Goal: Task Accomplishment & Management: Use online tool/utility

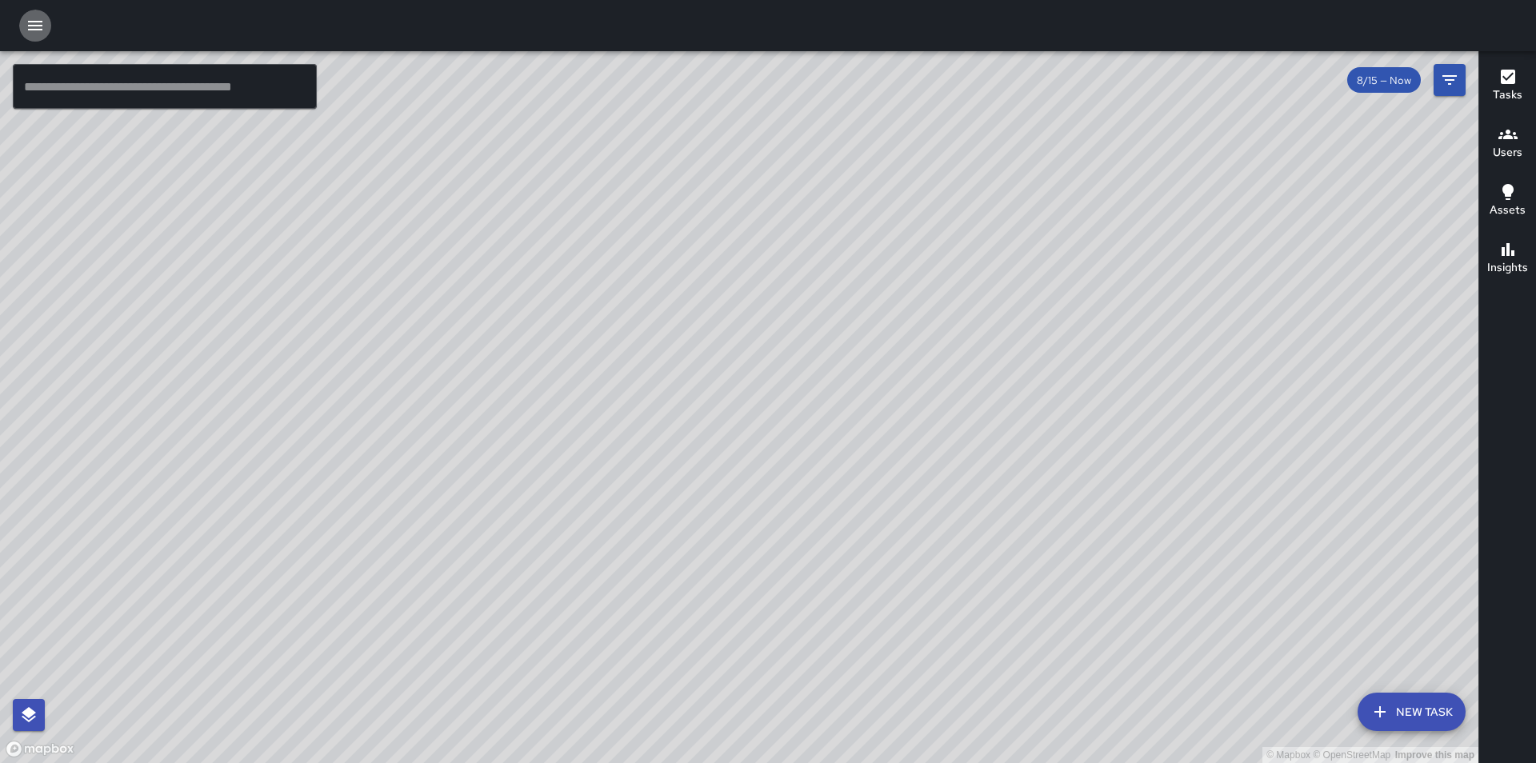
click at [40, 29] on icon "button" at bounding box center [35, 26] width 14 height 10
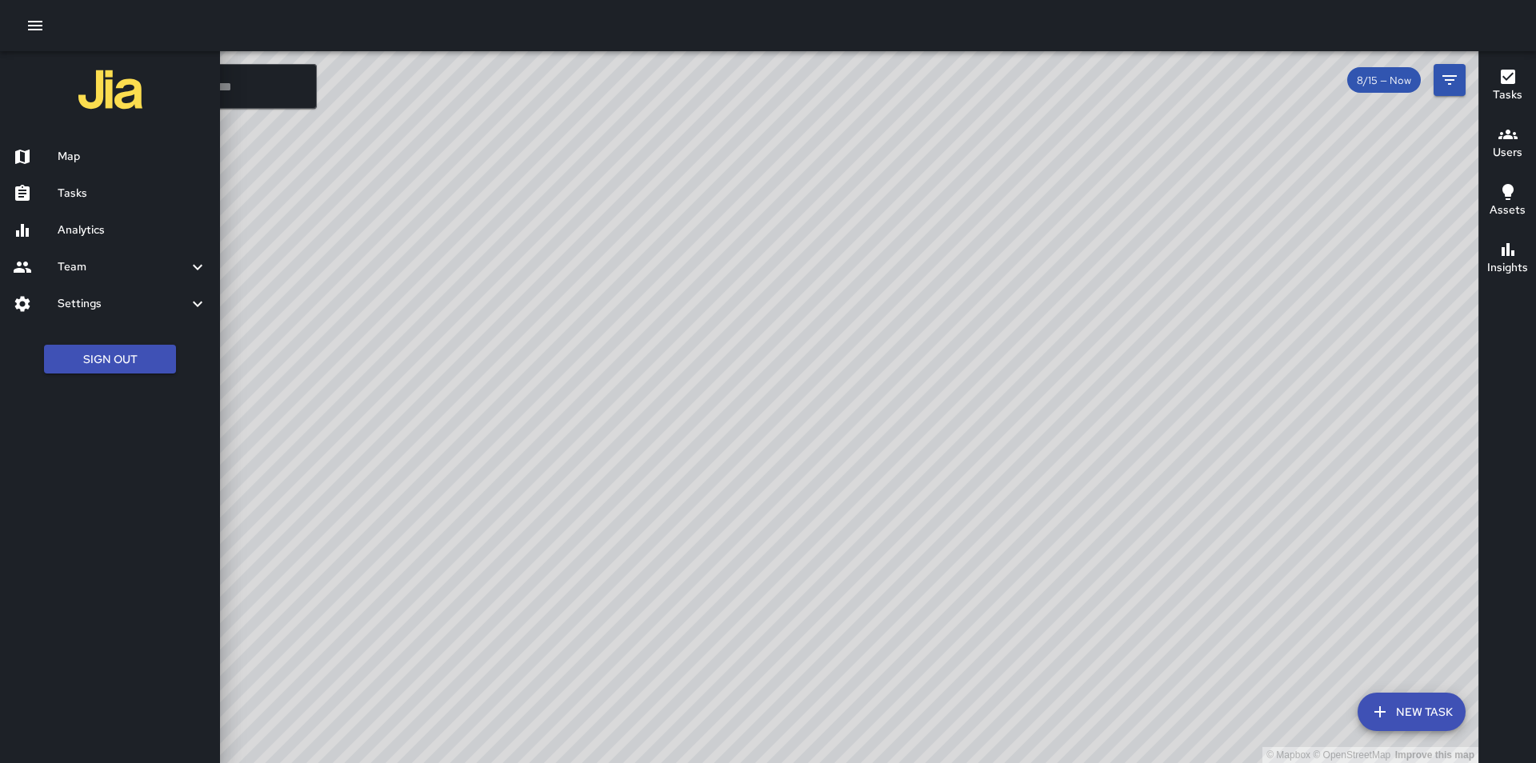
click at [90, 196] on h6 "Tasks" at bounding box center [133, 194] width 150 height 18
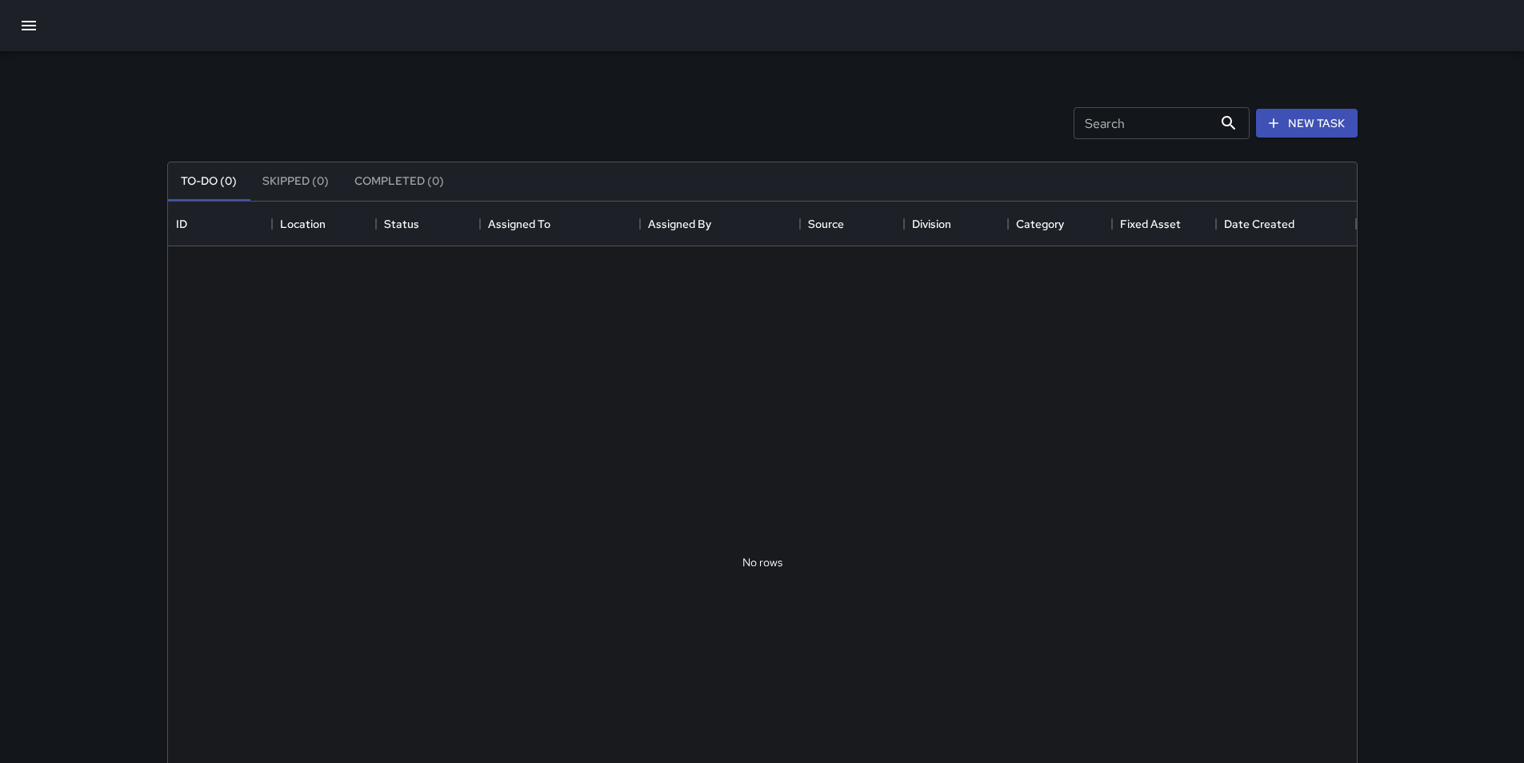
scroll to position [665, 1177]
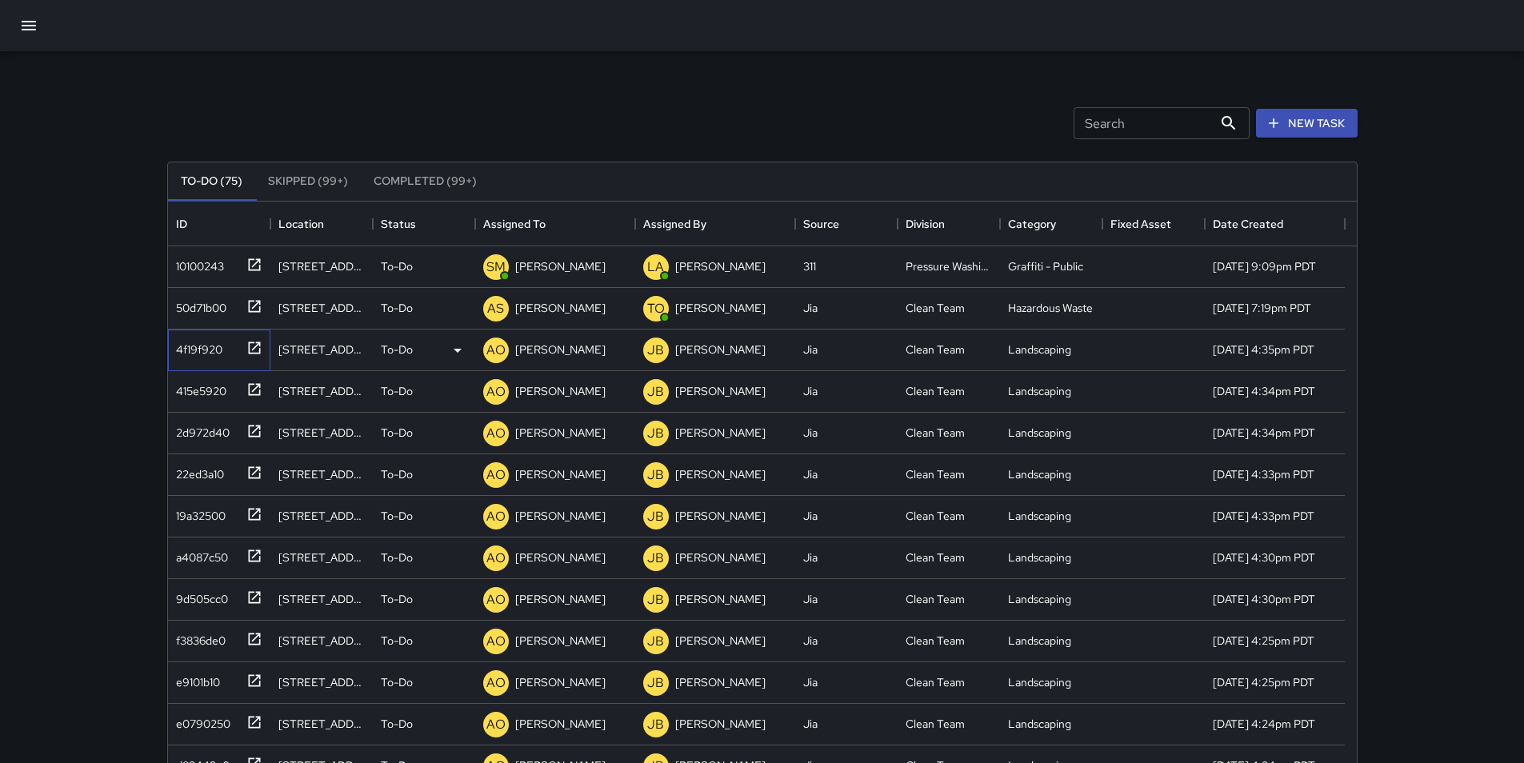
click at [196, 347] on div "4f19f920" at bounding box center [196, 346] width 53 height 22
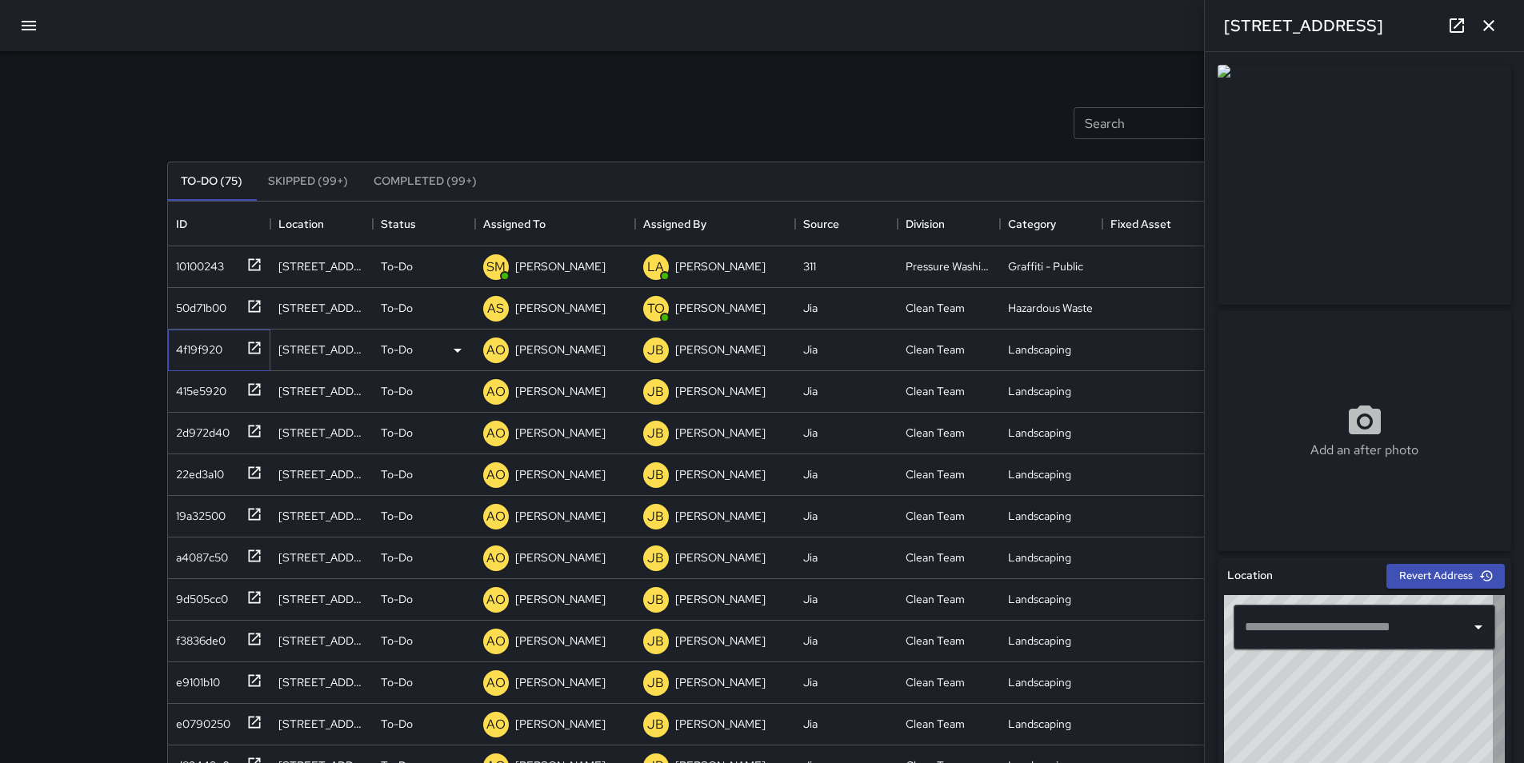
type input "**********"
click at [193, 396] on div "415e5920" at bounding box center [198, 388] width 57 height 22
type input "**********"
click at [765, 26] on icon "button" at bounding box center [1488, 25] width 19 height 19
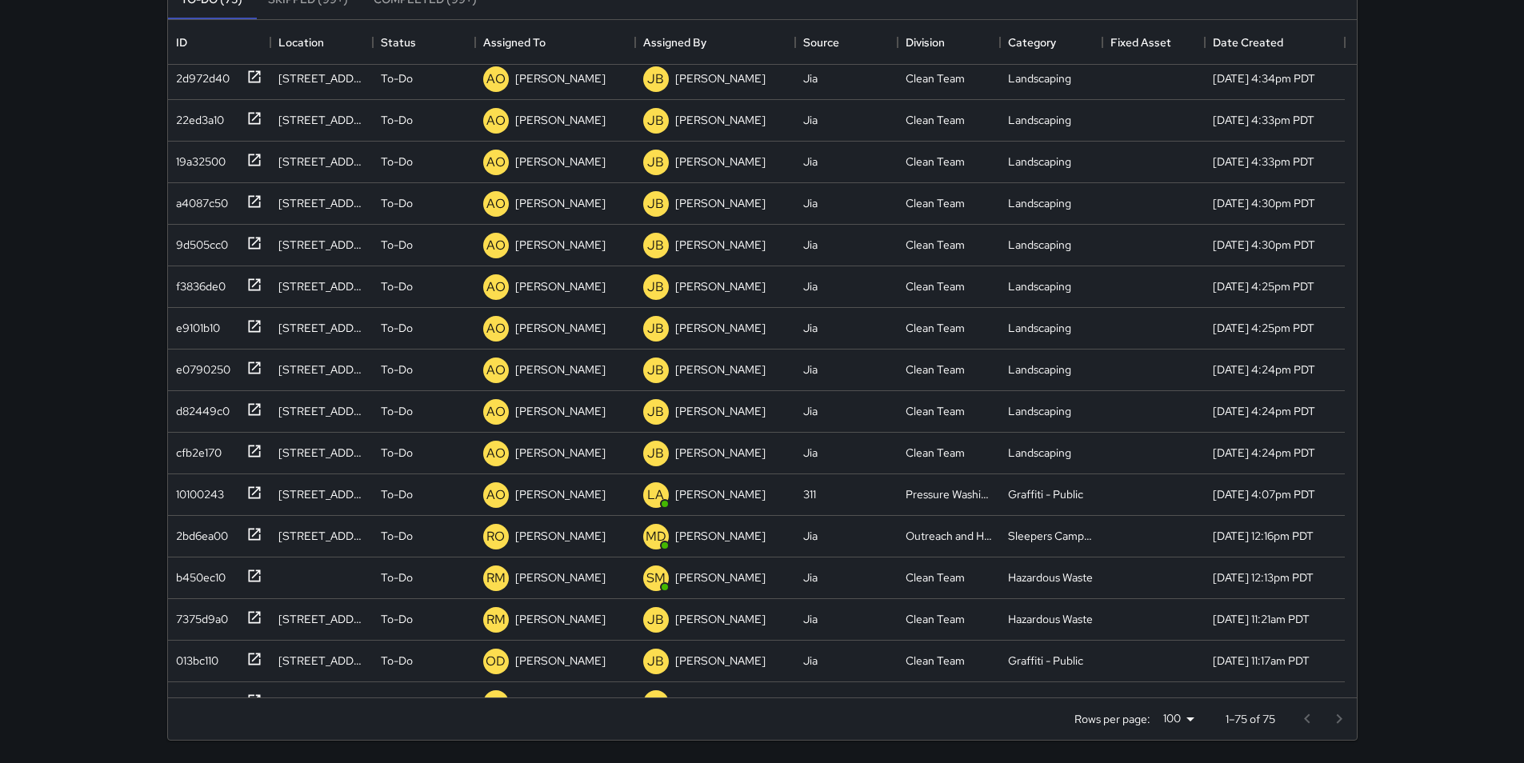
scroll to position [192, 0]
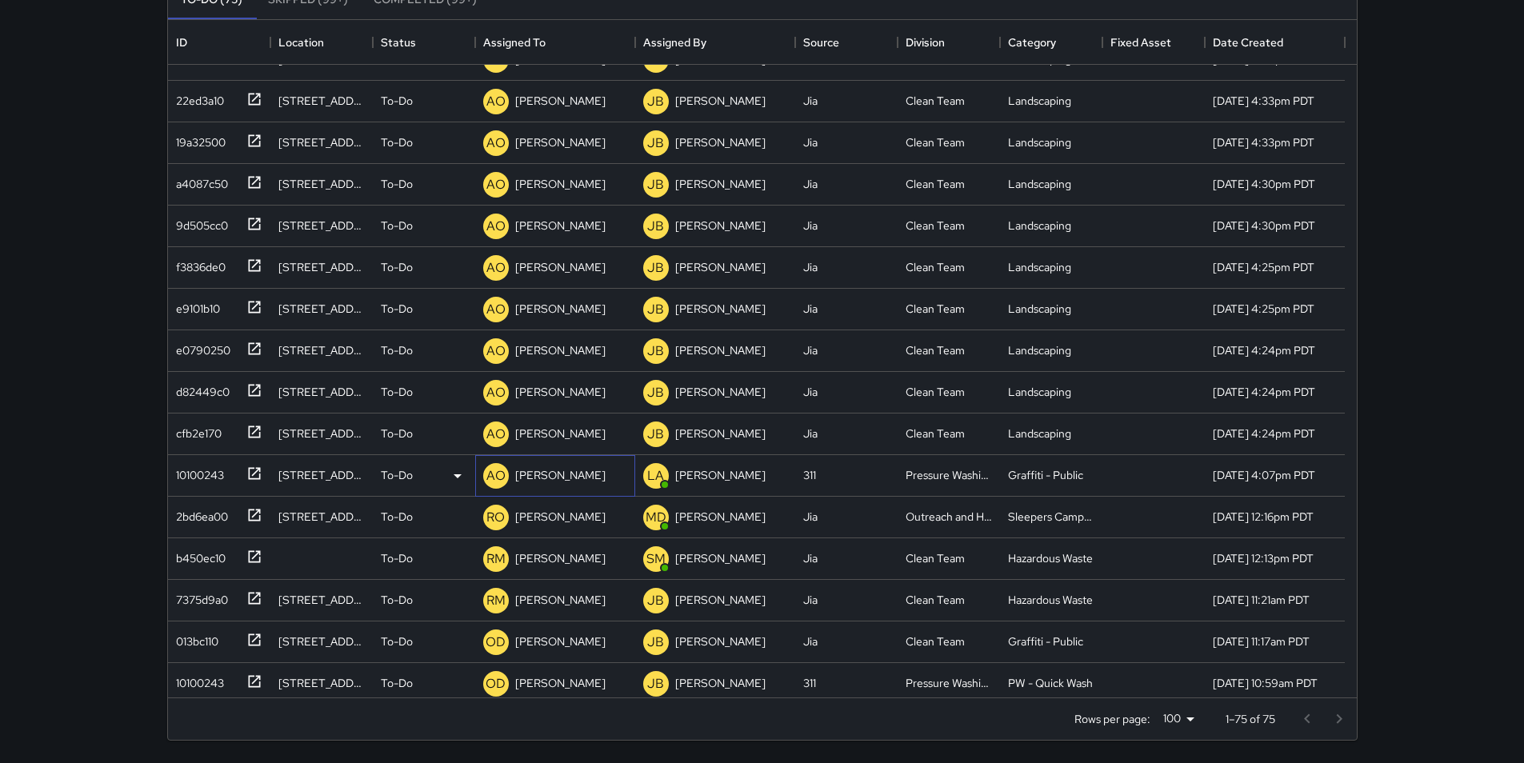
click at [545, 475] on p "[PERSON_NAME]" at bounding box center [560, 475] width 90 height 16
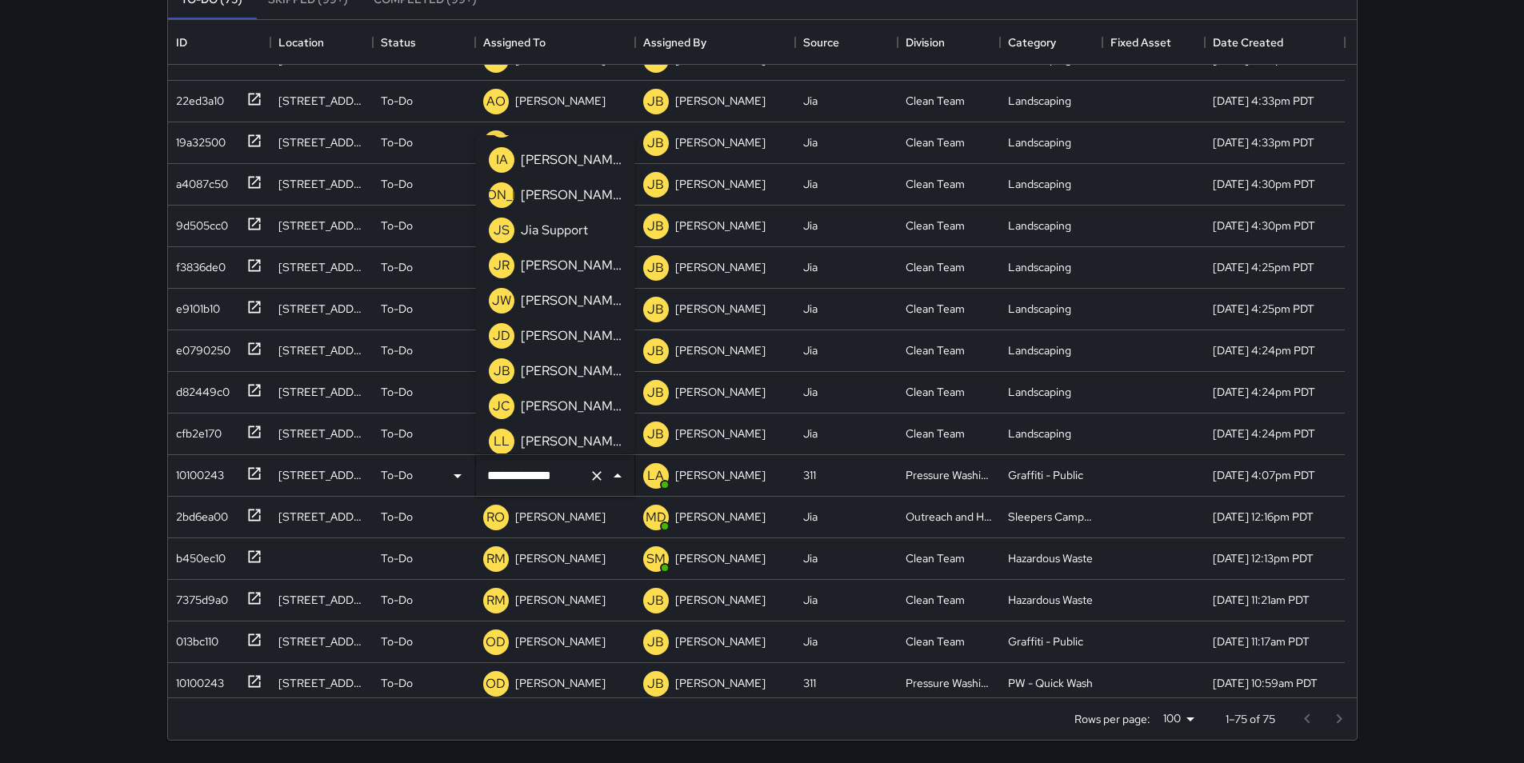
scroll to position [704, 0]
click at [585, 368] on p "[PERSON_NAME]" at bounding box center [571, 370] width 101 height 19
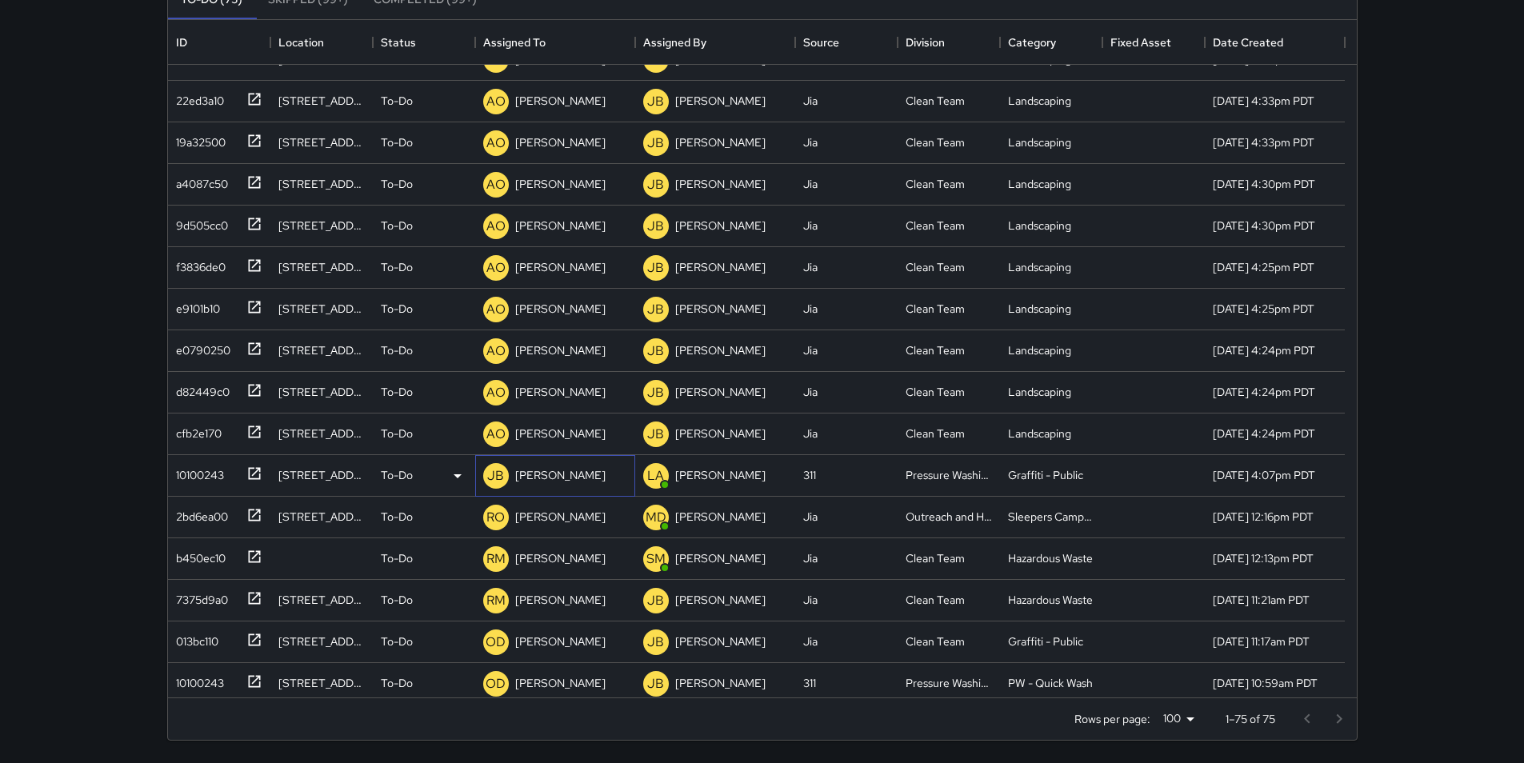
scroll to position [109, 0]
click at [570, 523] on p "[PERSON_NAME]" at bounding box center [560, 517] width 90 height 16
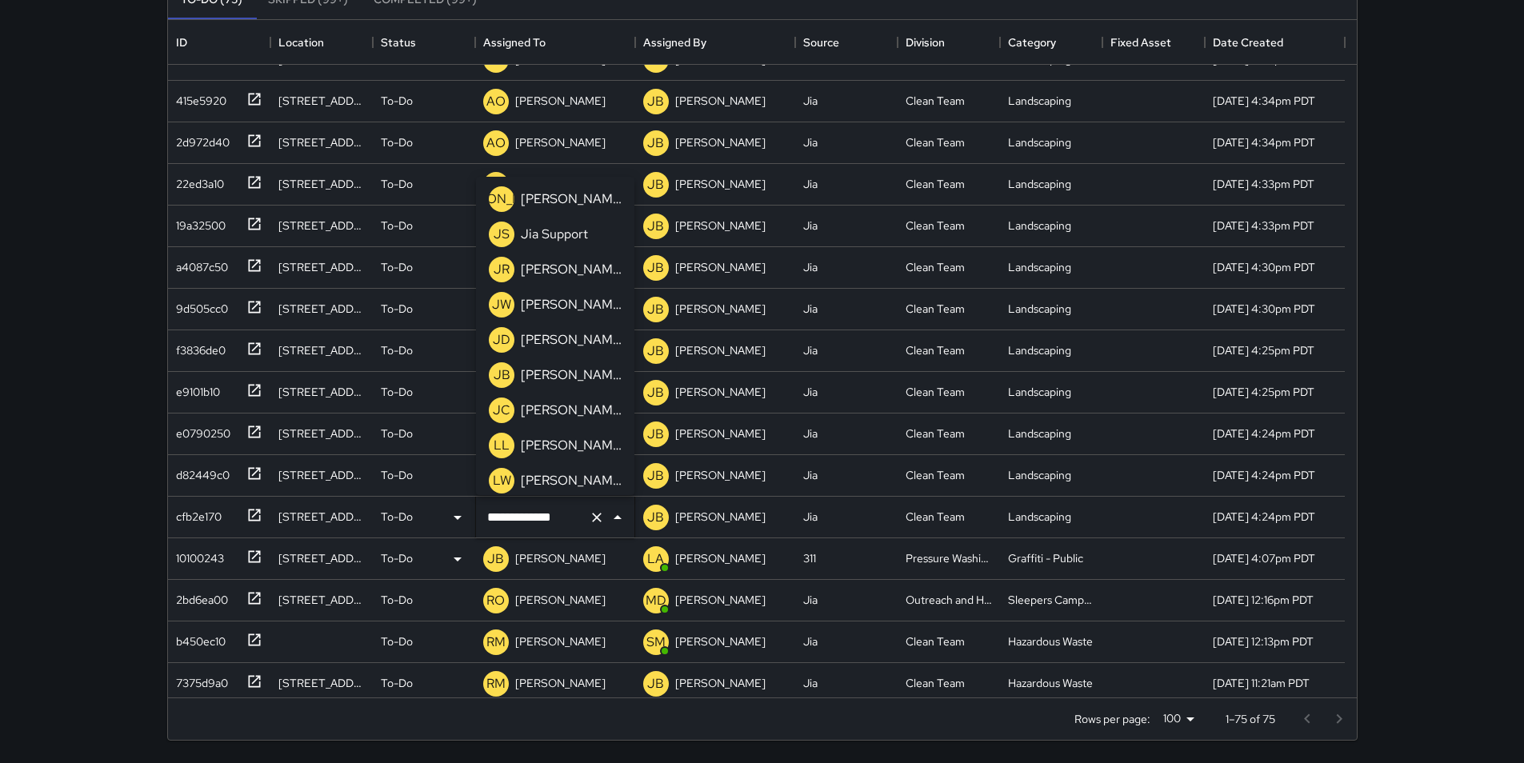
scroll to position [768, 0]
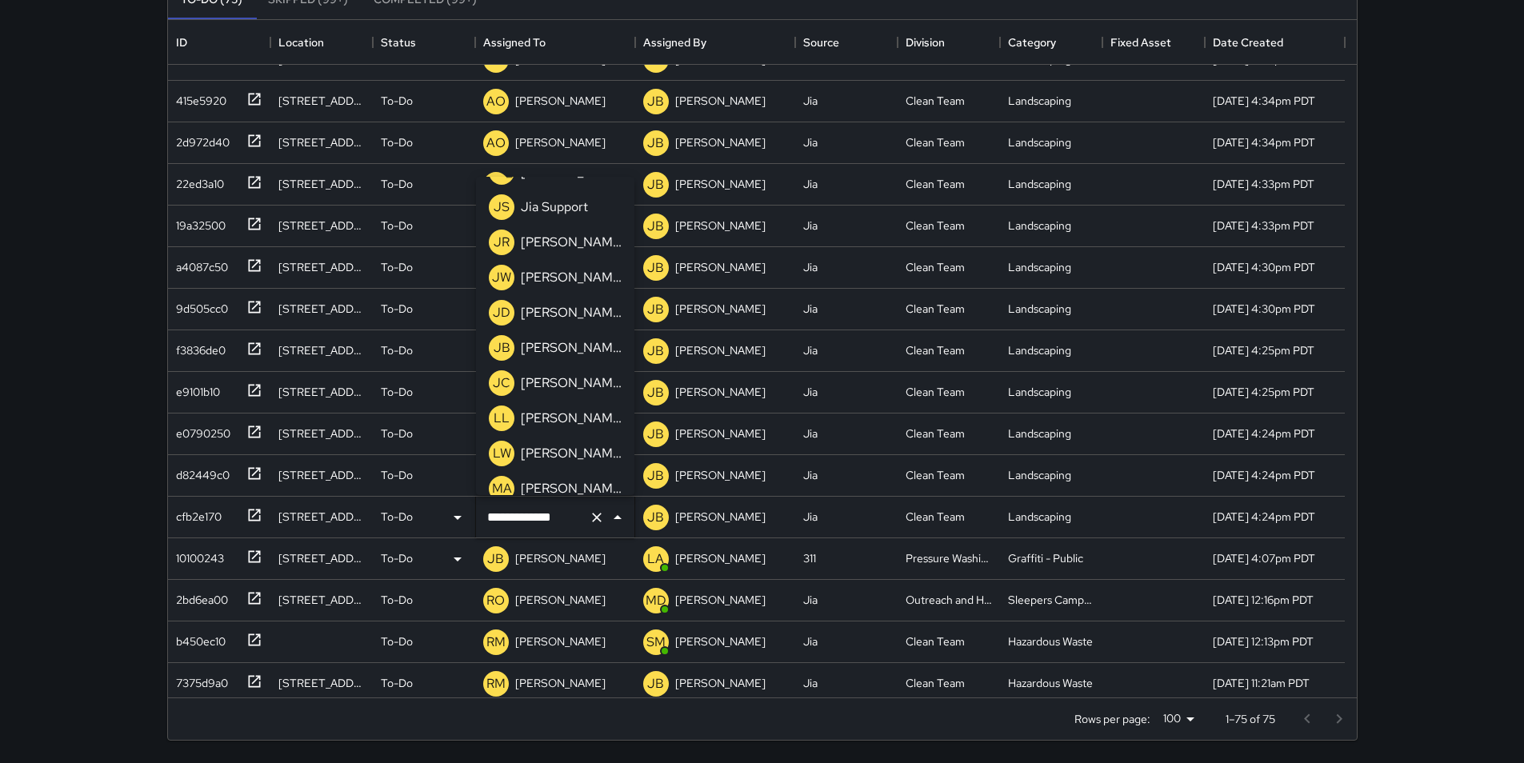
click at [583, 338] on div "[PERSON_NAME]" at bounding box center [570, 348] width 107 height 26
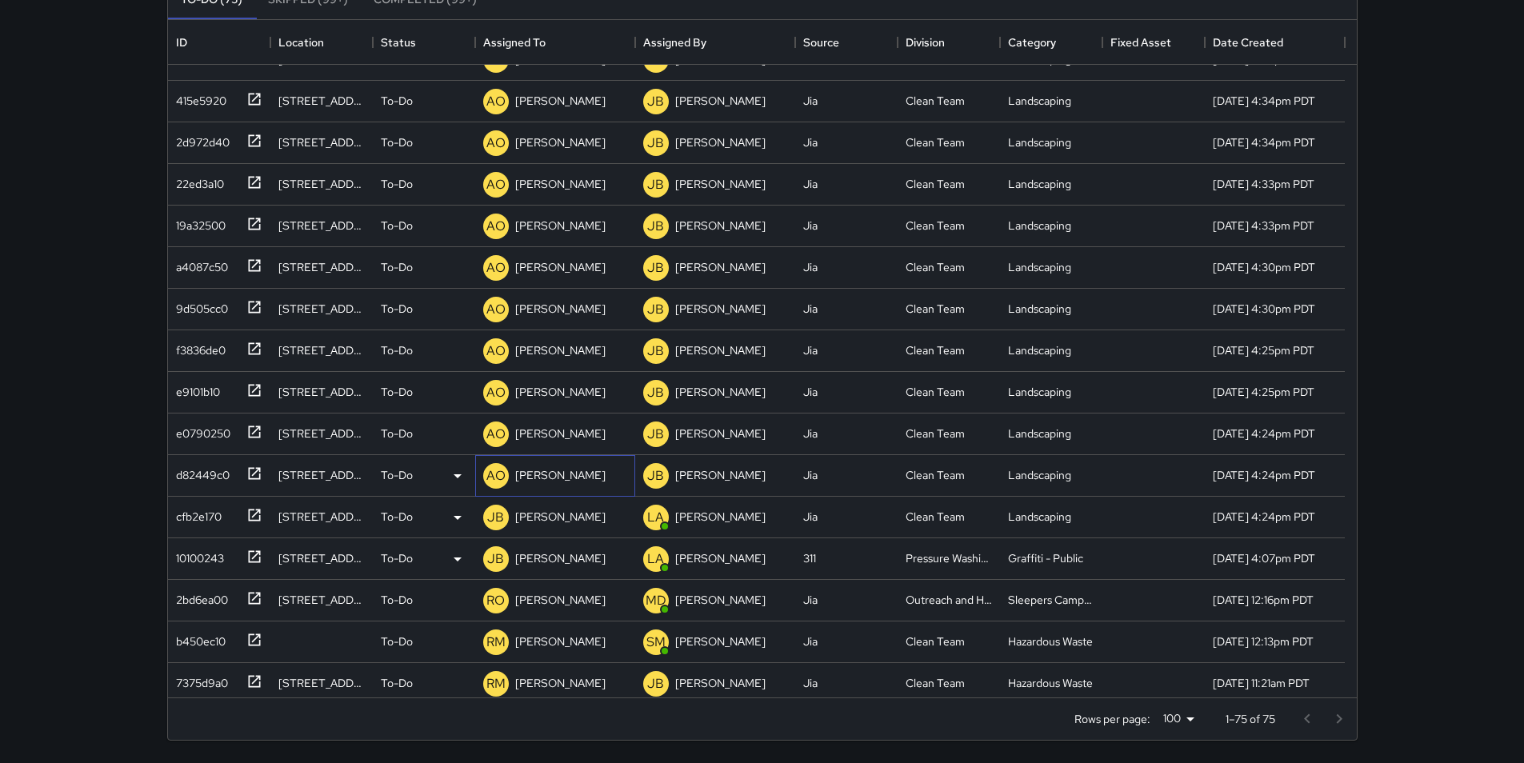
click at [560, 471] on p "[PERSON_NAME]" at bounding box center [560, 475] width 90 height 16
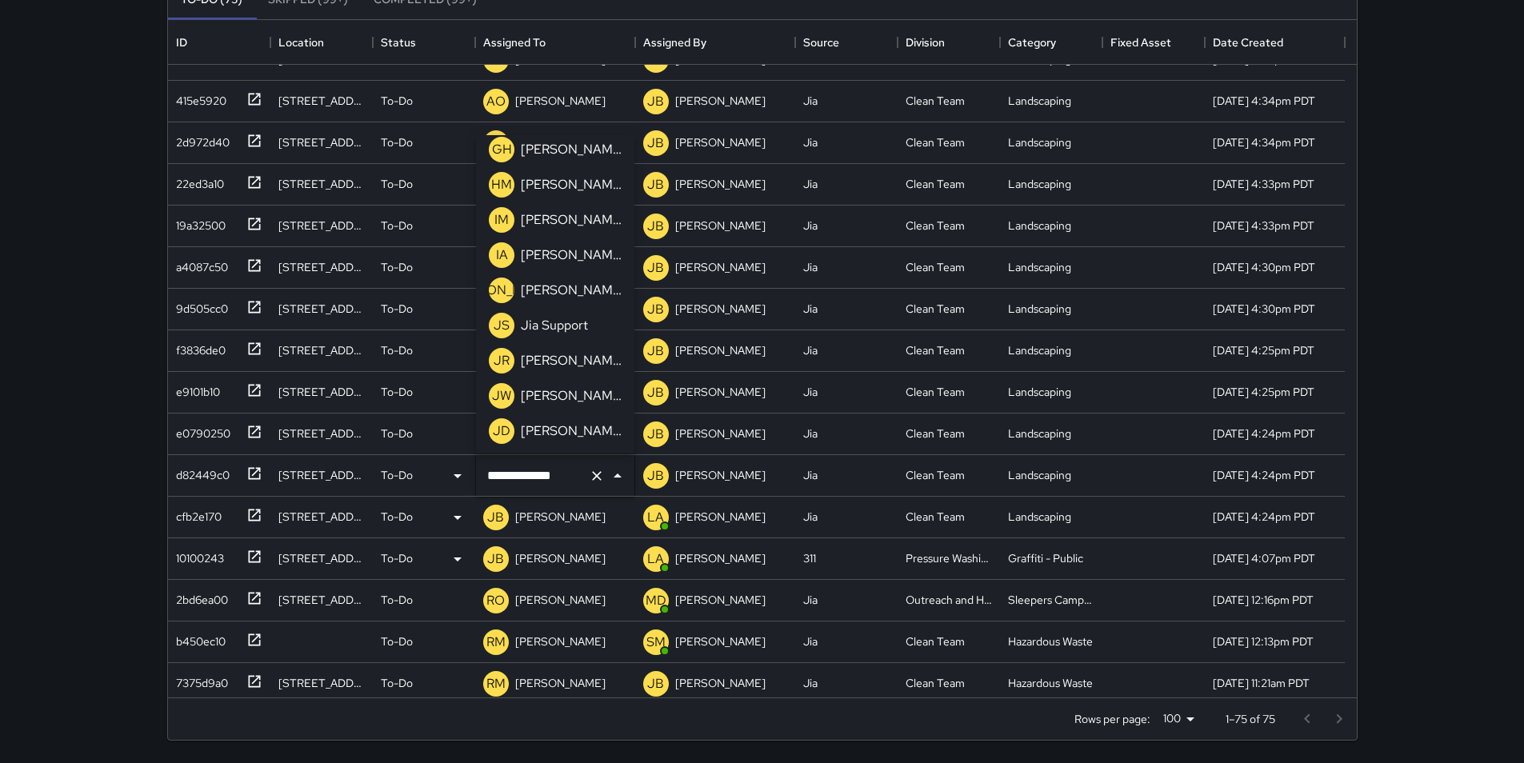
scroll to position [640, 0]
click at [592, 442] on p "[PERSON_NAME]" at bounding box center [571, 434] width 101 height 19
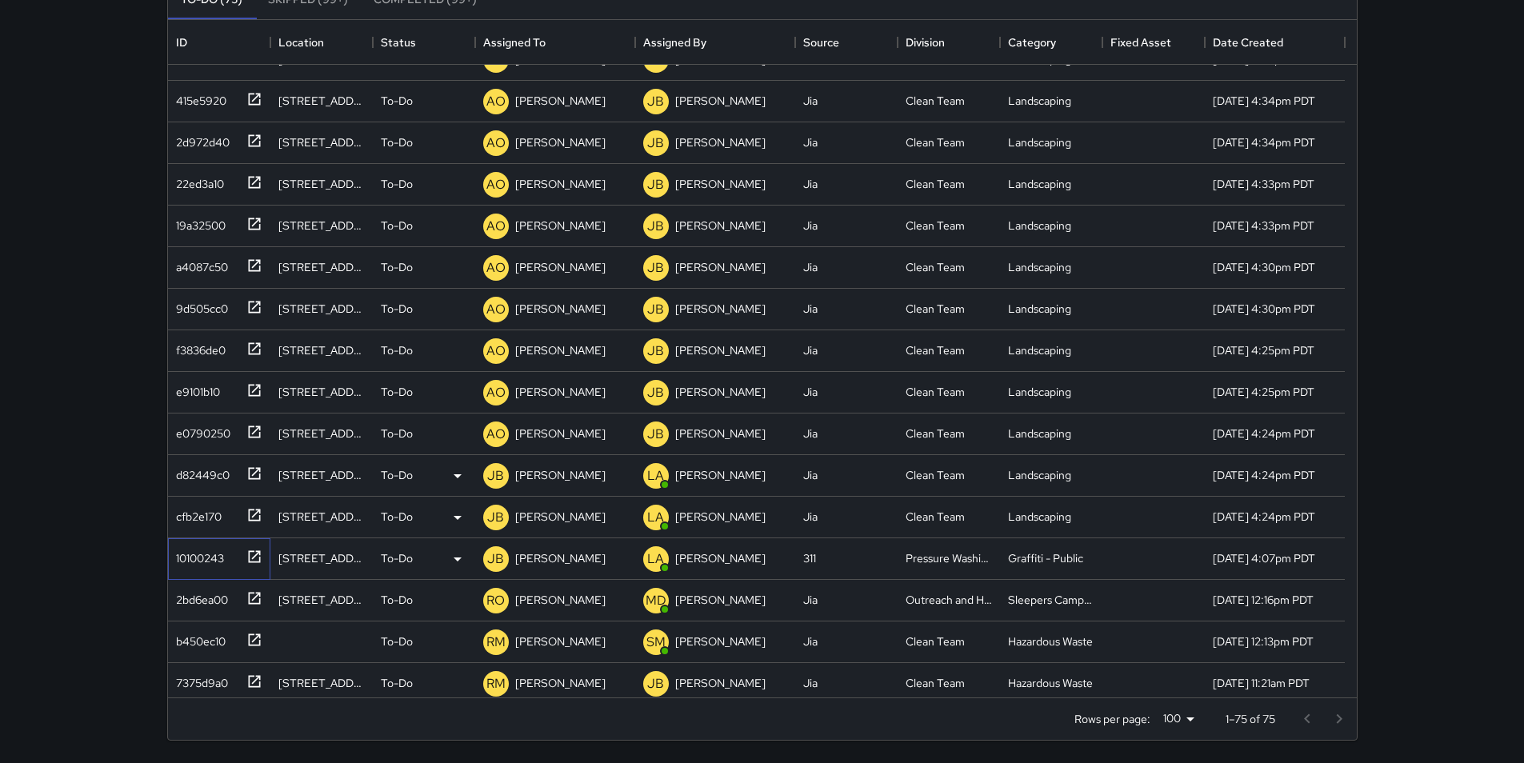
click at [206, 558] on div "10100243" at bounding box center [197, 555] width 54 height 22
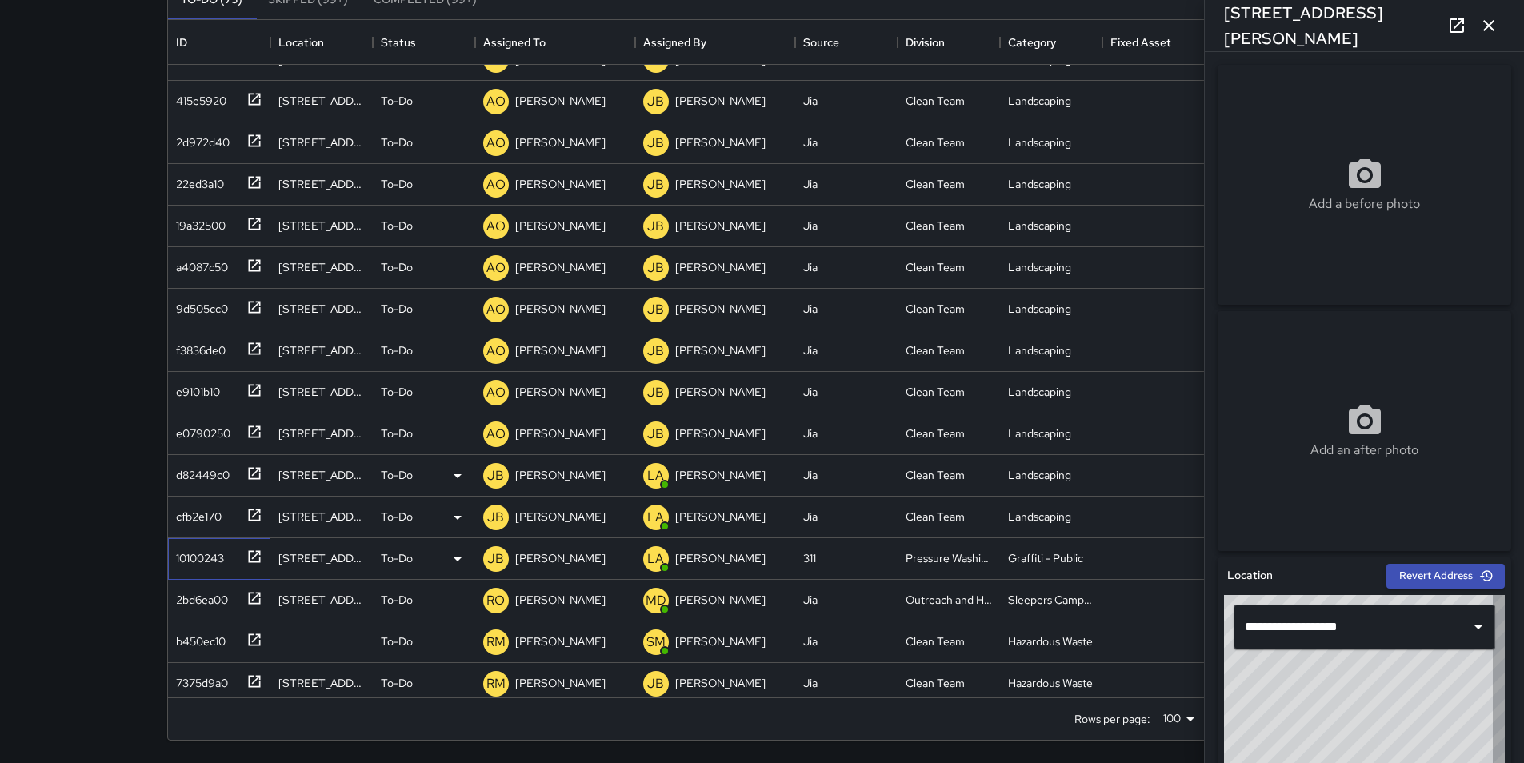
type input "**********"
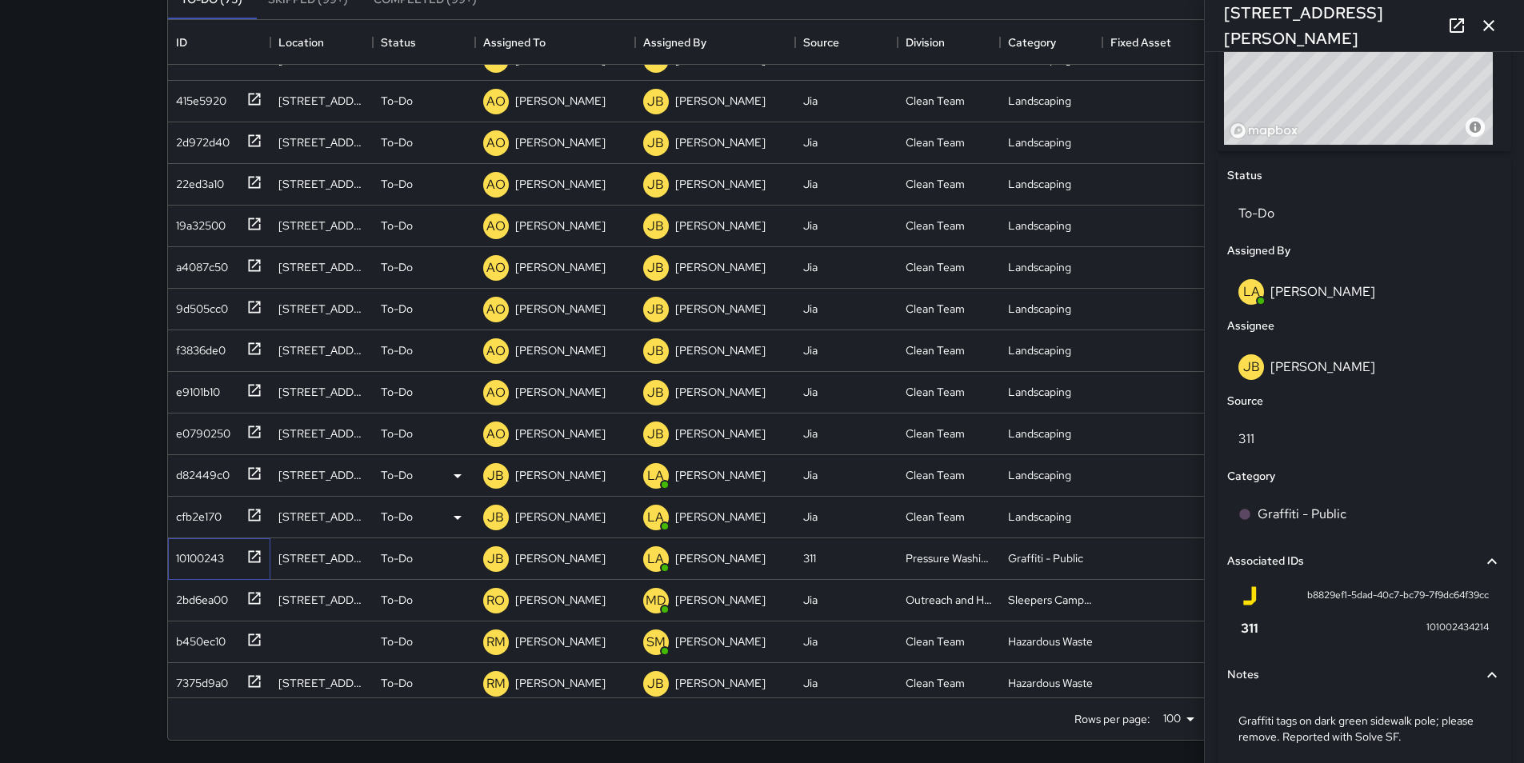
scroll to position [715, 0]
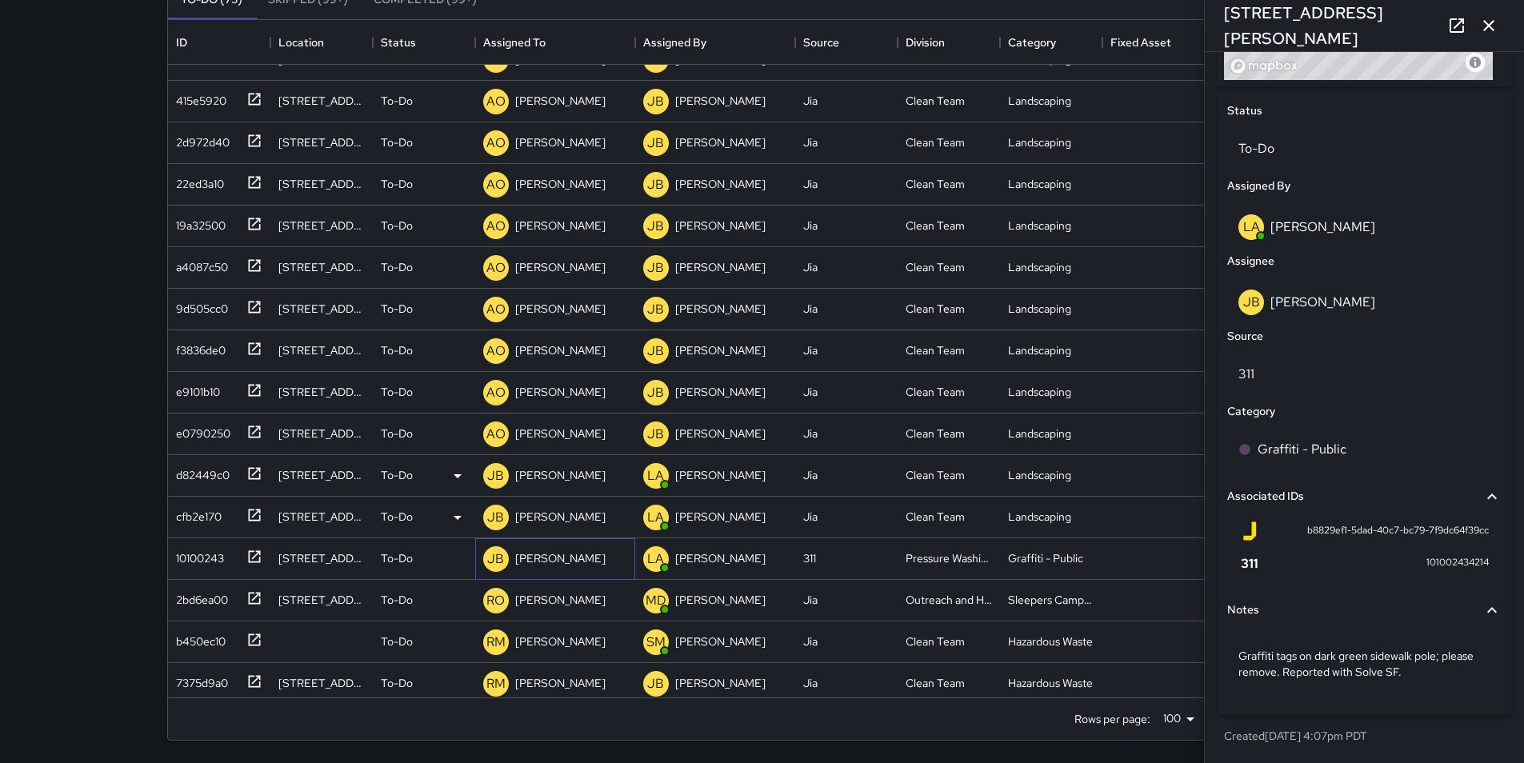
click at [563, 553] on p "[PERSON_NAME]" at bounding box center [560, 558] width 90 height 16
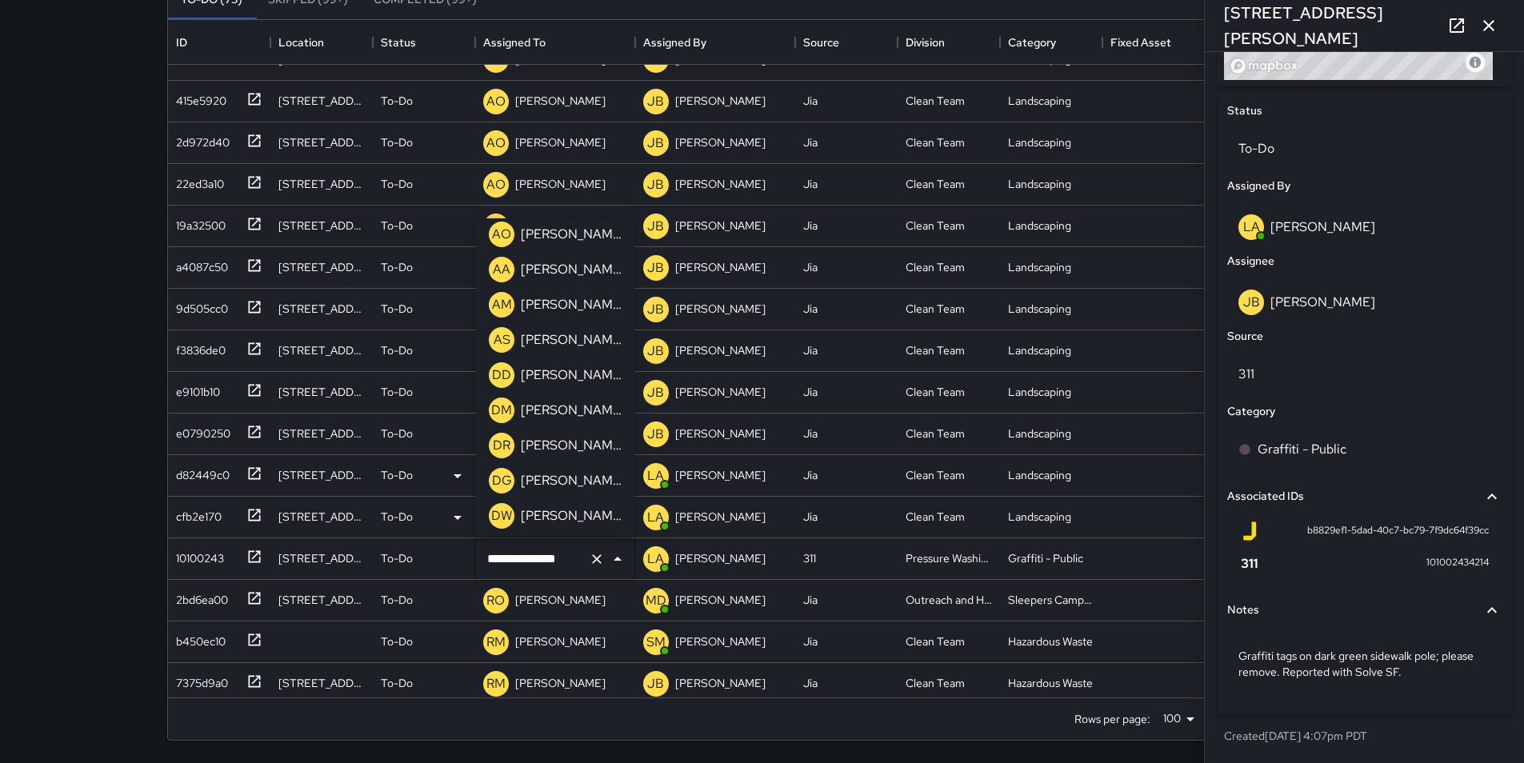
scroll to position [222, 0]
click at [597, 265] on p "[PERSON_NAME]" at bounding box center [571, 266] width 101 height 19
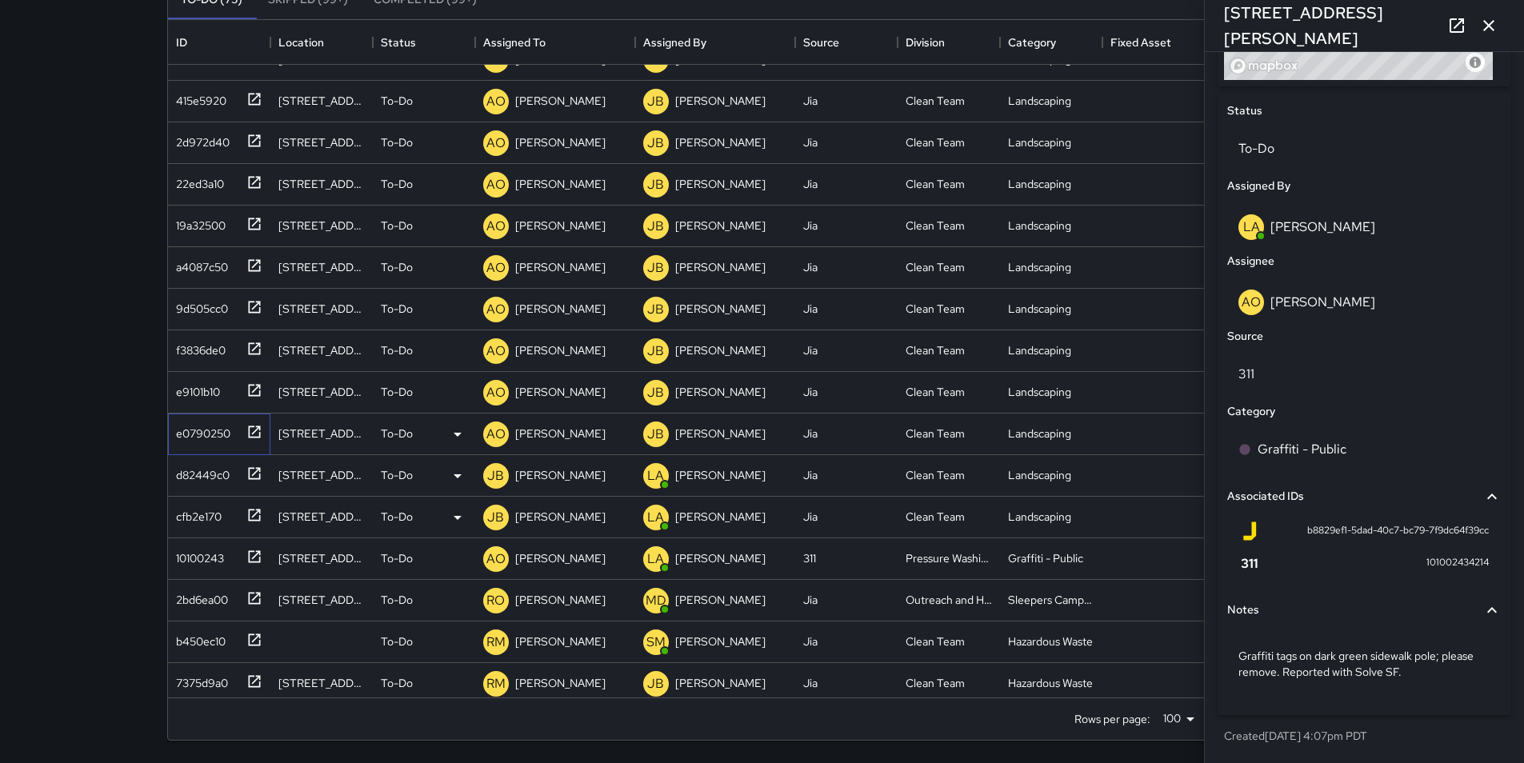
click at [190, 430] on div "e0790250" at bounding box center [200, 430] width 61 height 22
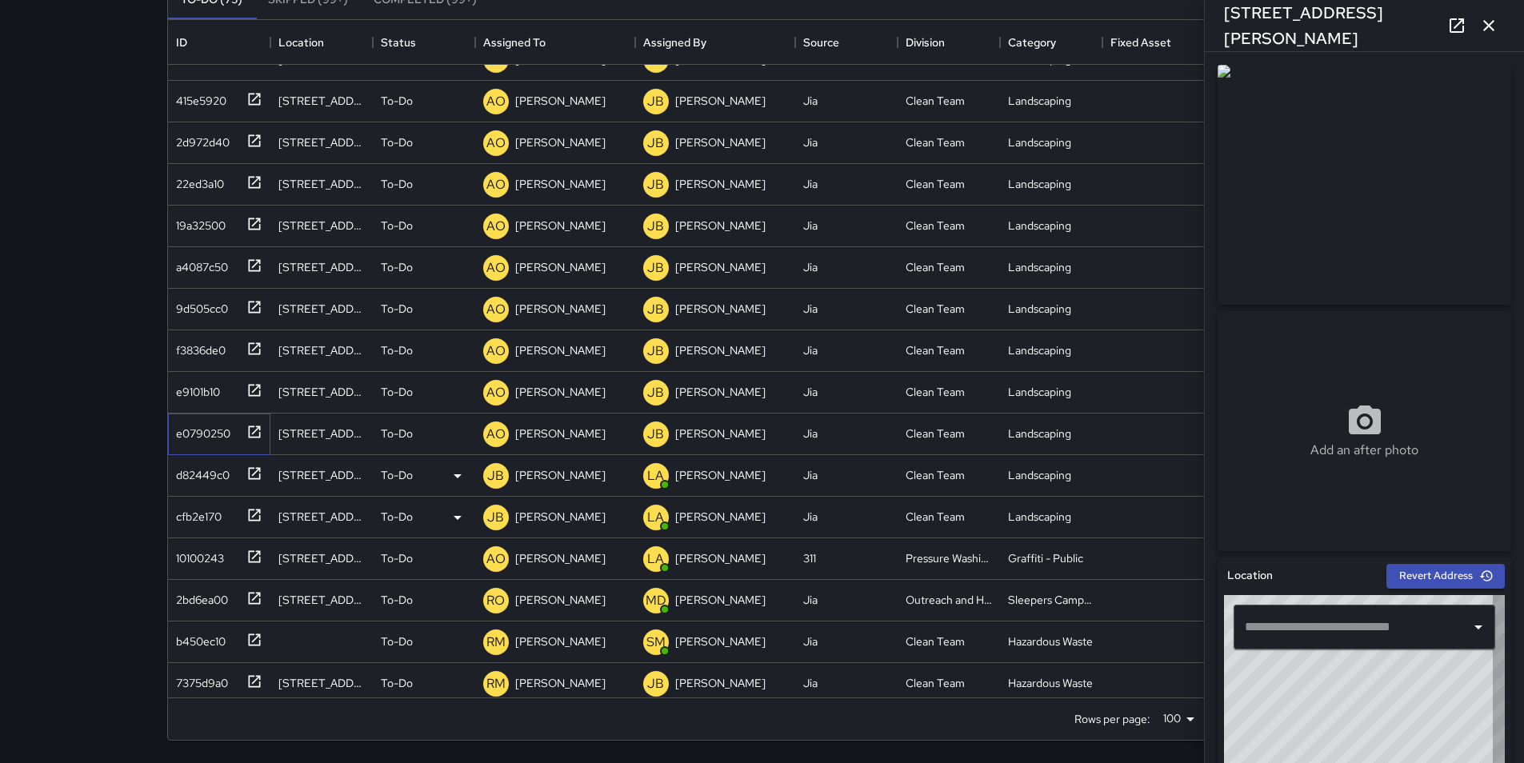
type input "**********"
click at [560, 433] on p "[PERSON_NAME]" at bounding box center [560, 434] width 90 height 16
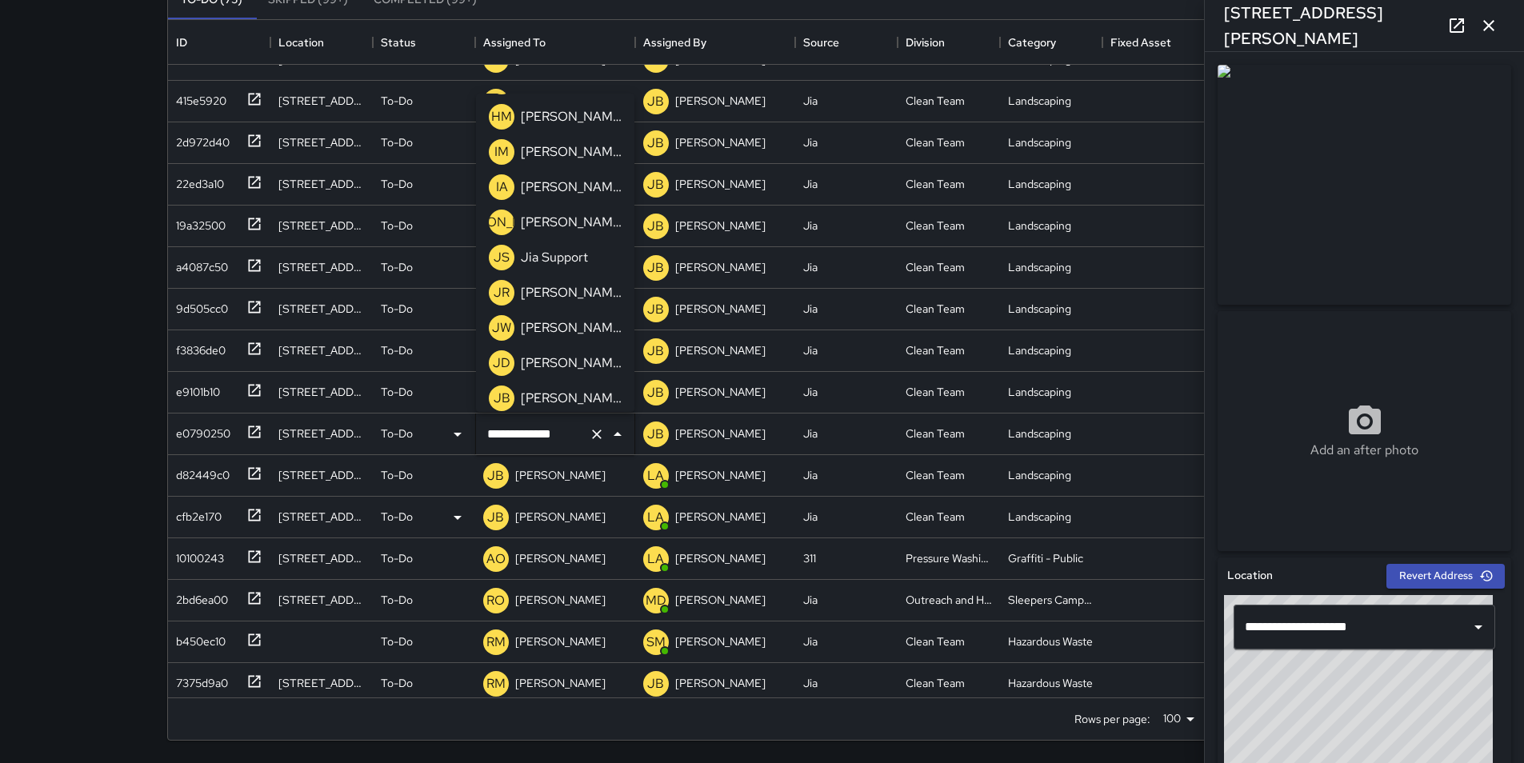
scroll to position [640, 0]
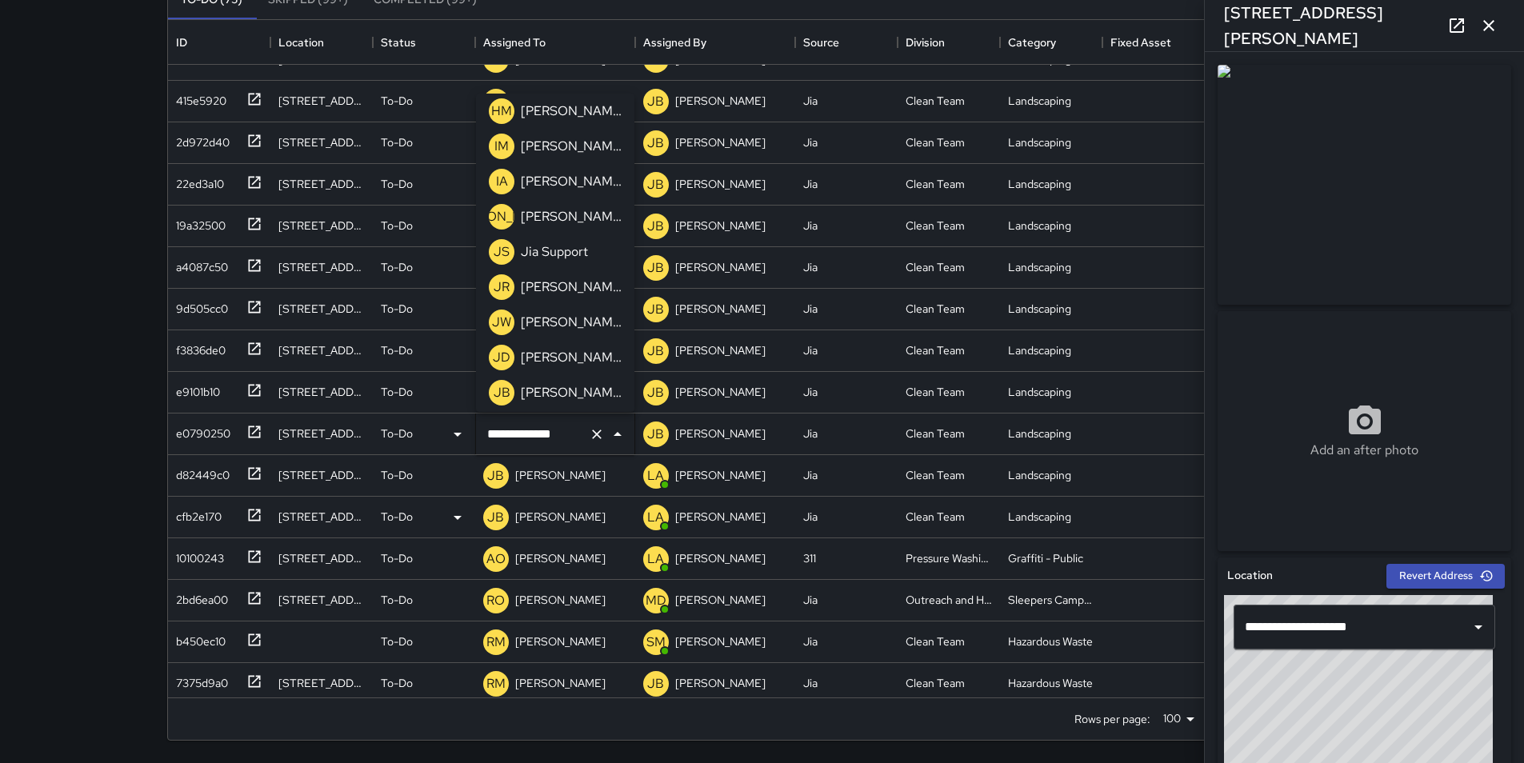
click at [595, 398] on p "[PERSON_NAME]" at bounding box center [571, 392] width 101 height 19
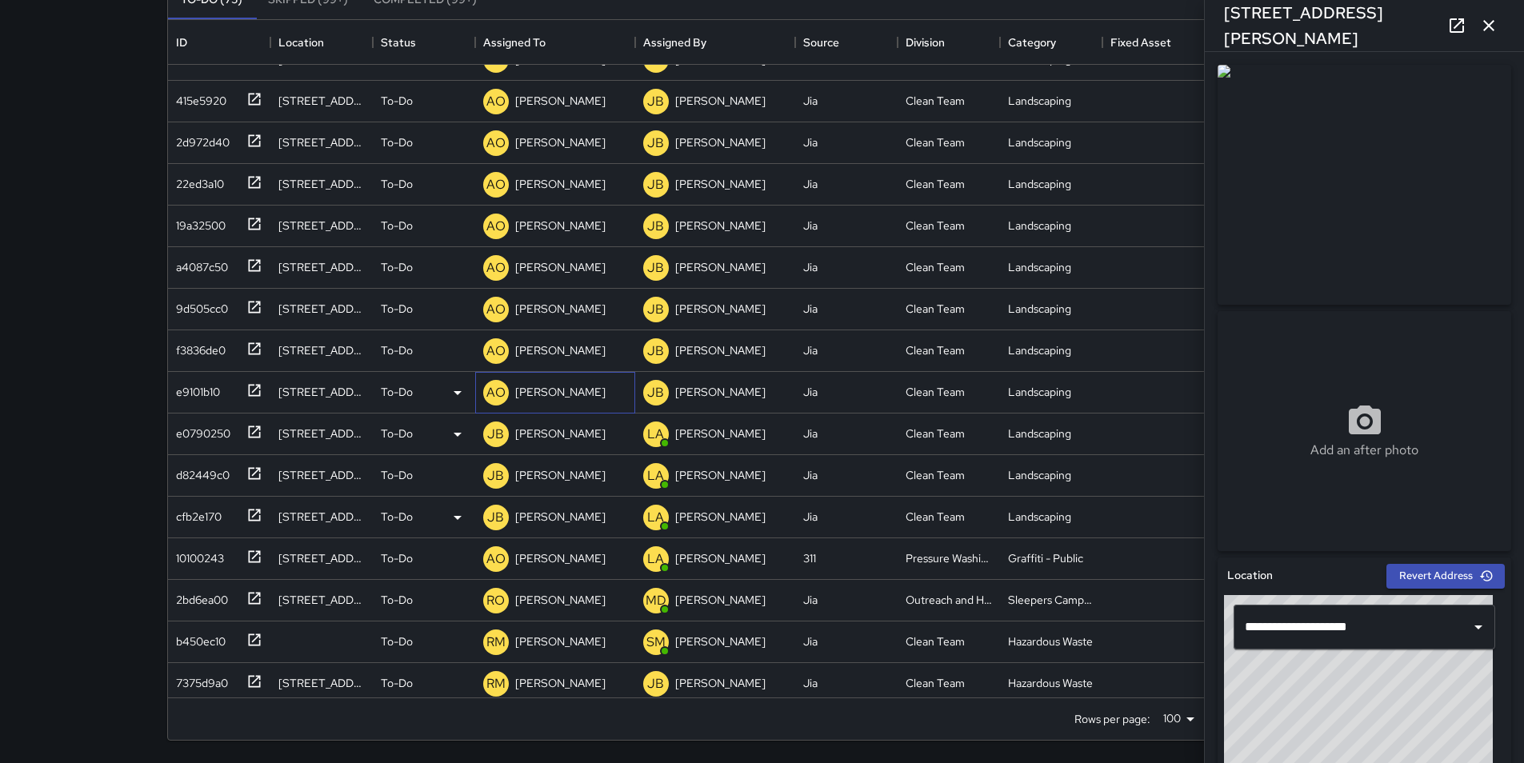
click at [541, 393] on p "[PERSON_NAME]" at bounding box center [560, 392] width 90 height 16
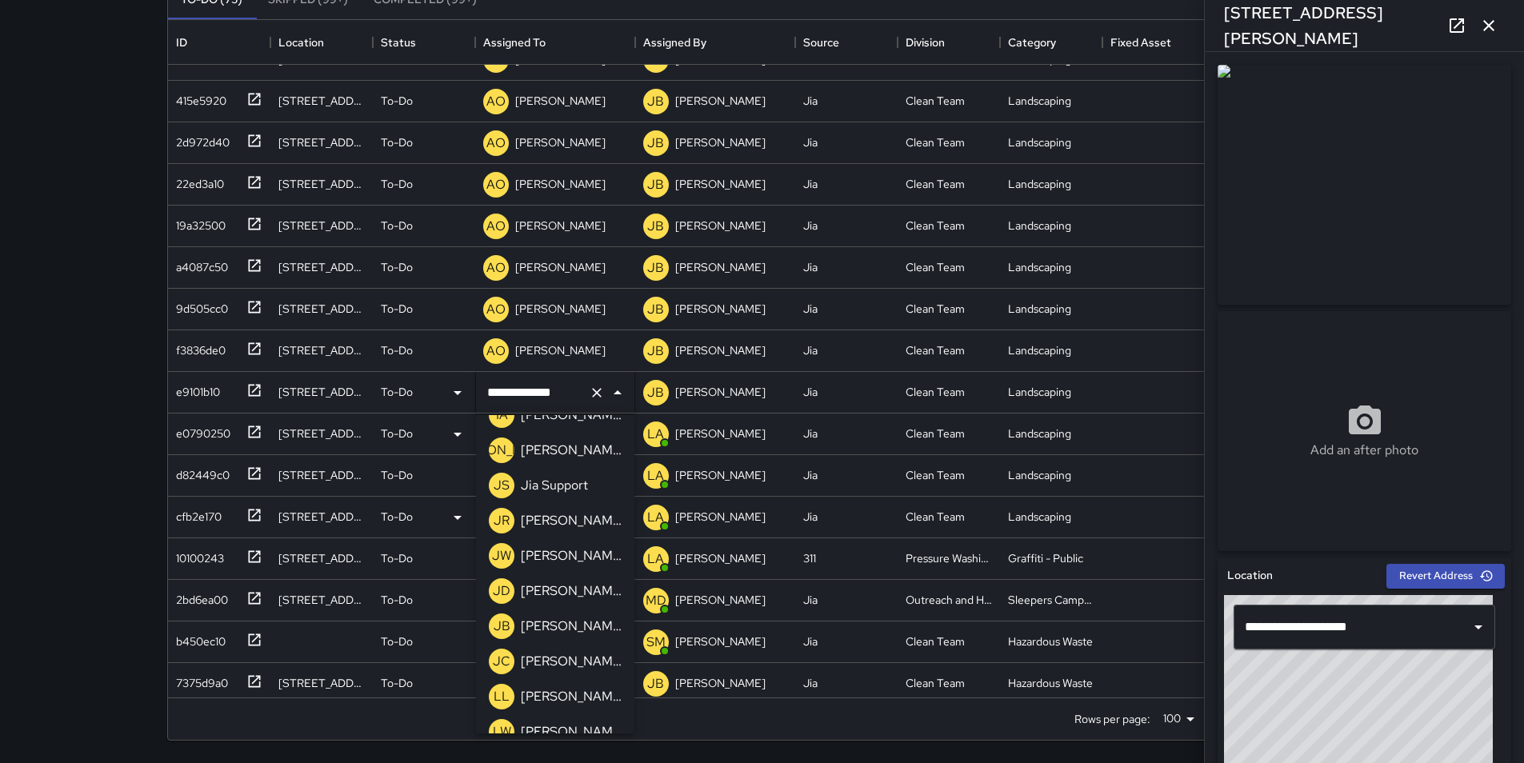
scroll to position [736, 0]
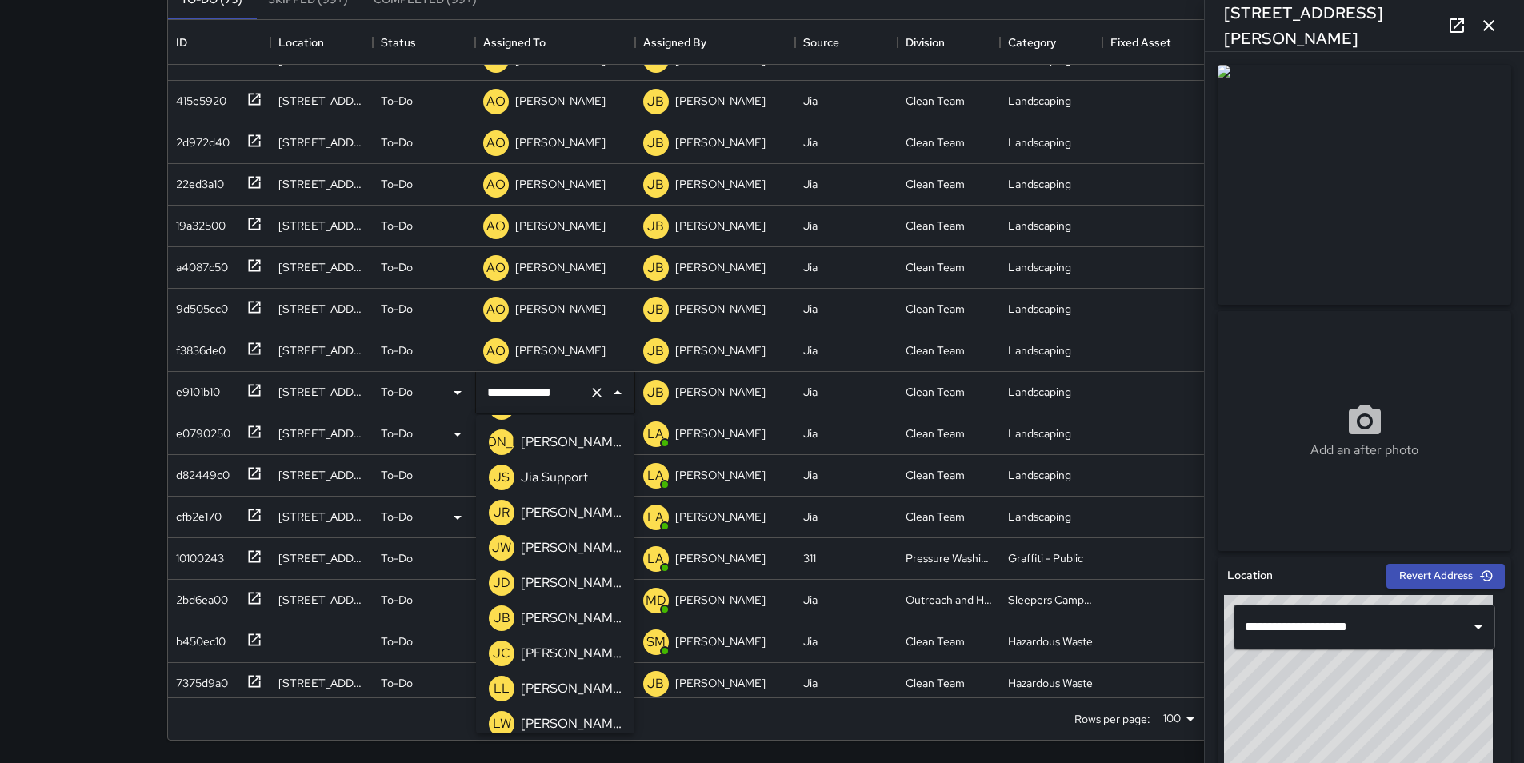
click at [599, 616] on p "[PERSON_NAME]" at bounding box center [571, 618] width 101 height 19
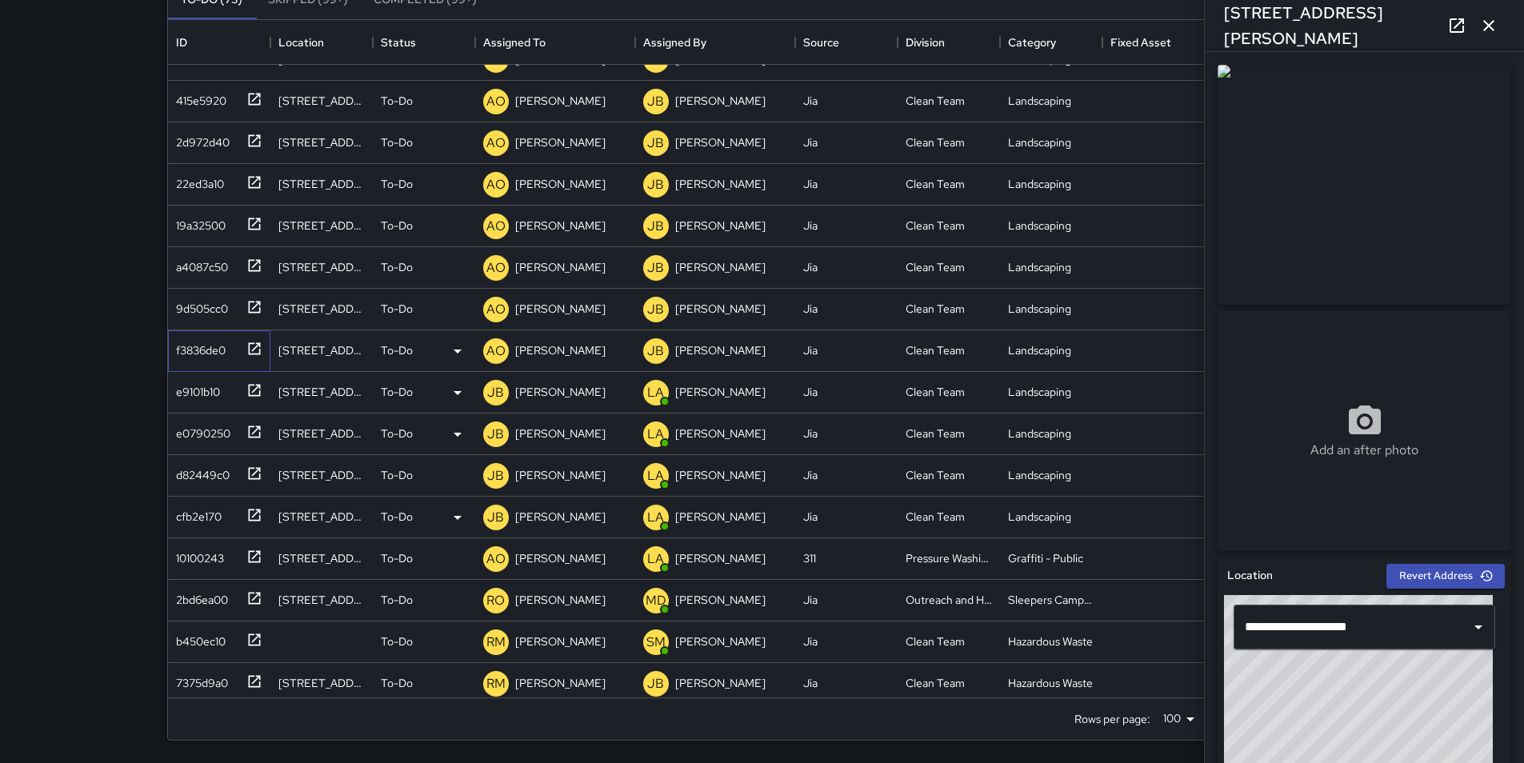
click at [201, 348] on div "f3836de0" at bounding box center [198, 347] width 56 height 22
type input "**********"
click at [545, 354] on p "[PERSON_NAME]" at bounding box center [560, 350] width 90 height 16
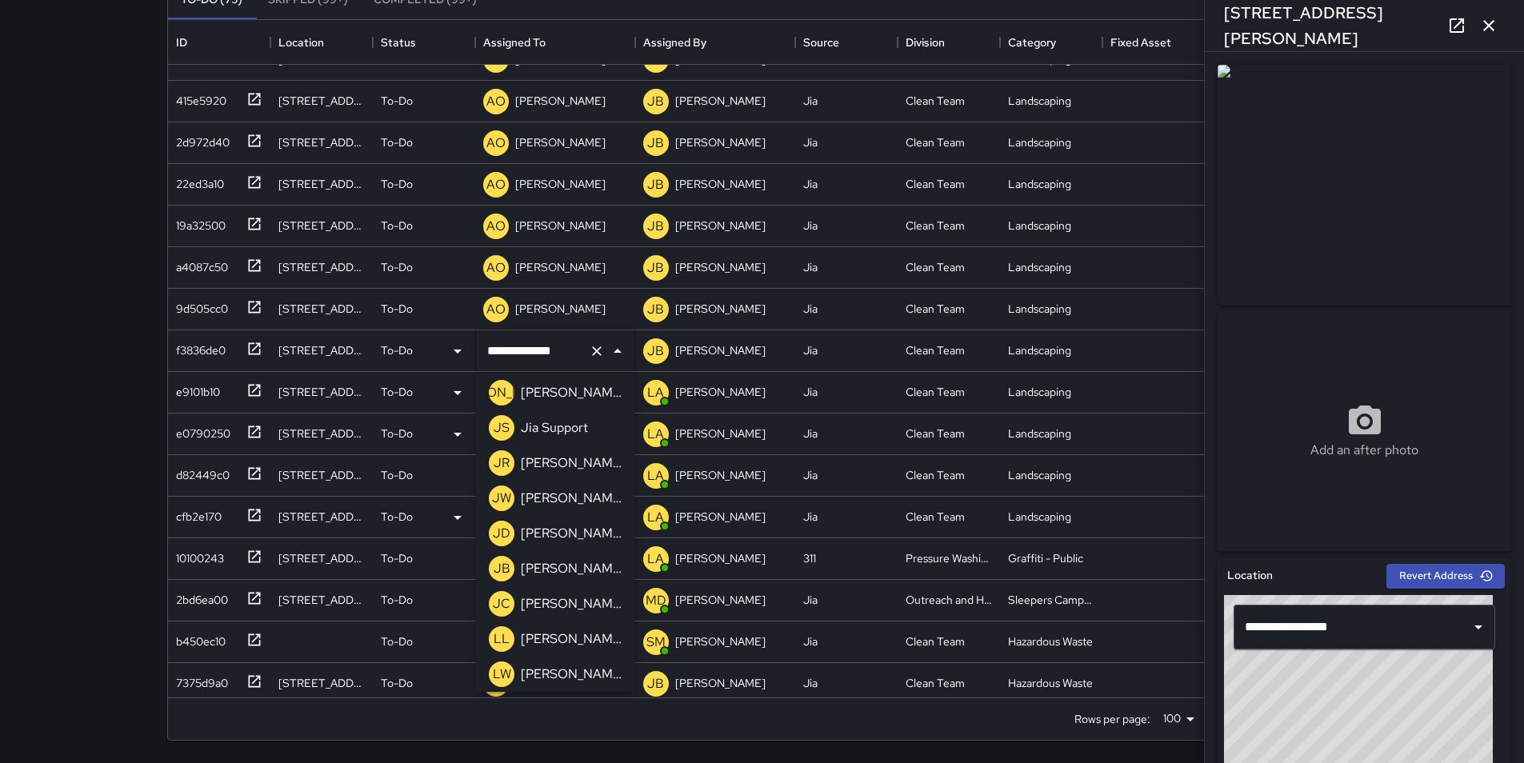
scroll to position [768, 0]
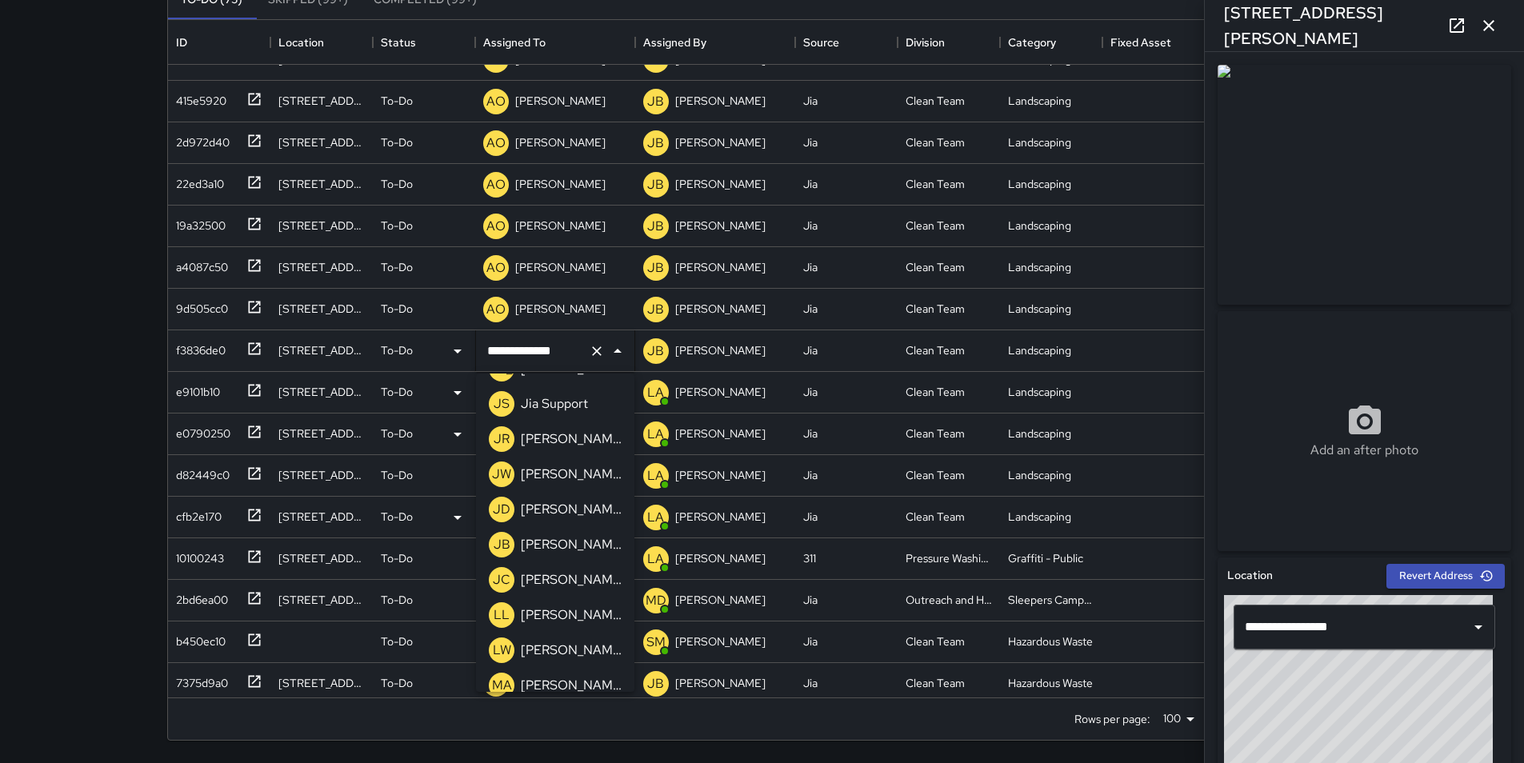
click at [581, 541] on p "[PERSON_NAME]" at bounding box center [571, 544] width 101 height 19
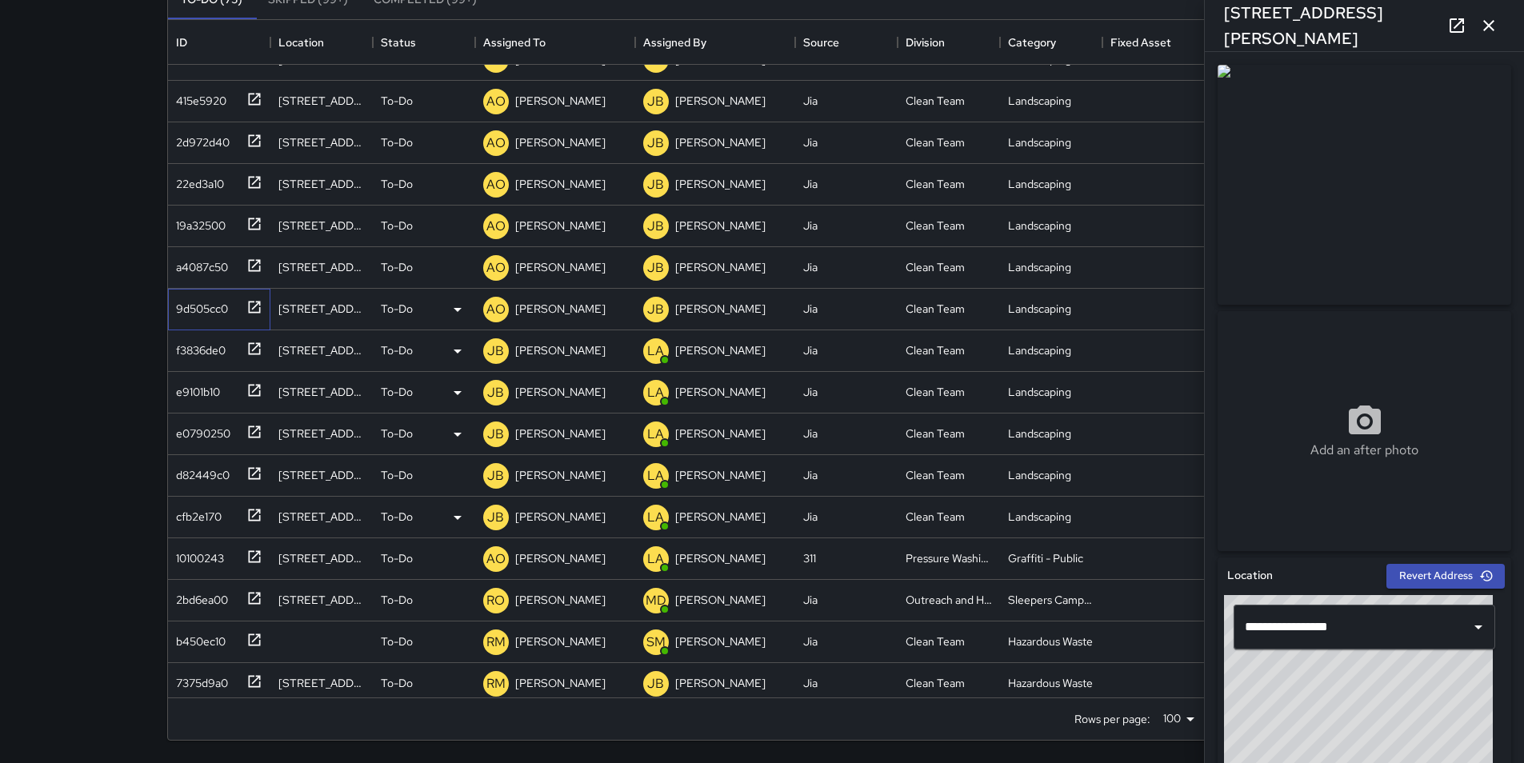
click at [189, 302] on div "9d505cc0" at bounding box center [199, 305] width 58 height 22
click at [545, 305] on p "[PERSON_NAME]" at bounding box center [560, 309] width 90 height 16
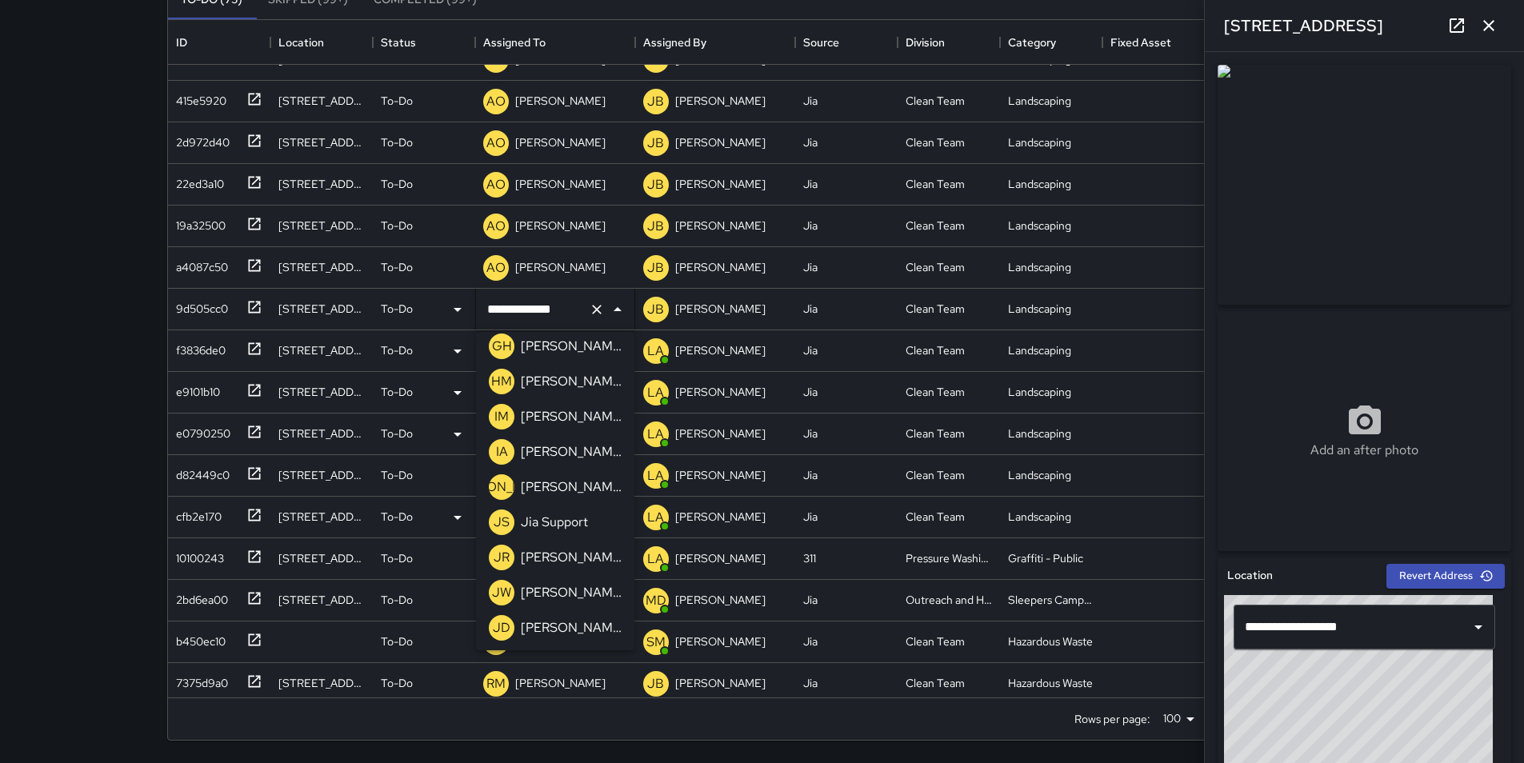
scroll to position [640, 0]
click at [596, 629] on p "[PERSON_NAME]" at bounding box center [571, 630] width 101 height 19
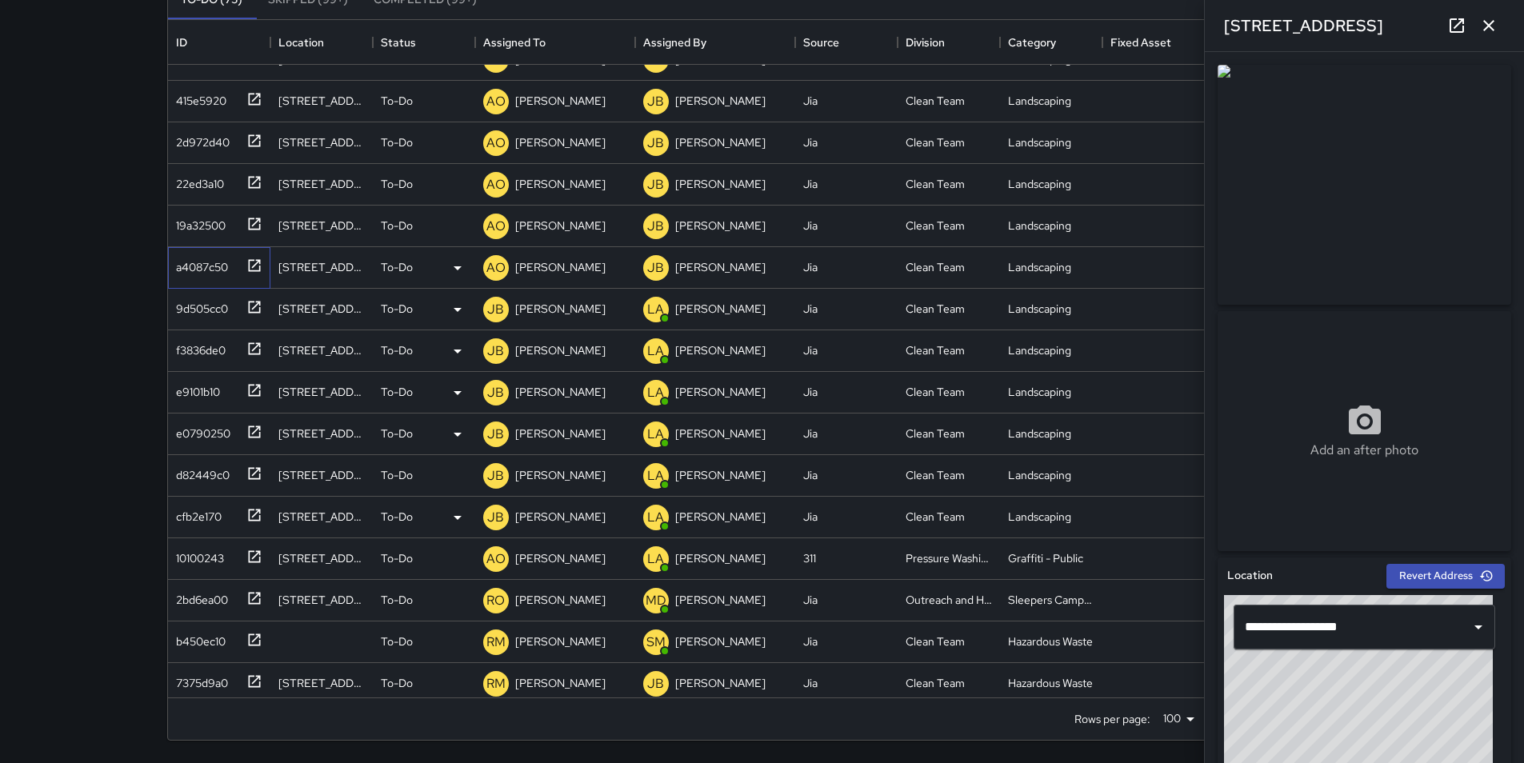
click at [198, 261] on div "a4087c50" at bounding box center [199, 264] width 58 height 22
type input "**********"
click at [561, 270] on p "[PERSON_NAME]" at bounding box center [560, 267] width 90 height 16
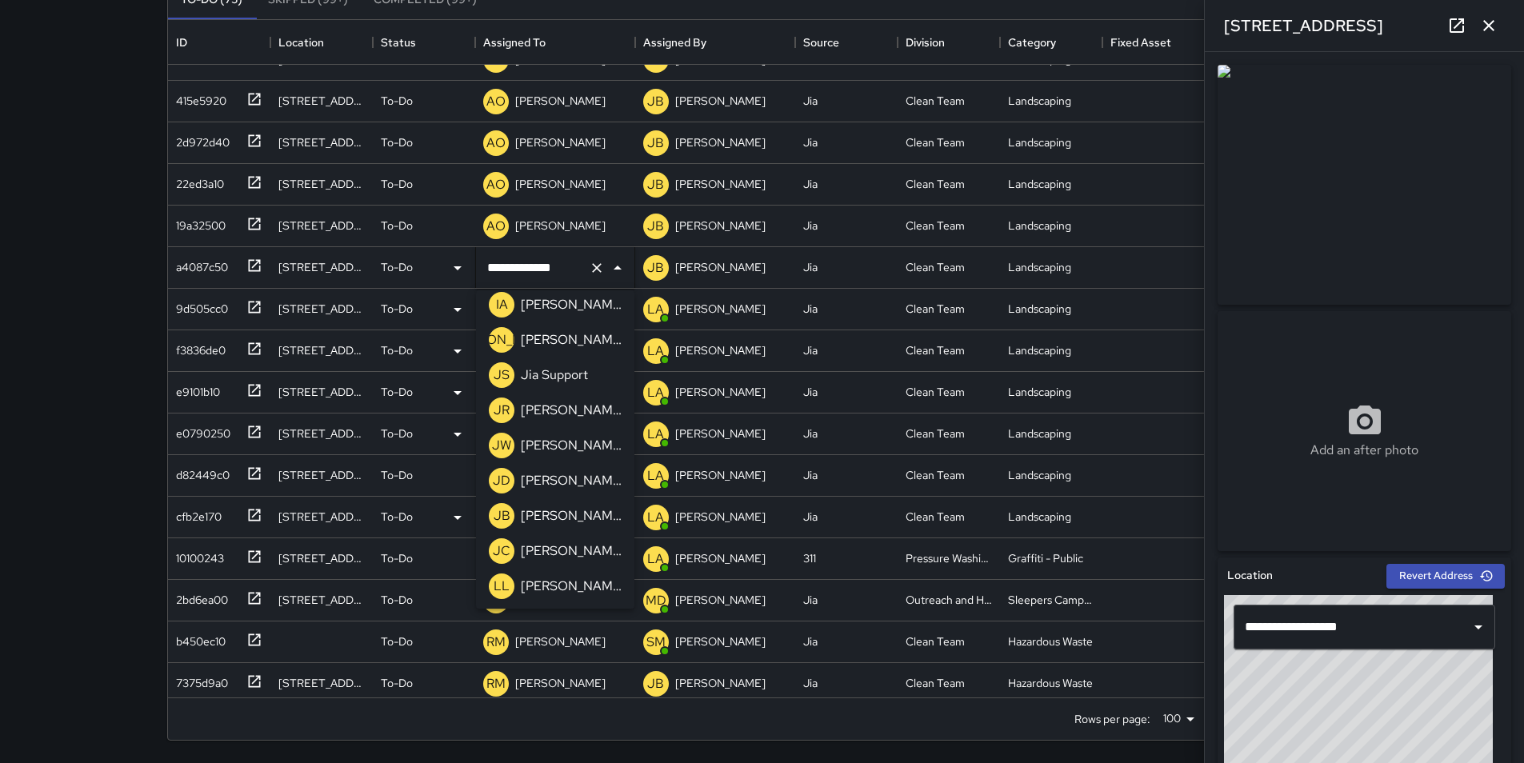
scroll to position [714, 0]
click at [592, 516] on p "[PERSON_NAME]" at bounding box center [571, 514] width 101 height 19
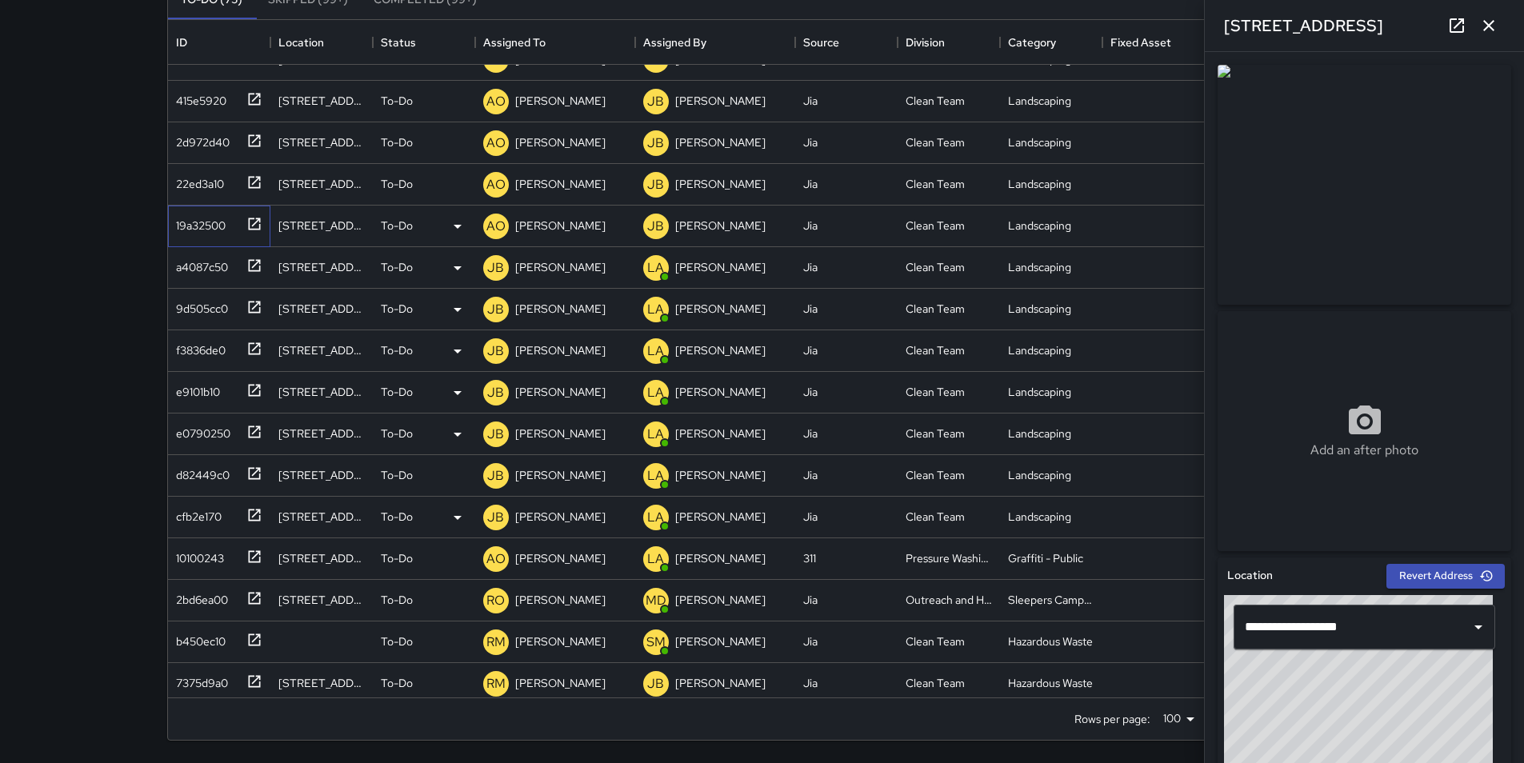
click at [190, 228] on div "19a32500" at bounding box center [198, 222] width 56 height 22
click at [555, 218] on p "[PERSON_NAME]" at bounding box center [560, 226] width 90 height 16
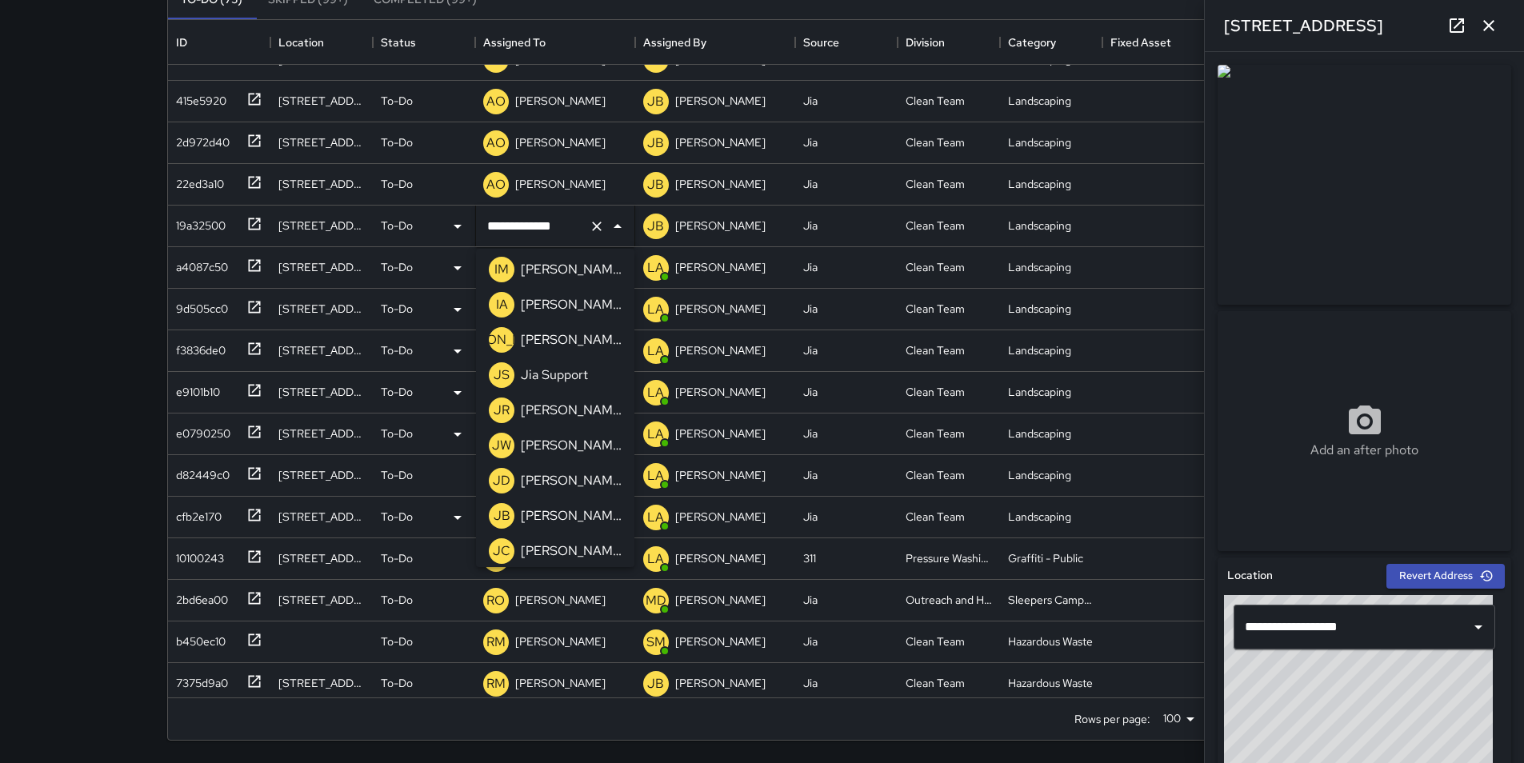
scroll to position [704, 0]
click at [589, 478] on p "[PERSON_NAME]" at bounding box center [571, 483] width 101 height 19
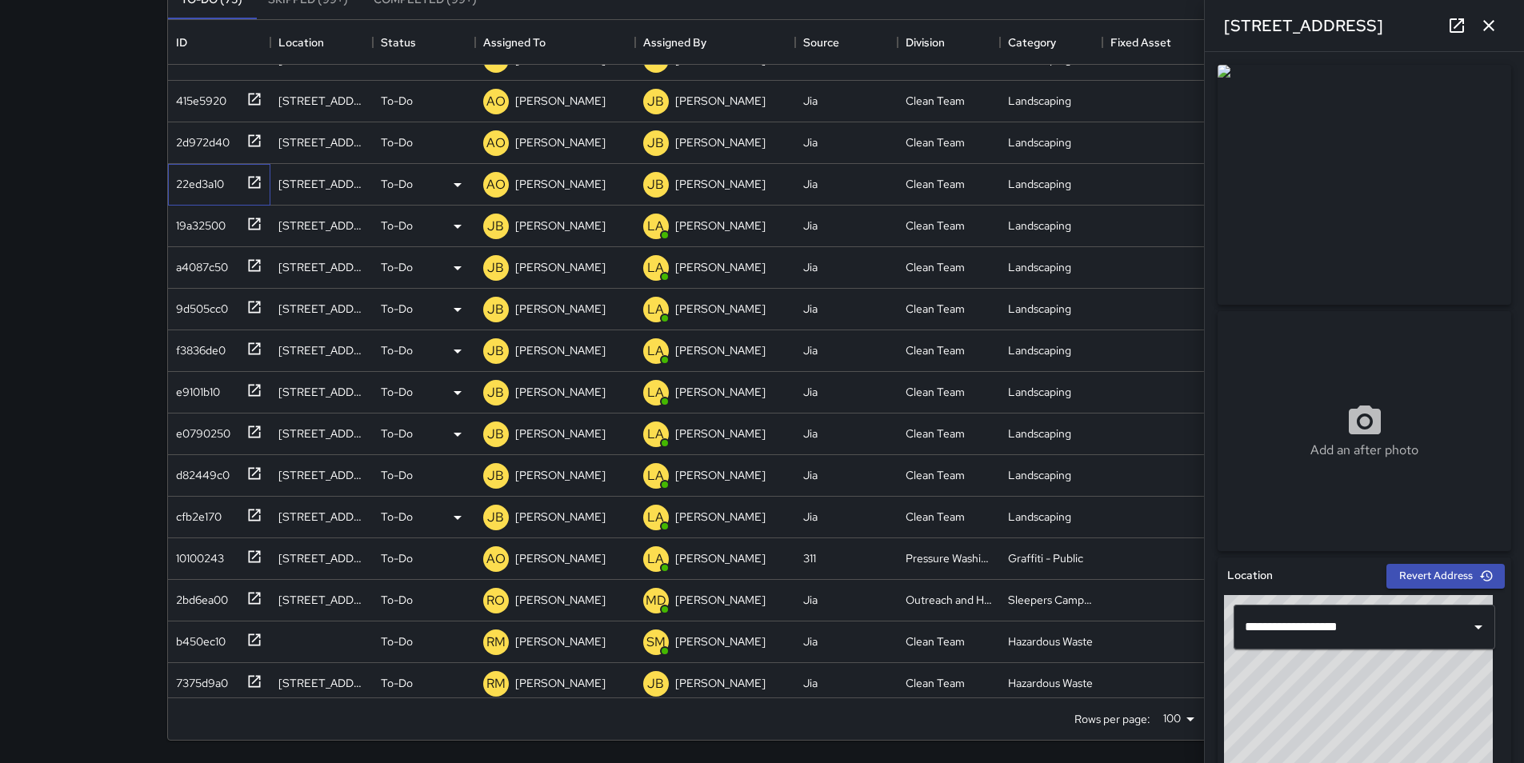
click at [202, 185] on div "22ed3a10" at bounding box center [197, 181] width 54 height 22
click at [571, 190] on p "[PERSON_NAME]" at bounding box center [560, 184] width 90 height 16
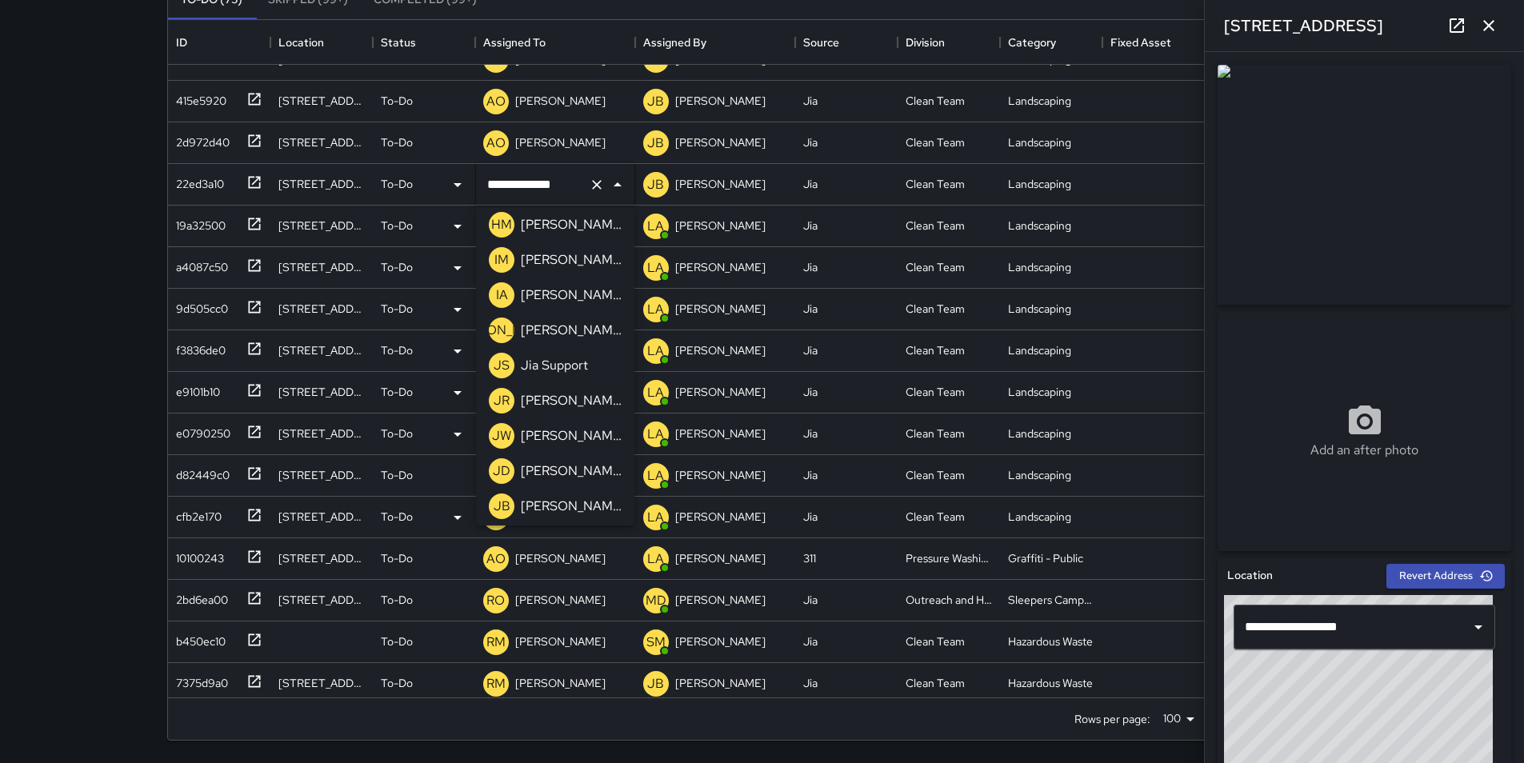
scroll to position [715, 0]
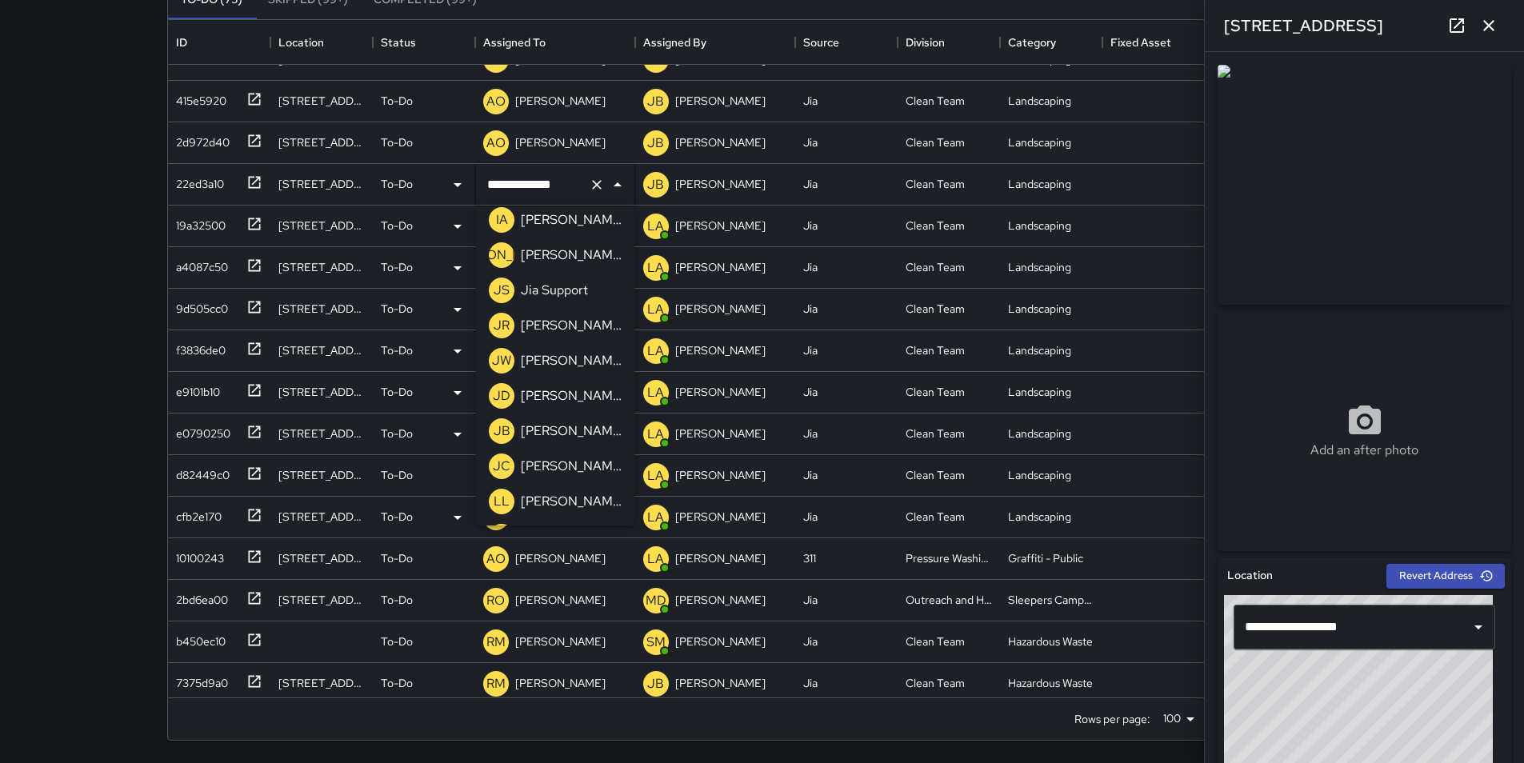
click at [585, 439] on p "[PERSON_NAME]" at bounding box center [571, 431] width 101 height 19
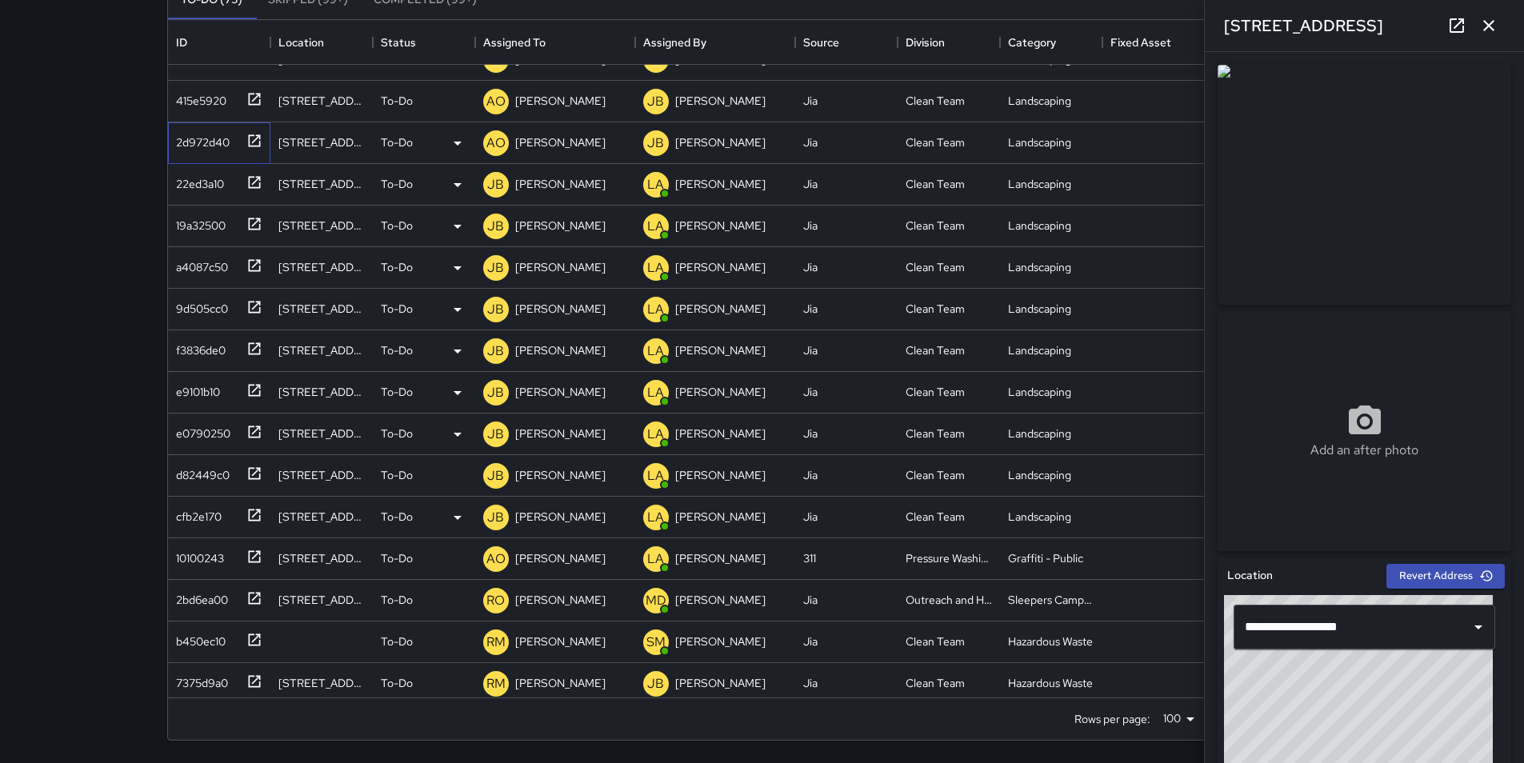
click at [198, 144] on div "2d972d40" at bounding box center [200, 139] width 60 height 22
type input "**********"
click at [553, 140] on p "[PERSON_NAME]" at bounding box center [560, 142] width 90 height 16
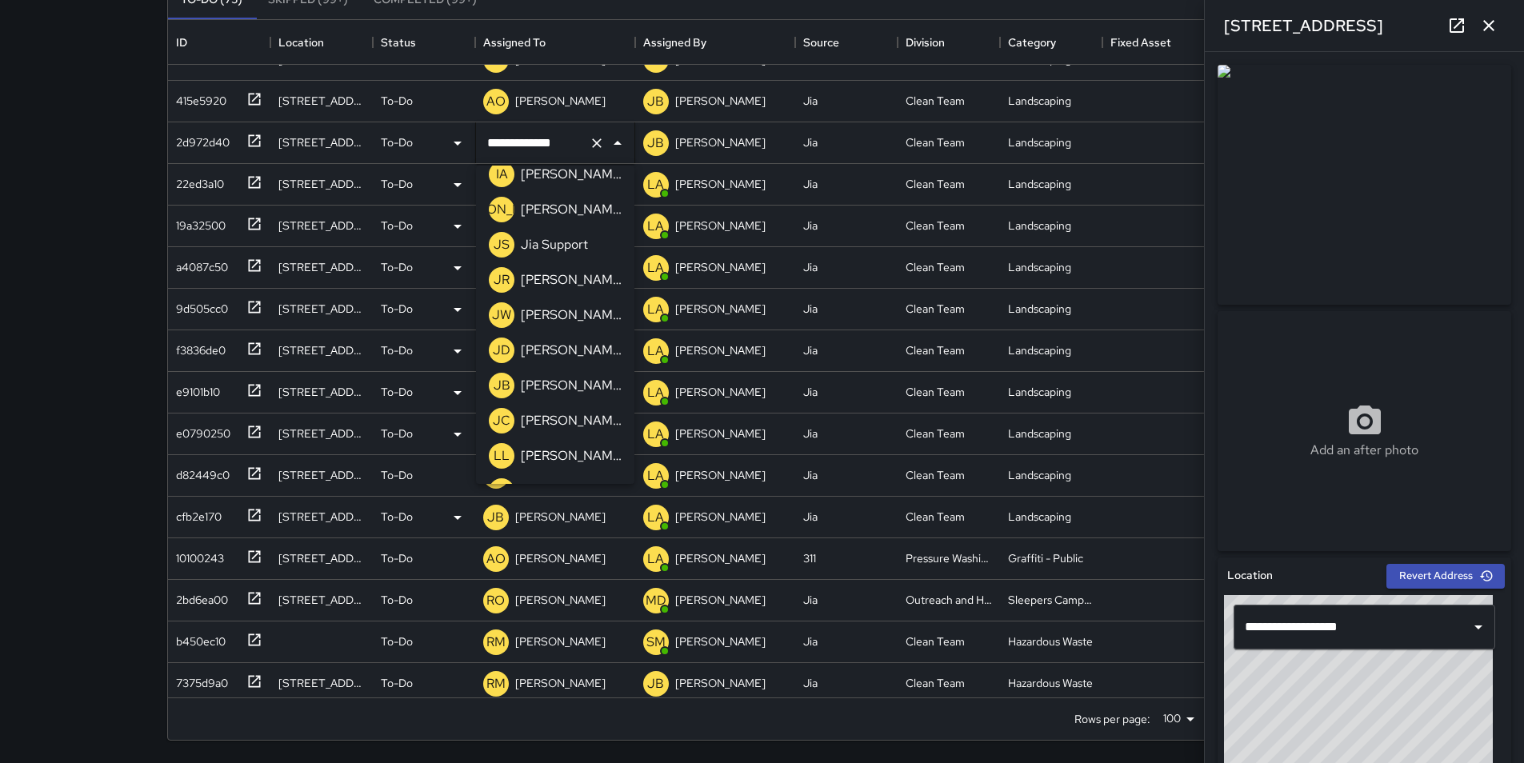
scroll to position [768, 0]
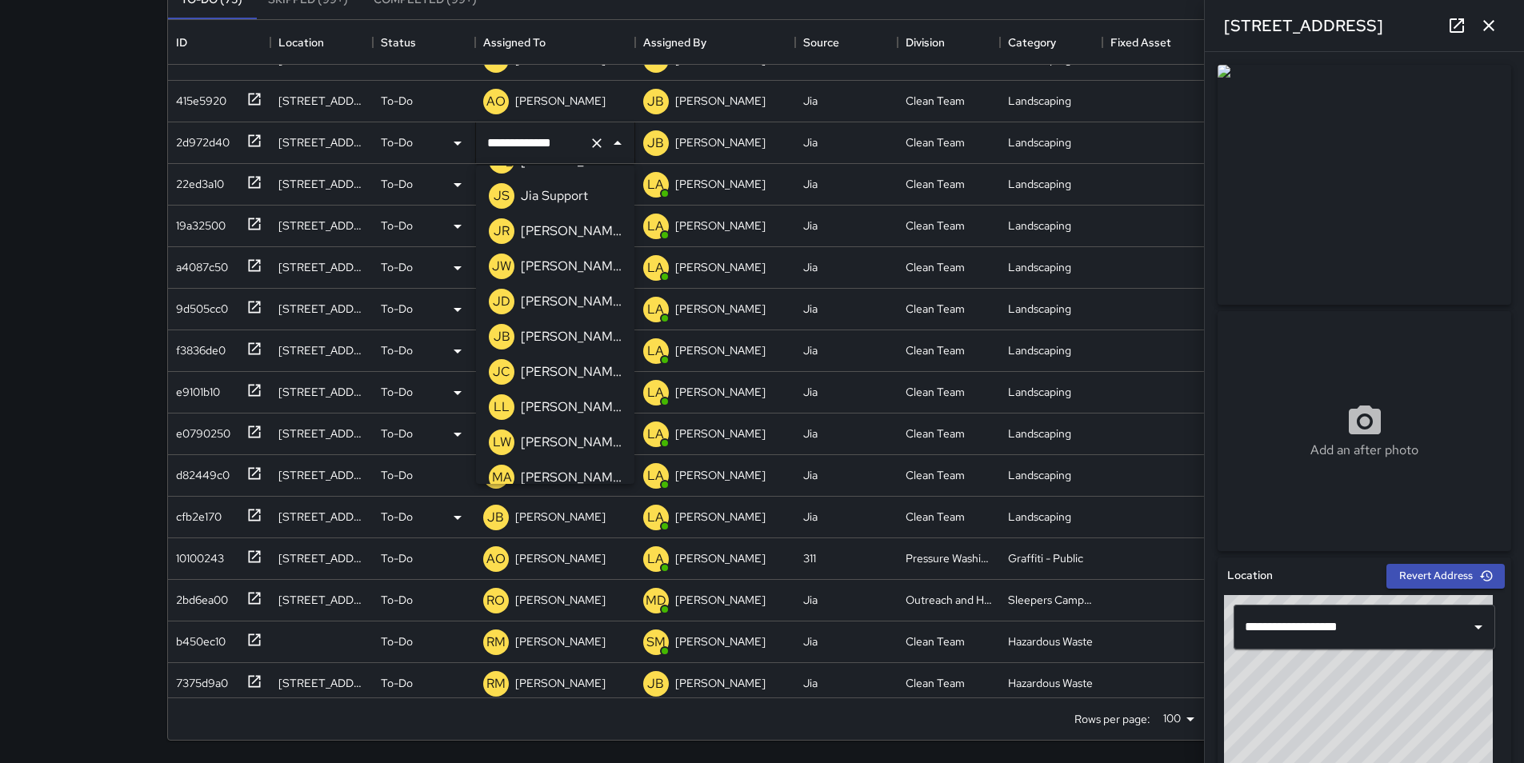
click at [594, 337] on p "[PERSON_NAME]" at bounding box center [571, 336] width 101 height 19
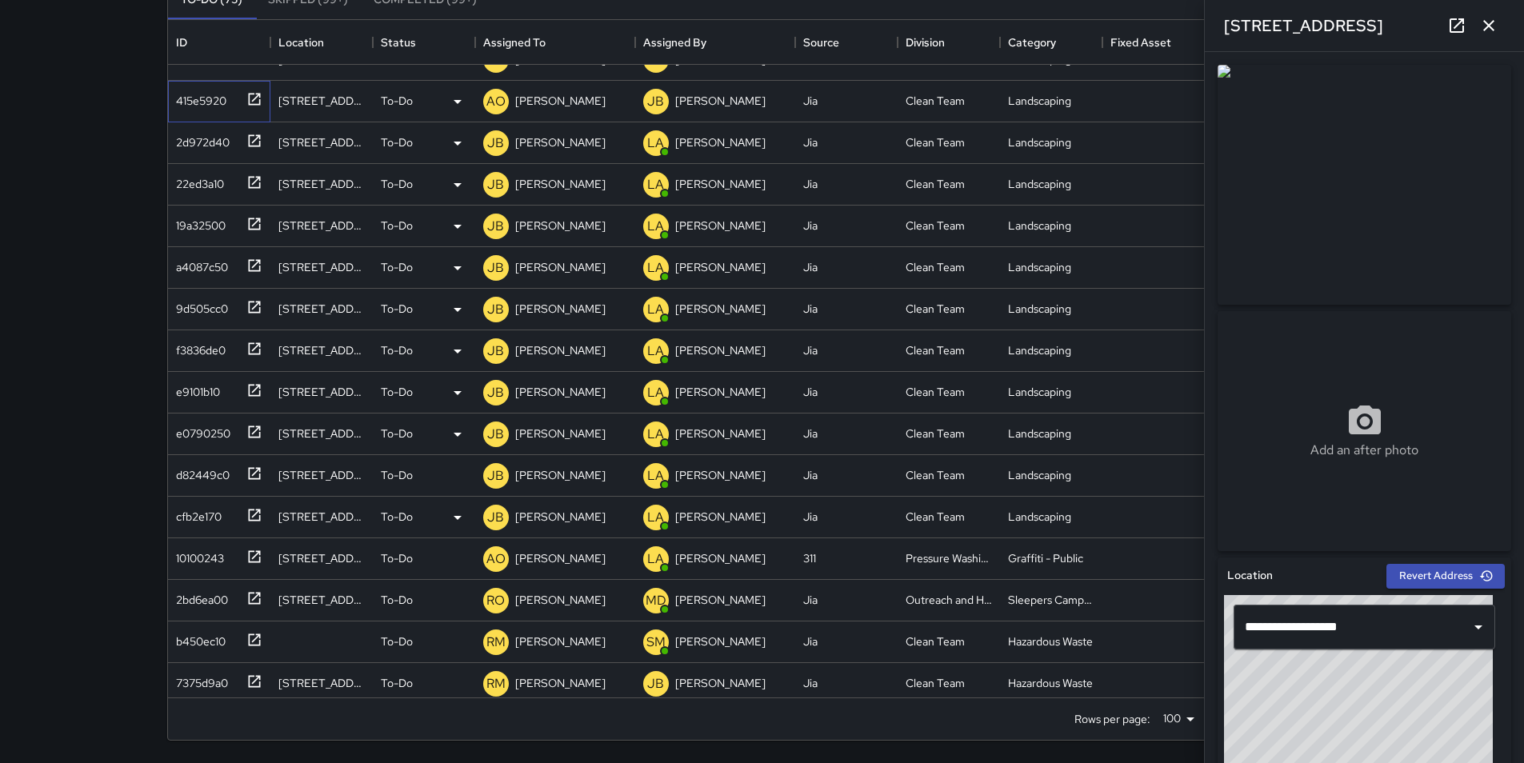
click at [189, 94] on div "415e5920" at bounding box center [198, 97] width 57 height 22
type input "**********"
click at [569, 99] on p "[PERSON_NAME]" at bounding box center [560, 101] width 90 height 16
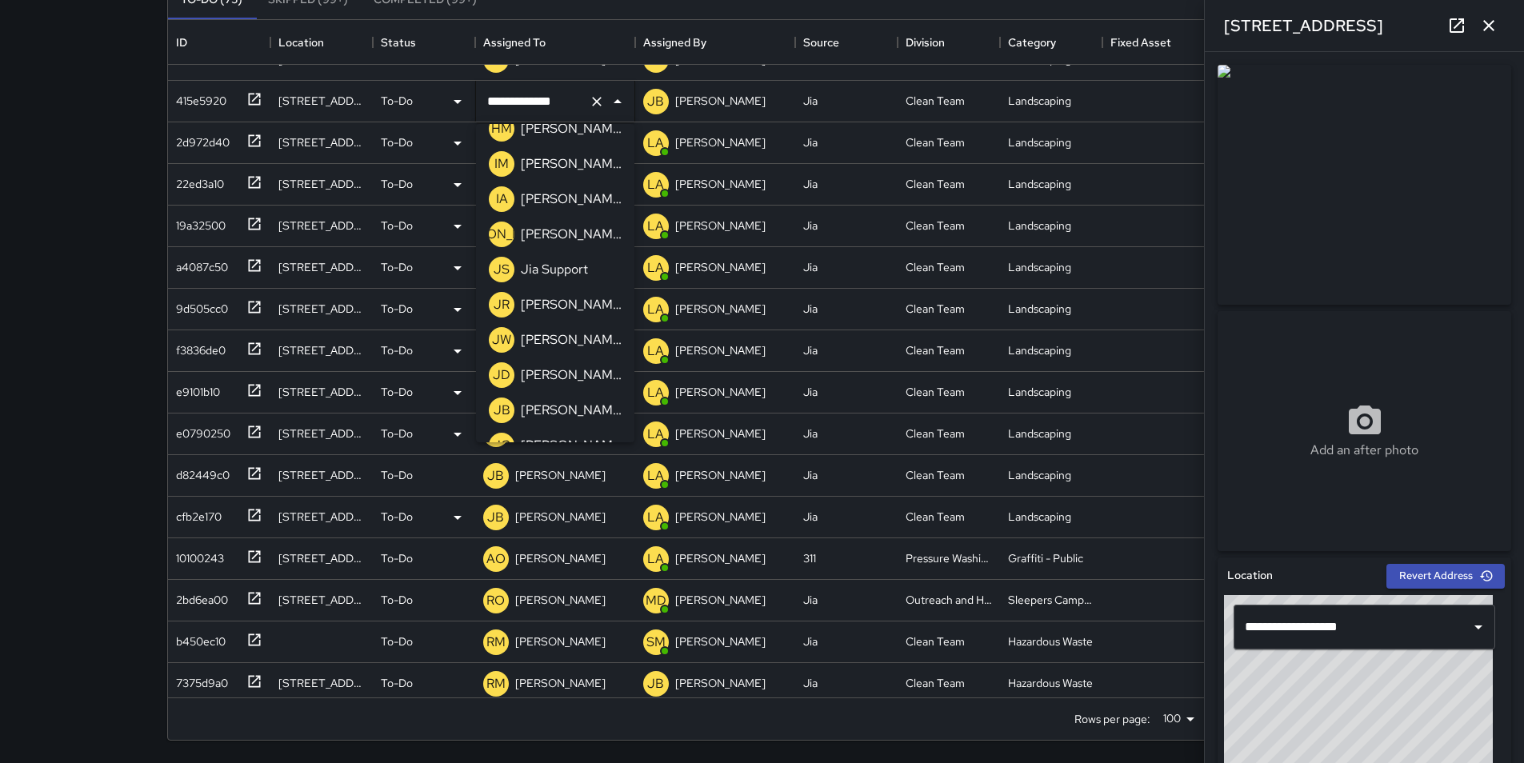
scroll to position [682, 0]
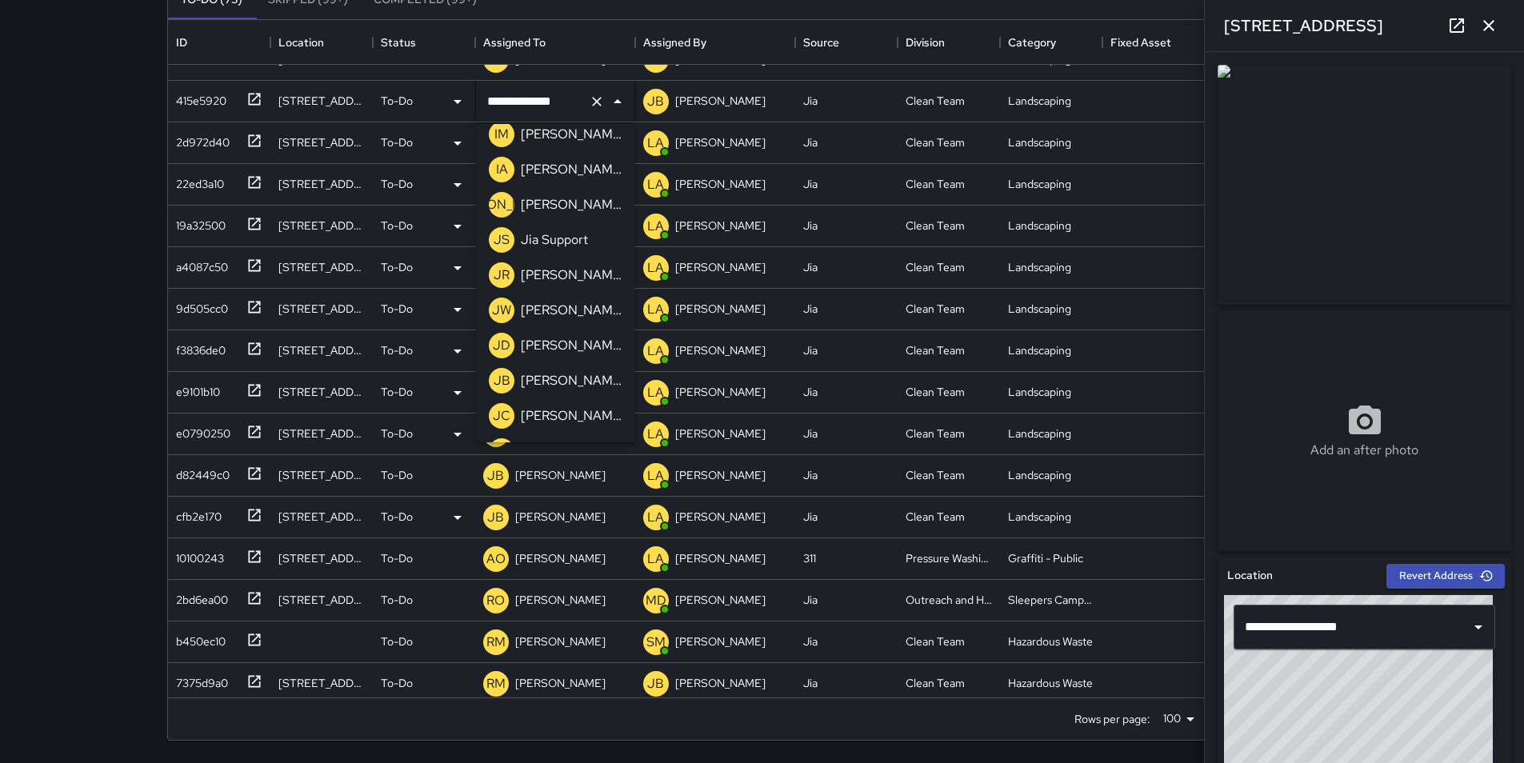
click at [587, 381] on p "[PERSON_NAME]" at bounding box center [571, 380] width 101 height 19
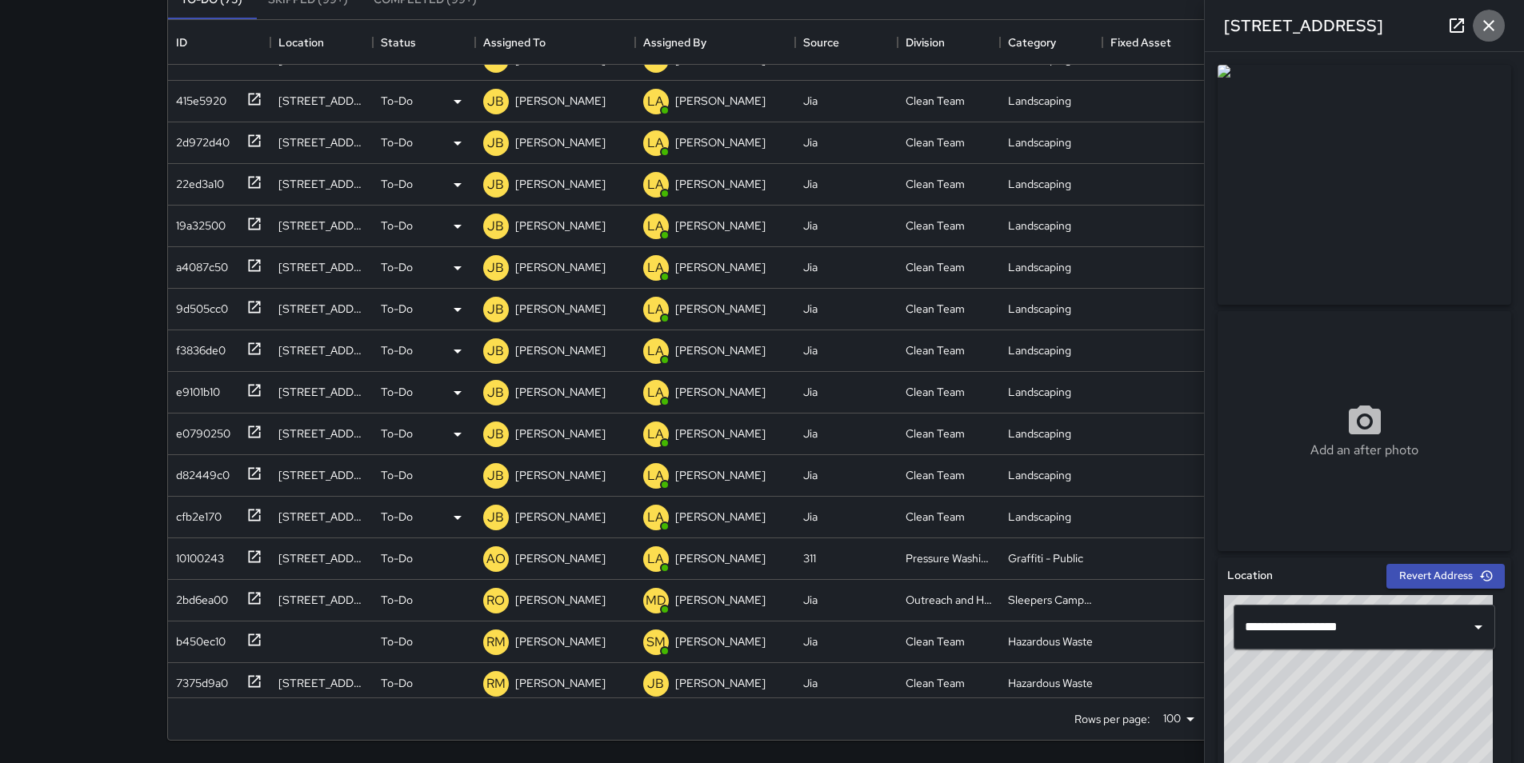
click at [765, 22] on icon "button" at bounding box center [1488, 25] width 19 height 19
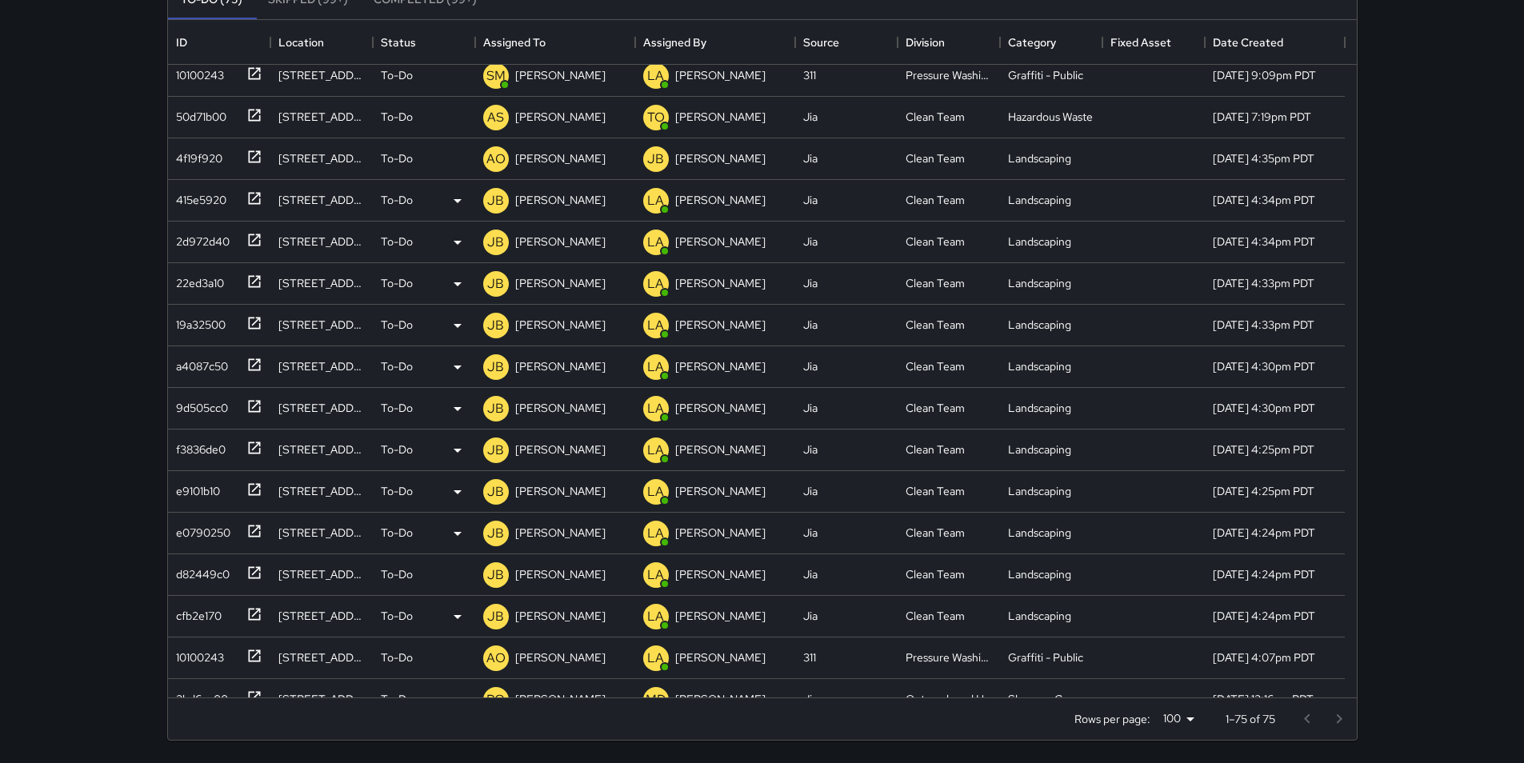
scroll to position [0, 0]
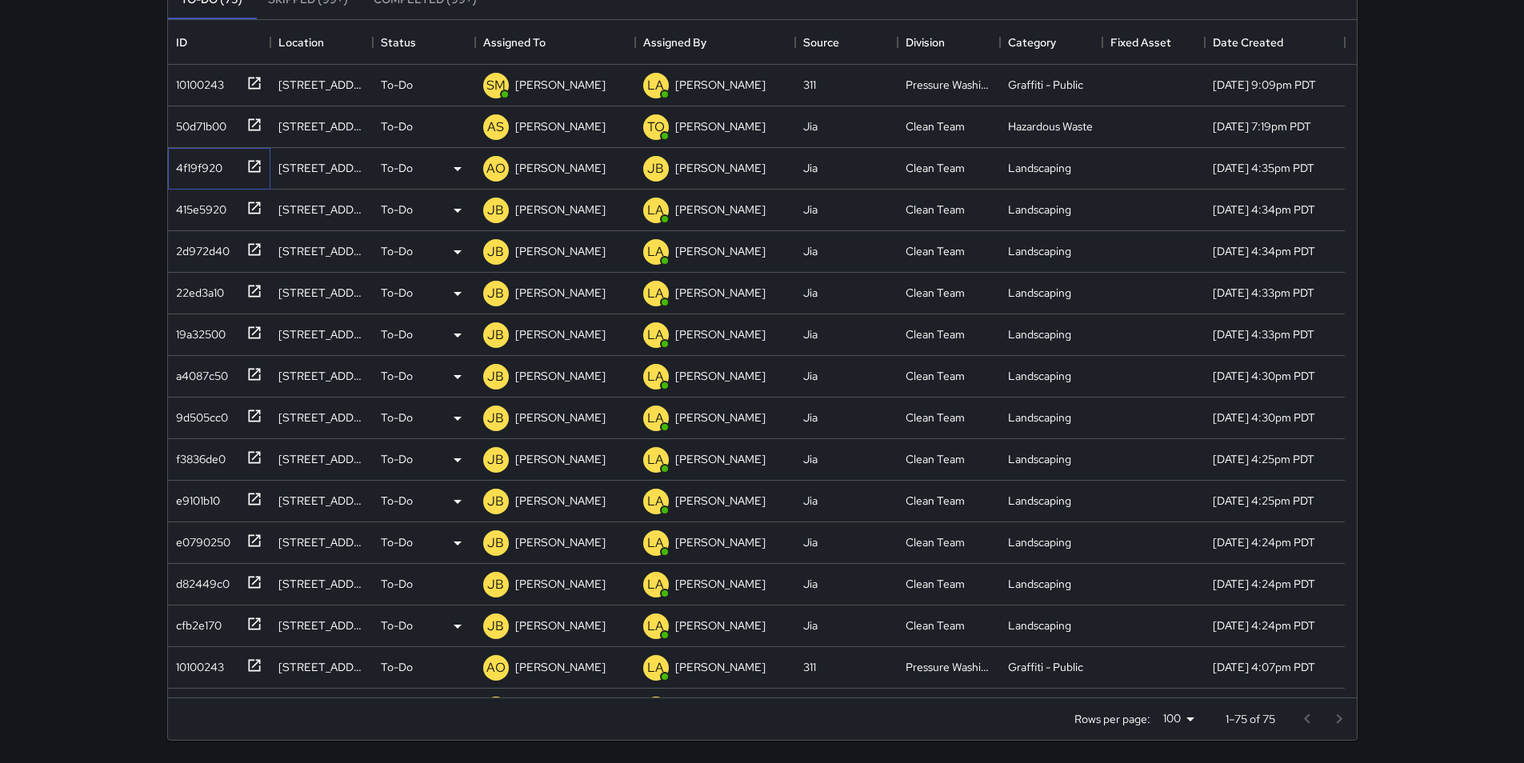
click at [173, 168] on div "4f19f920" at bounding box center [196, 165] width 53 height 22
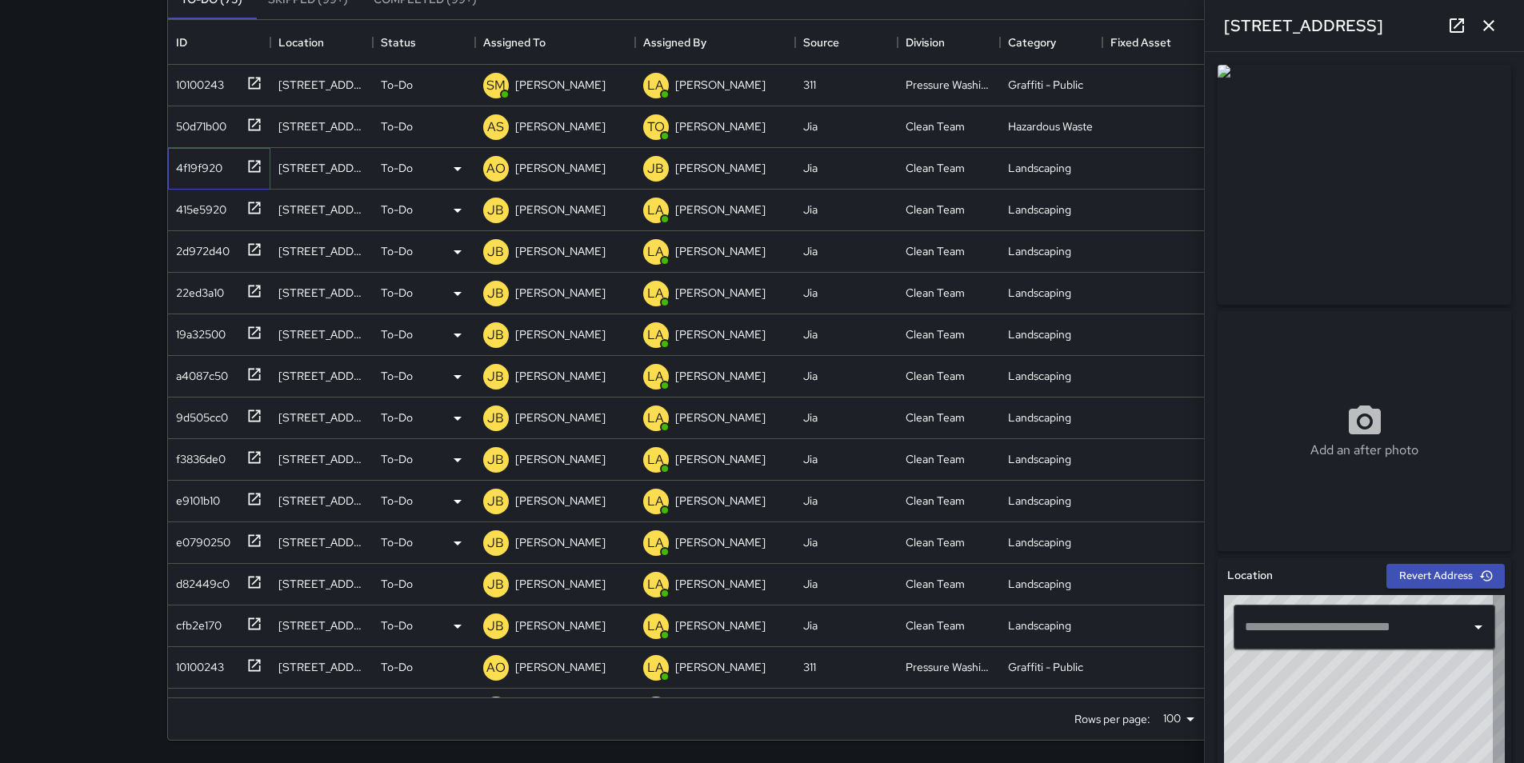
type input "**********"
click at [557, 172] on p "[PERSON_NAME]" at bounding box center [560, 168] width 90 height 16
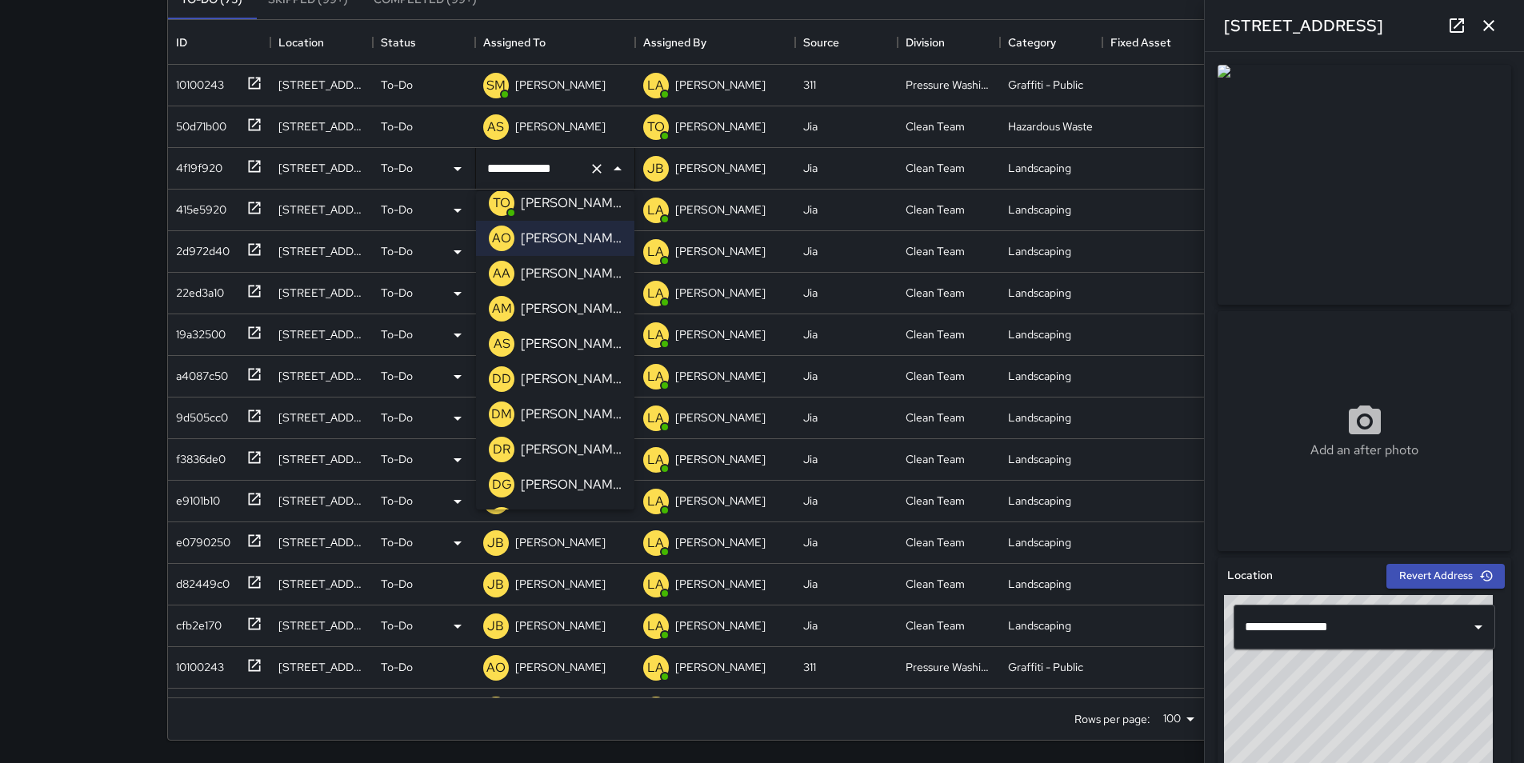
scroll to position [224, 0]
click at [594, 350] on p "[PERSON_NAME]" at bounding box center [571, 343] width 101 height 19
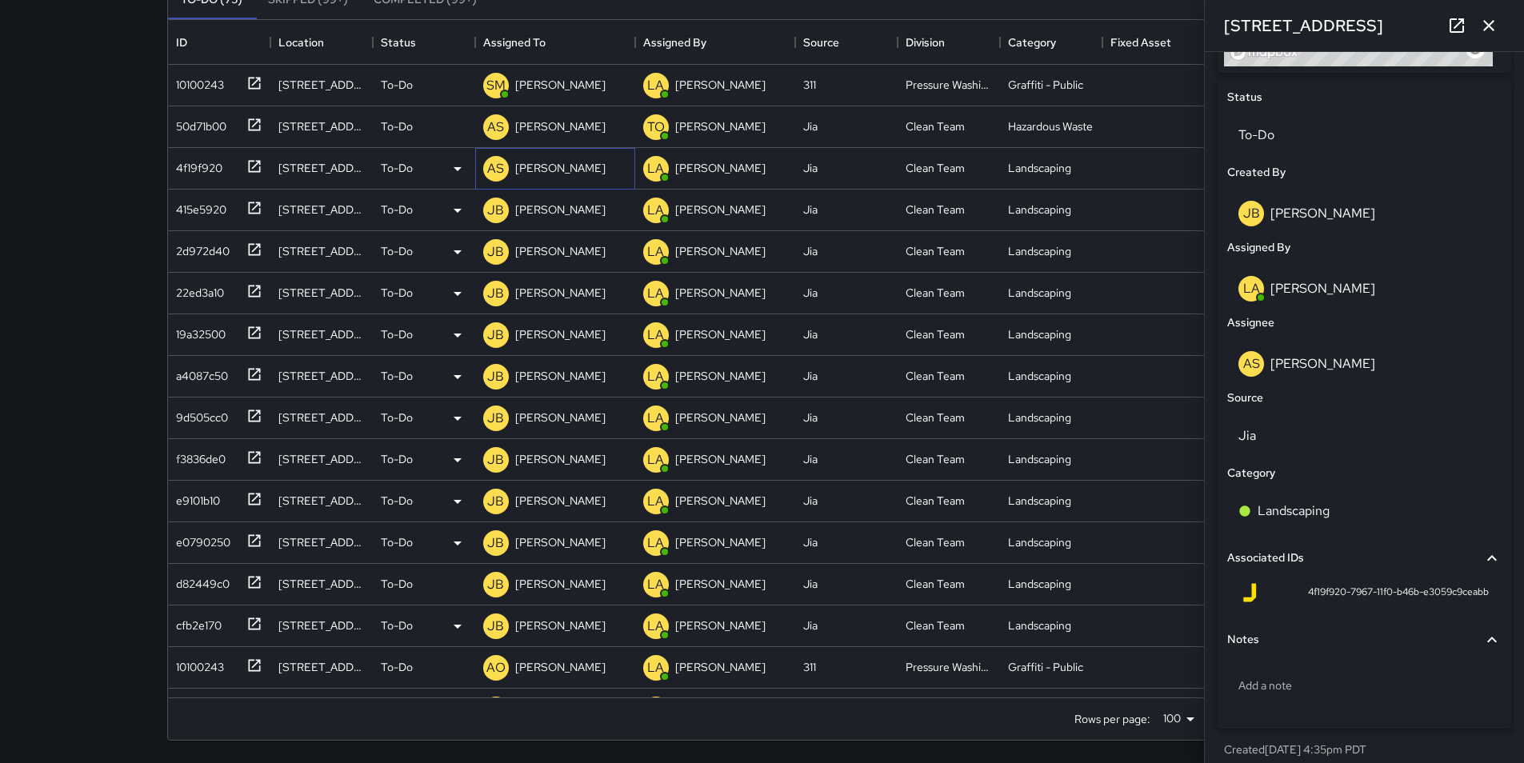
scroll to position [736, 0]
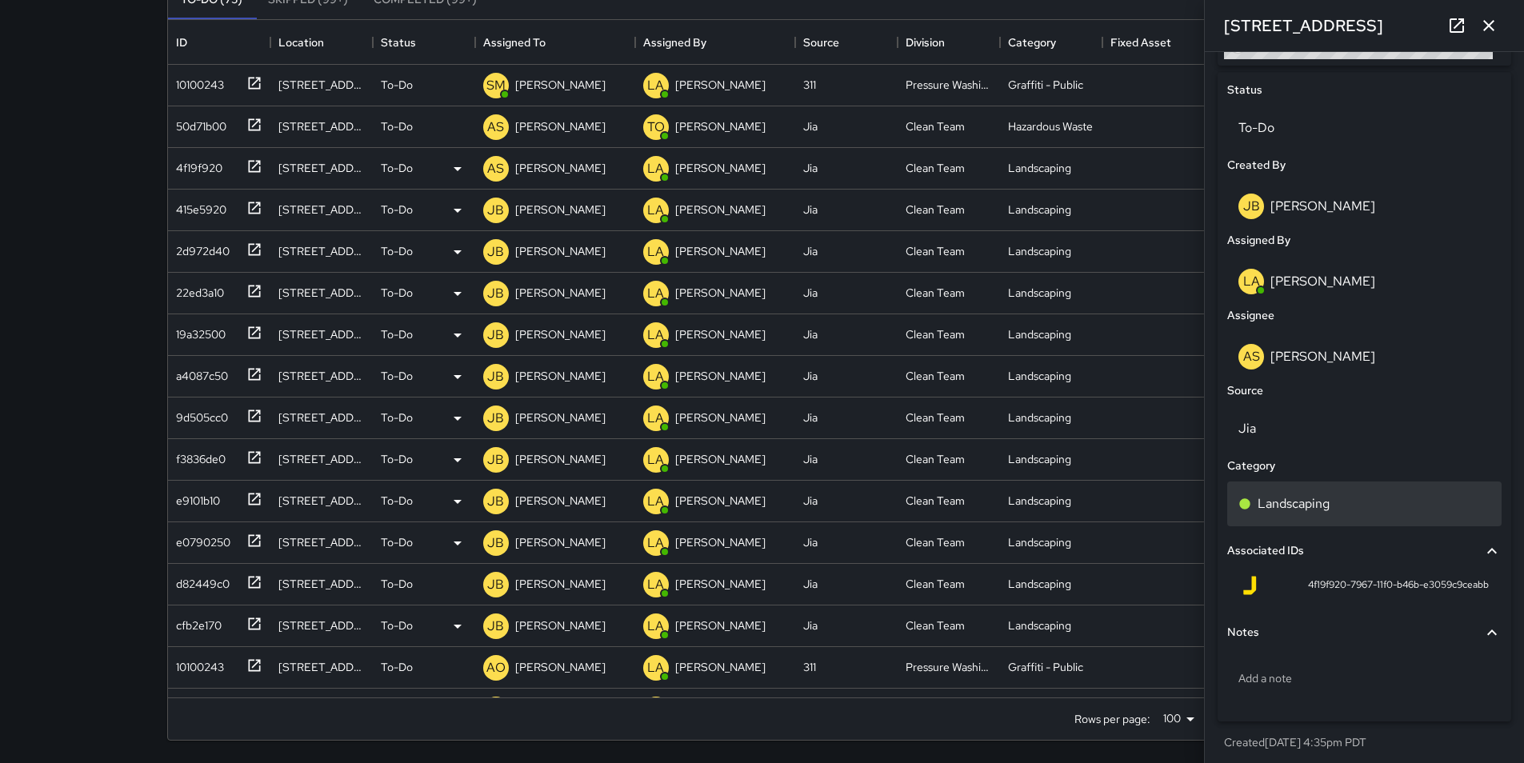
click at [765, 517] on div "Landscaping" at bounding box center [1364, 503] width 274 height 45
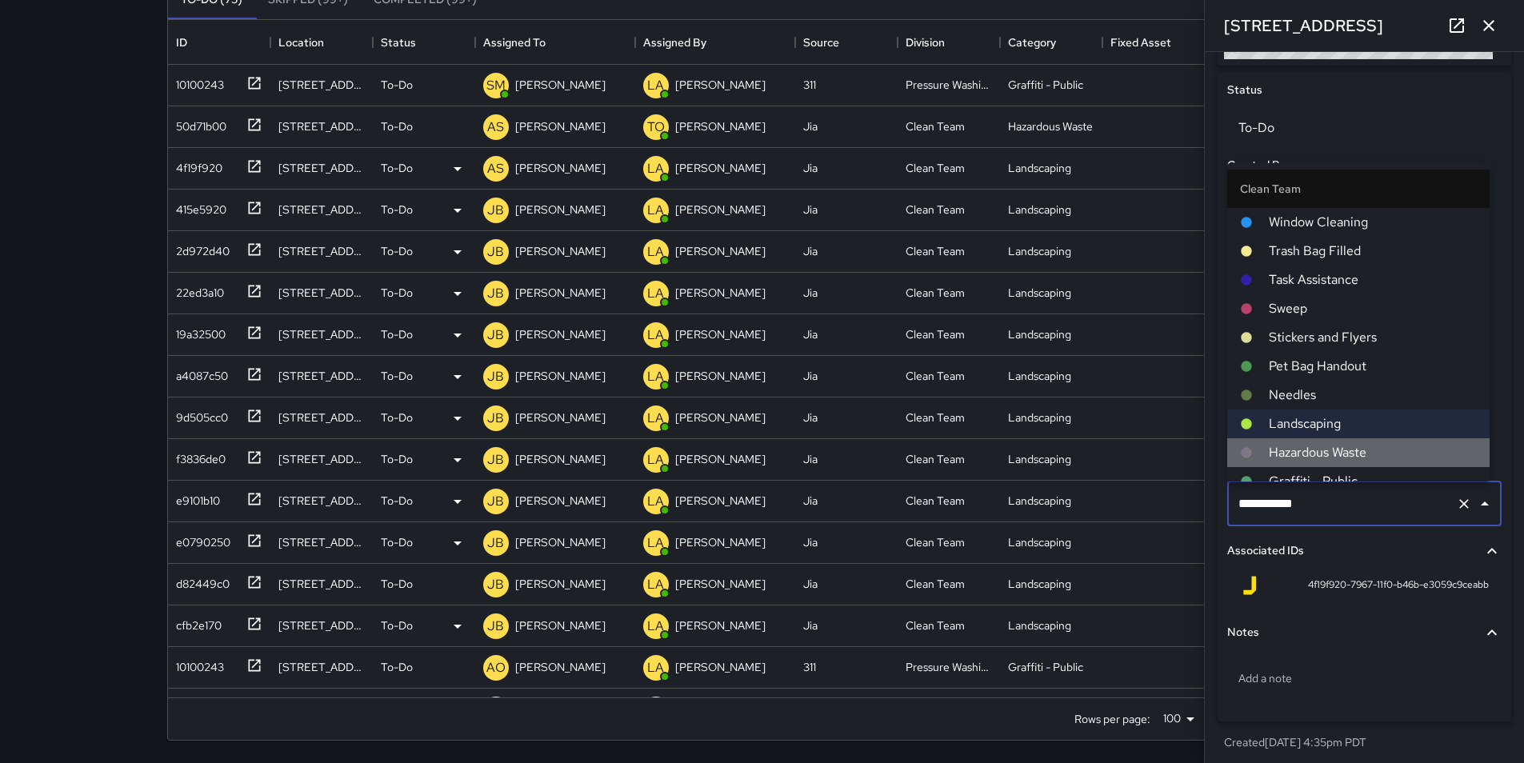
click at [765, 453] on span "Hazardous Waste" at bounding box center [1373, 452] width 208 height 19
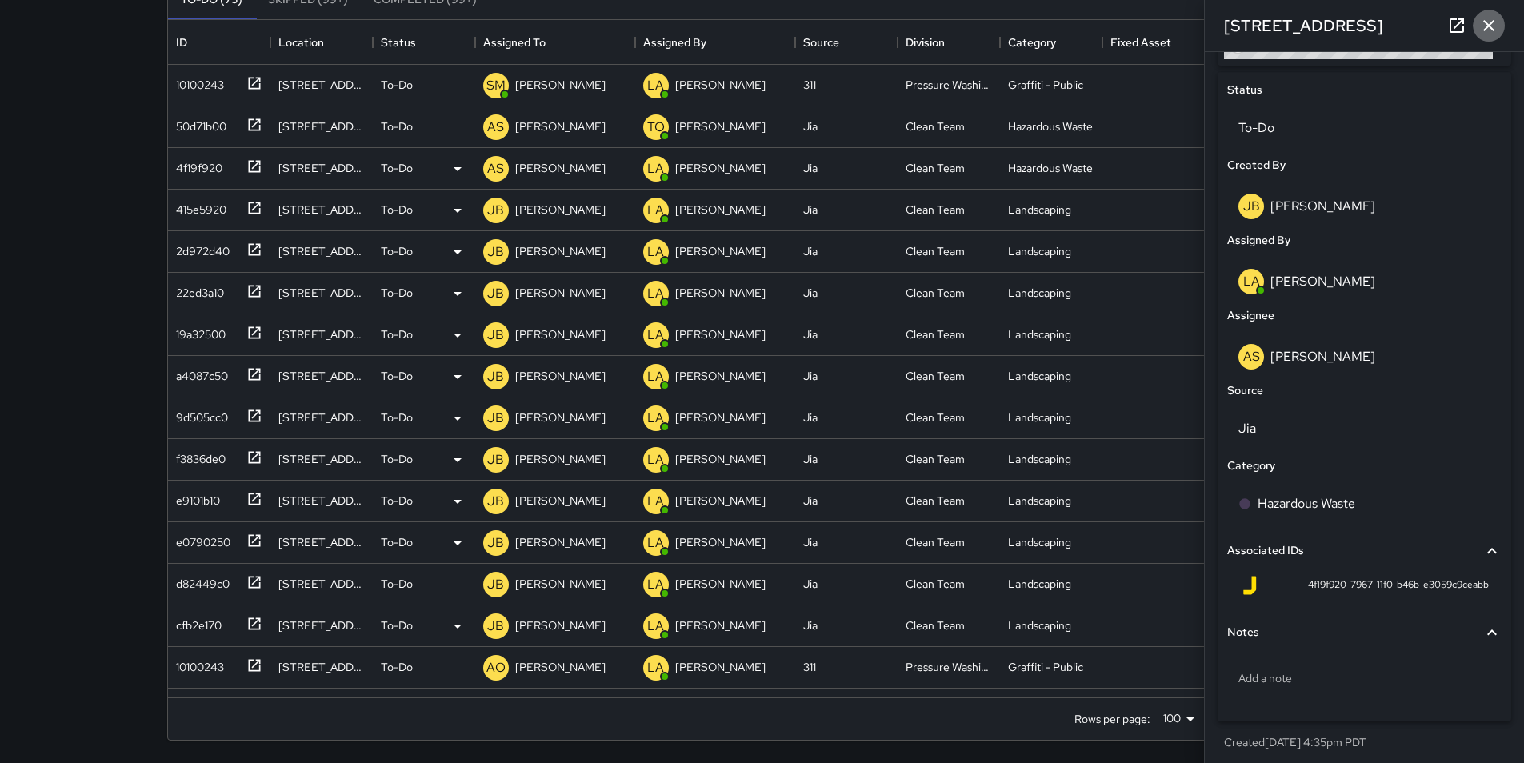
click at [765, 19] on icon "button" at bounding box center [1488, 25] width 19 height 19
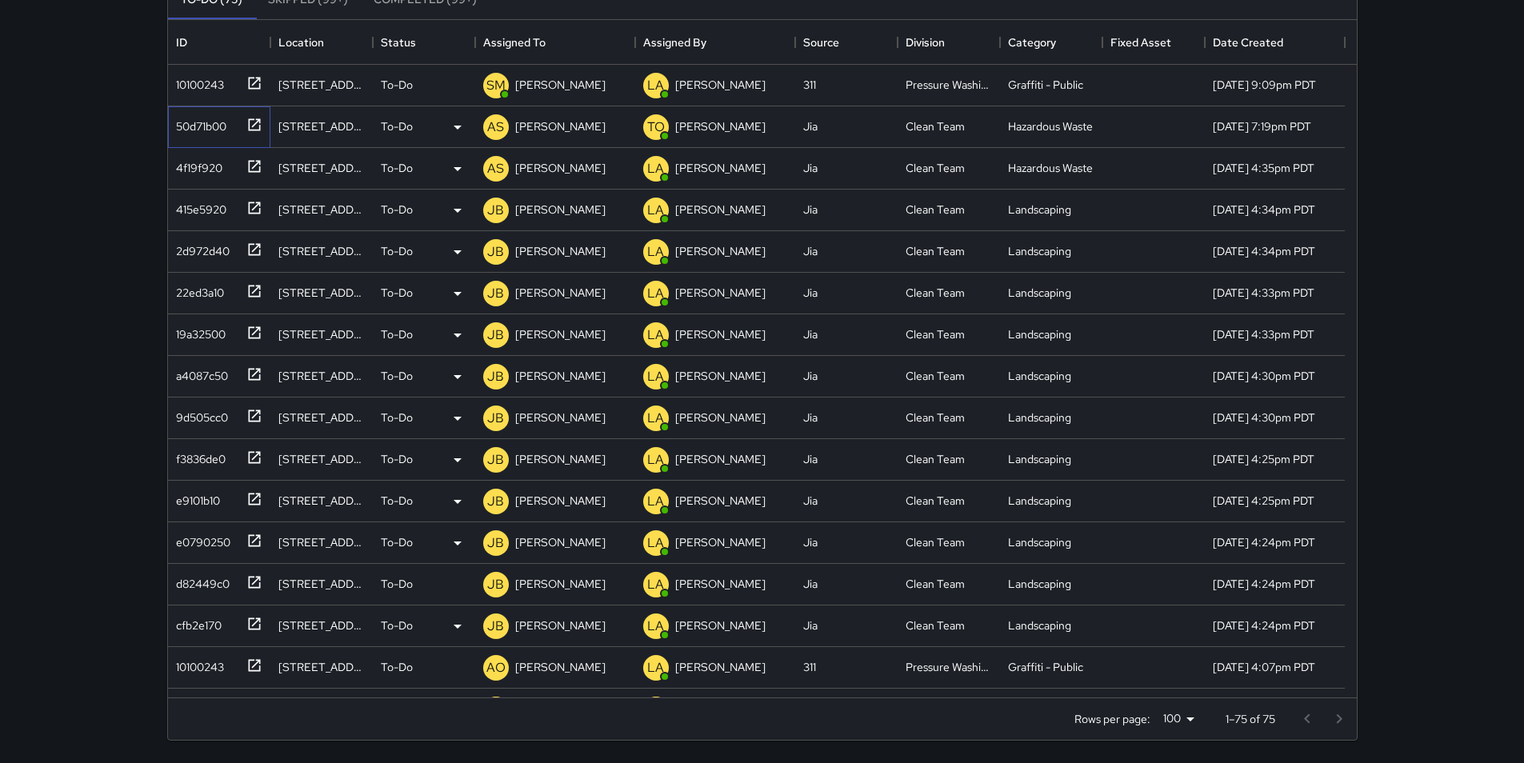
click at [208, 125] on div "50d71b00" at bounding box center [198, 123] width 57 height 22
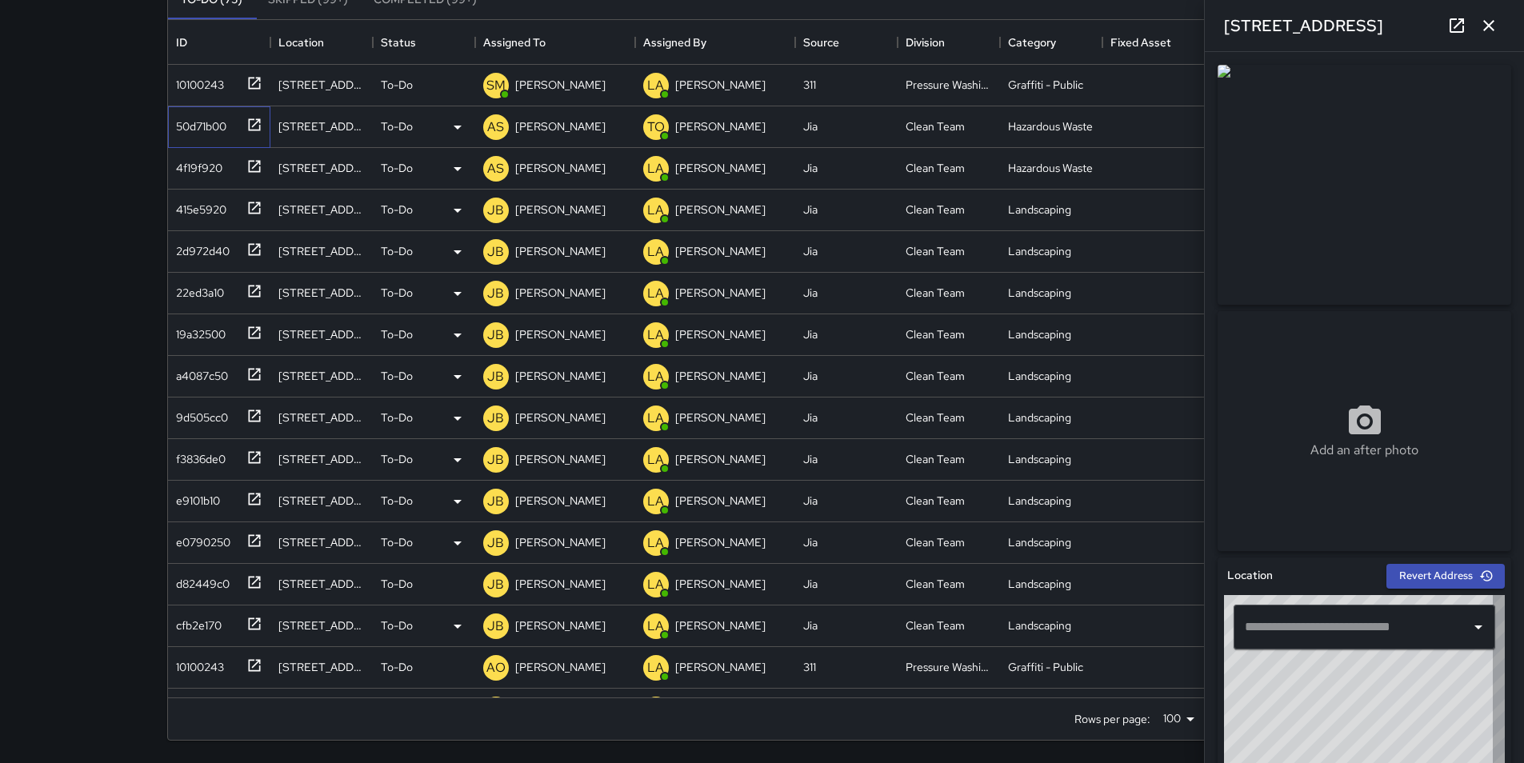
type input "**********"
click at [204, 83] on div "10100243" at bounding box center [197, 81] width 54 height 22
type input "**********"
click at [557, 90] on p "[PERSON_NAME]" at bounding box center [560, 85] width 90 height 16
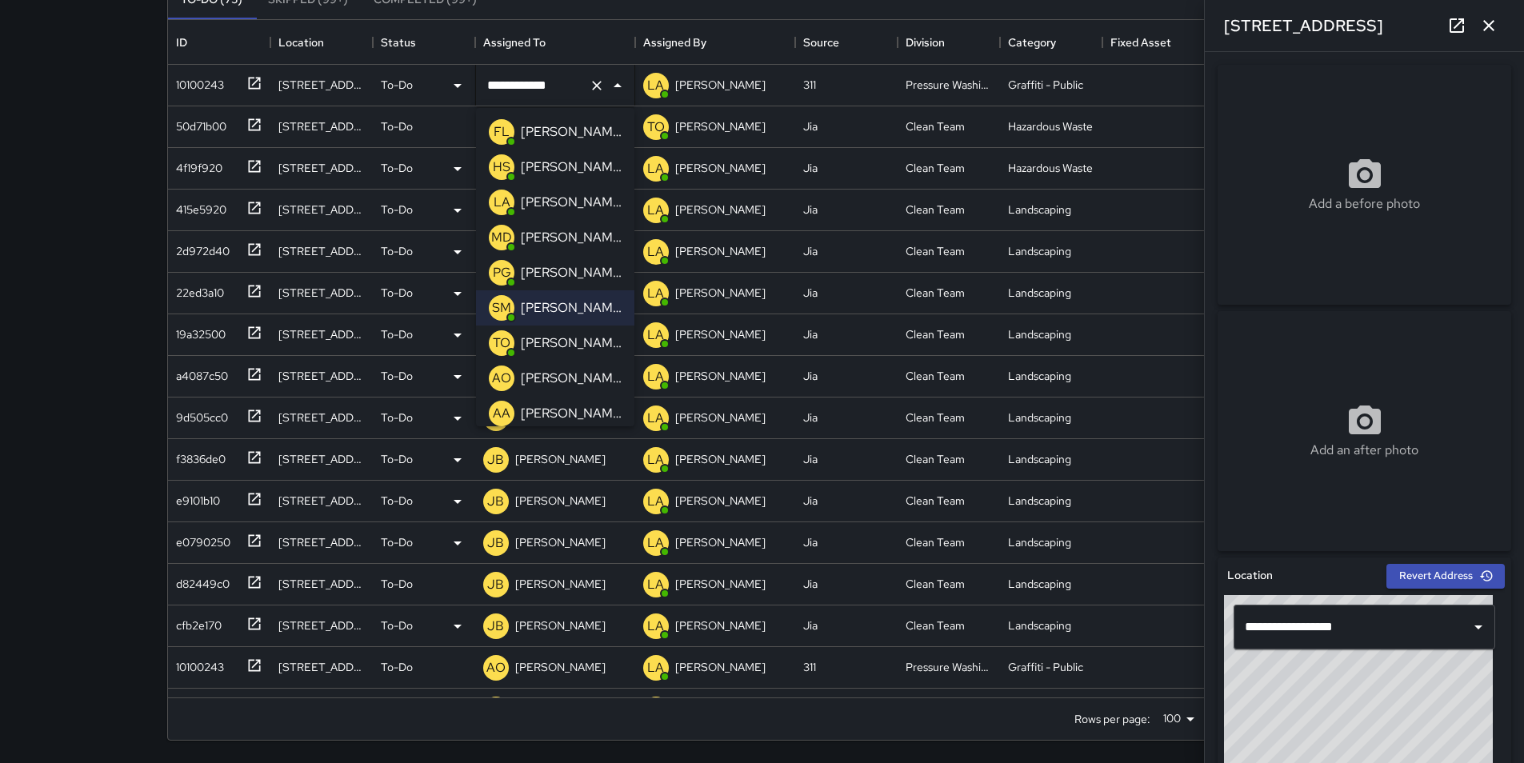
click at [564, 221] on li "MD [PERSON_NAME]" at bounding box center [555, 237] width 158 height 35
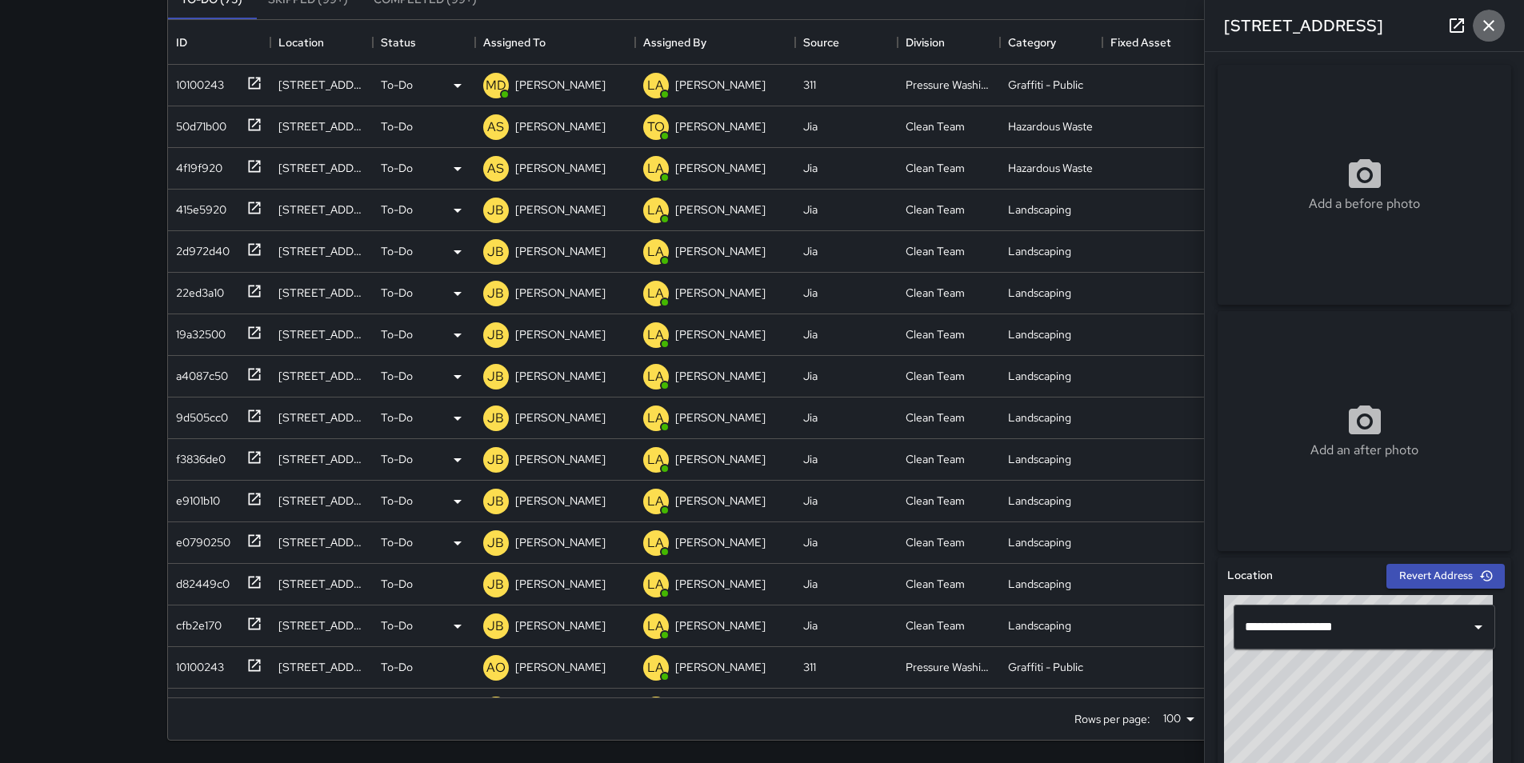
click at [765, 29] on icon "button" at bounding box center [1488, 25] width 19 height 19
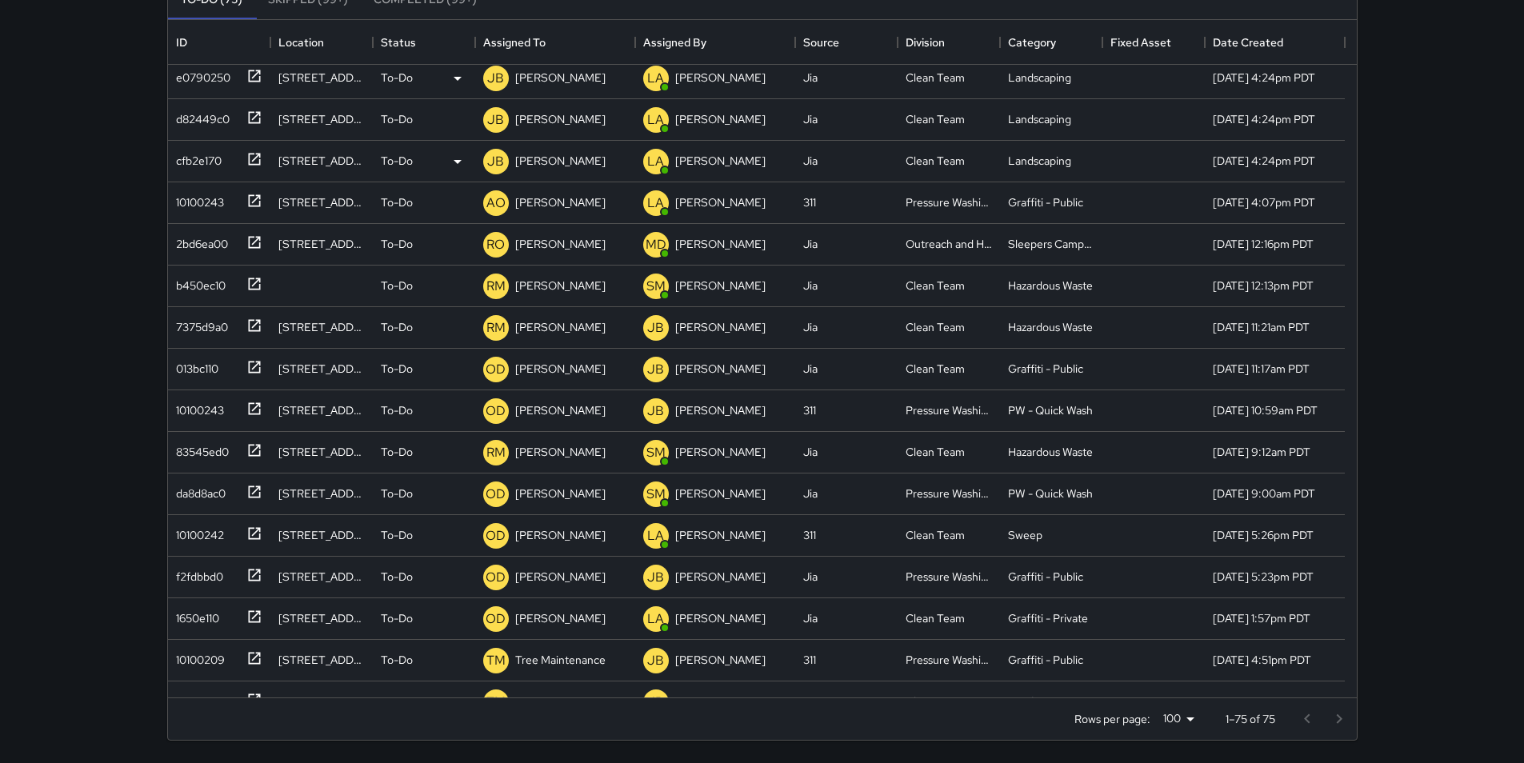
scroll to position [469, 0]
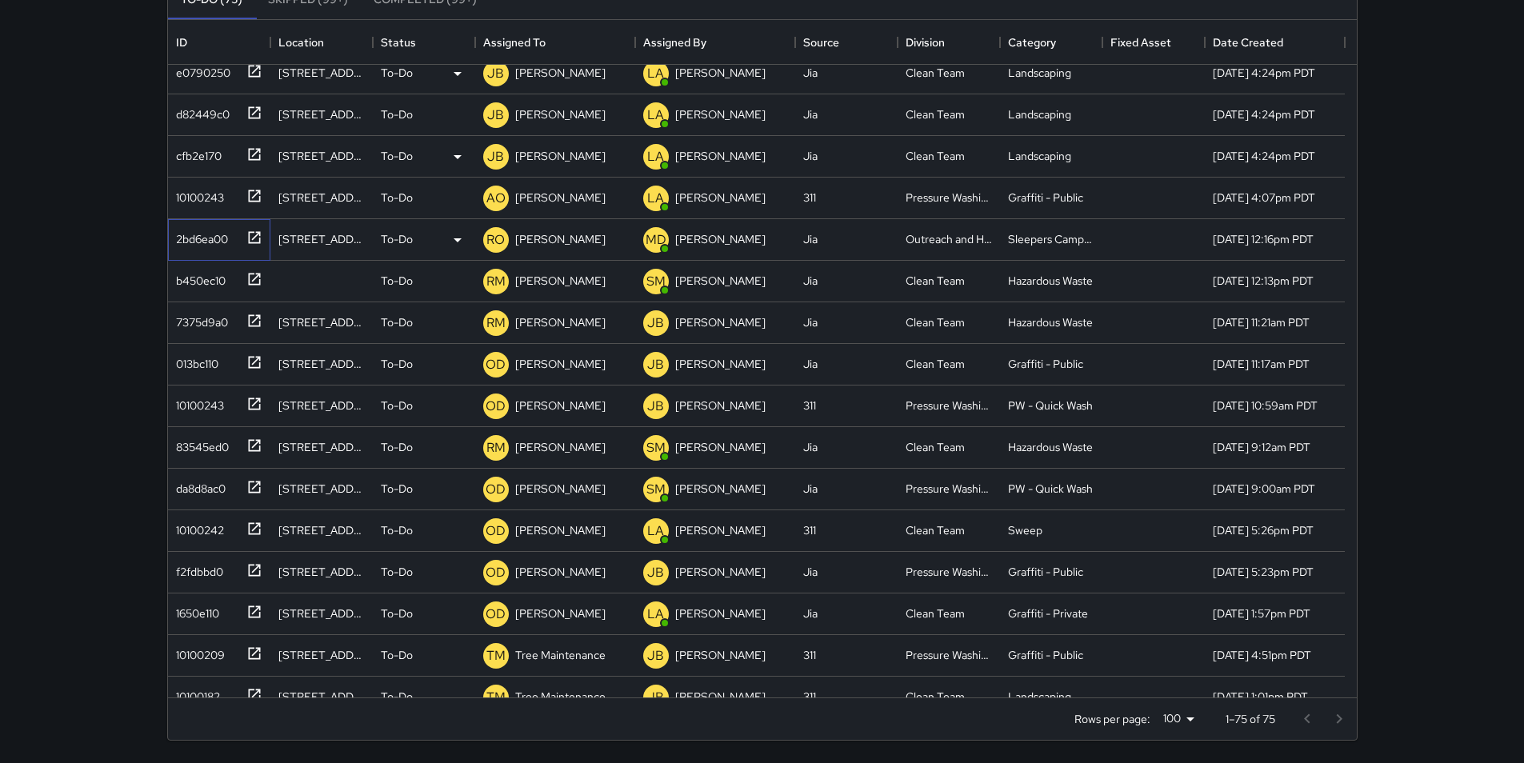
click at [214, 230] on div "2bd6ea00" at bounding box center [199, 236] width 58 height 22
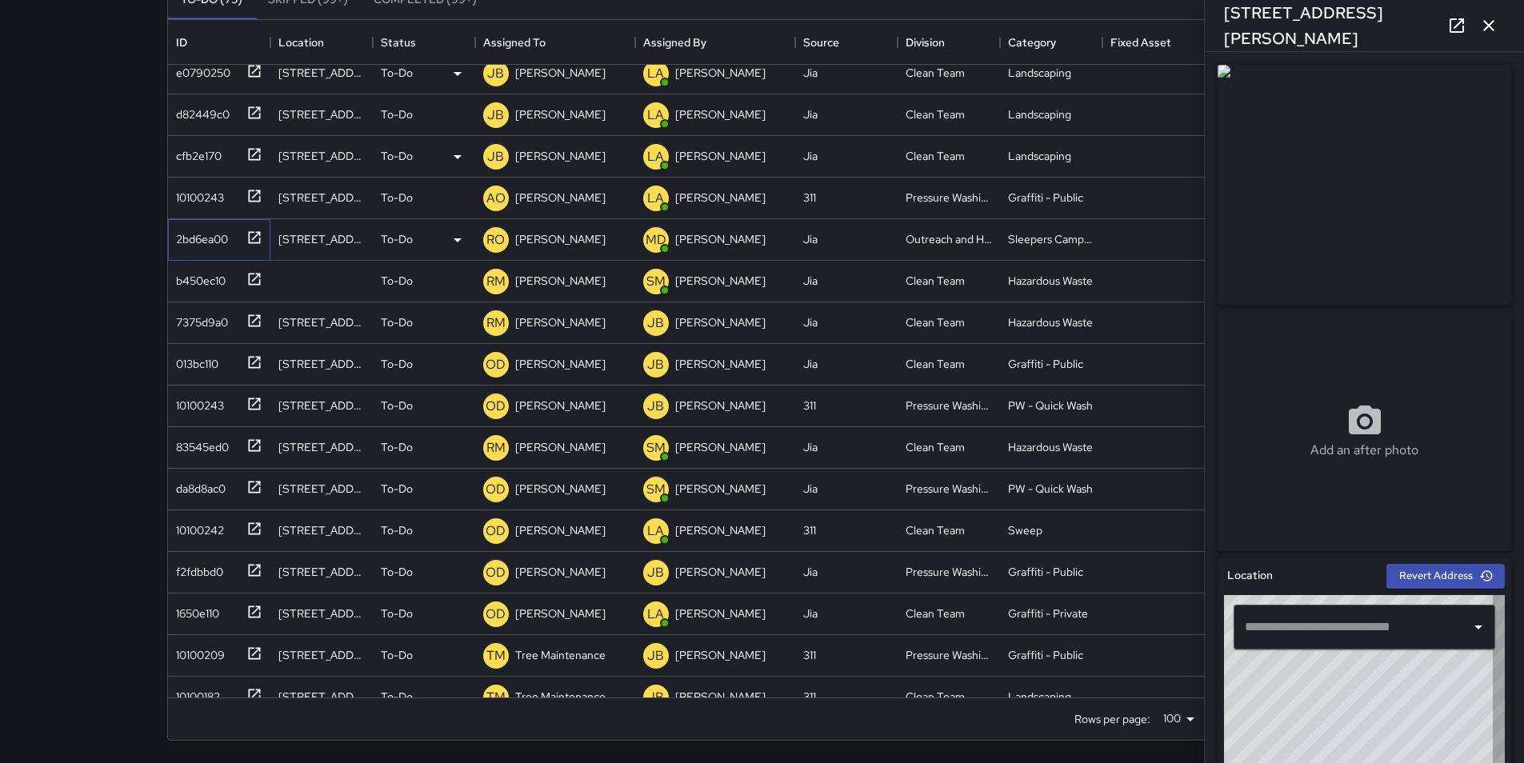
type input "**********"
click at [460, 239] on icon at bounding box center [457, 240] width 8 height 4
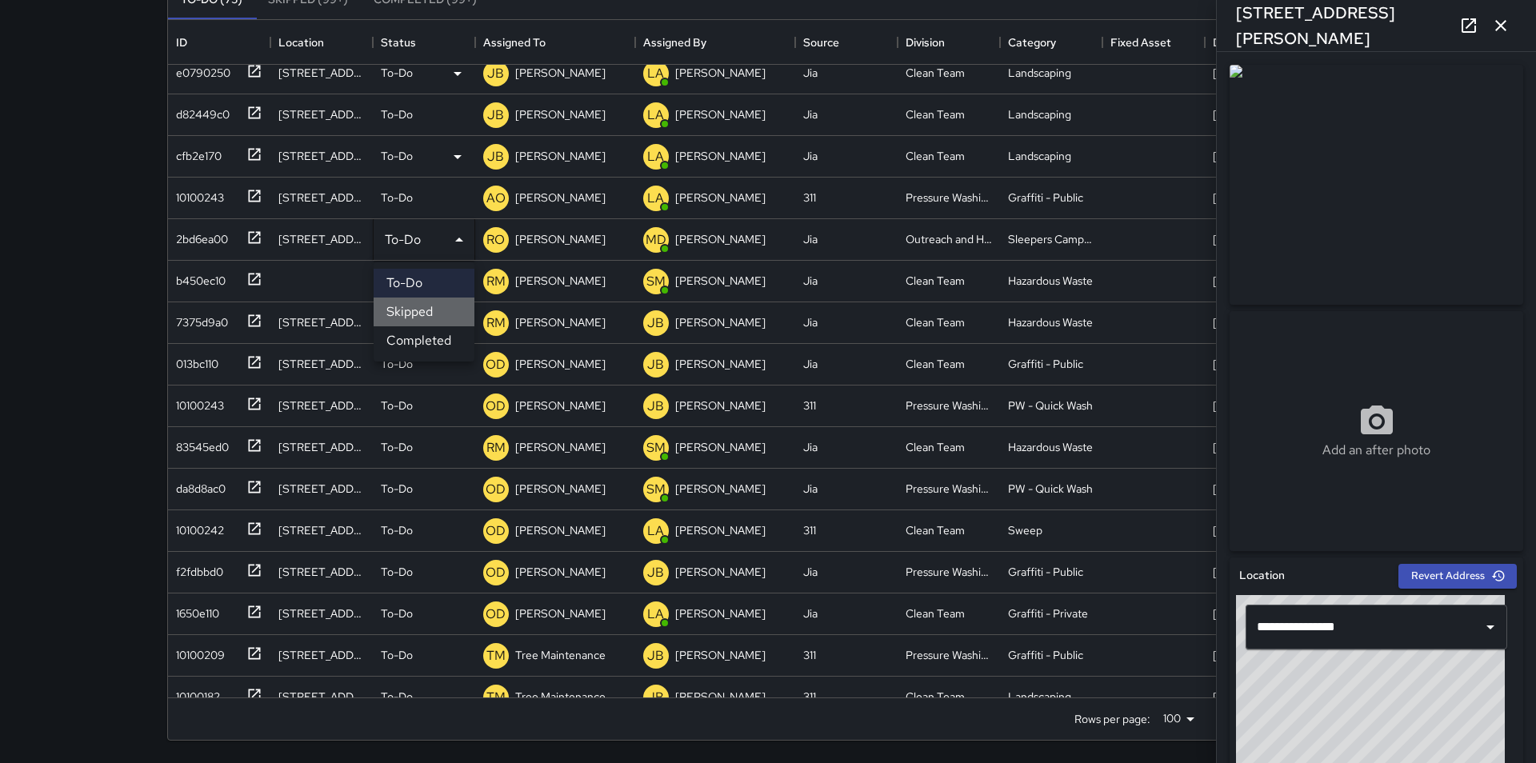
click at [424, 318] on li "Skipped" at bounding box center [424, 312] width 101 height 29
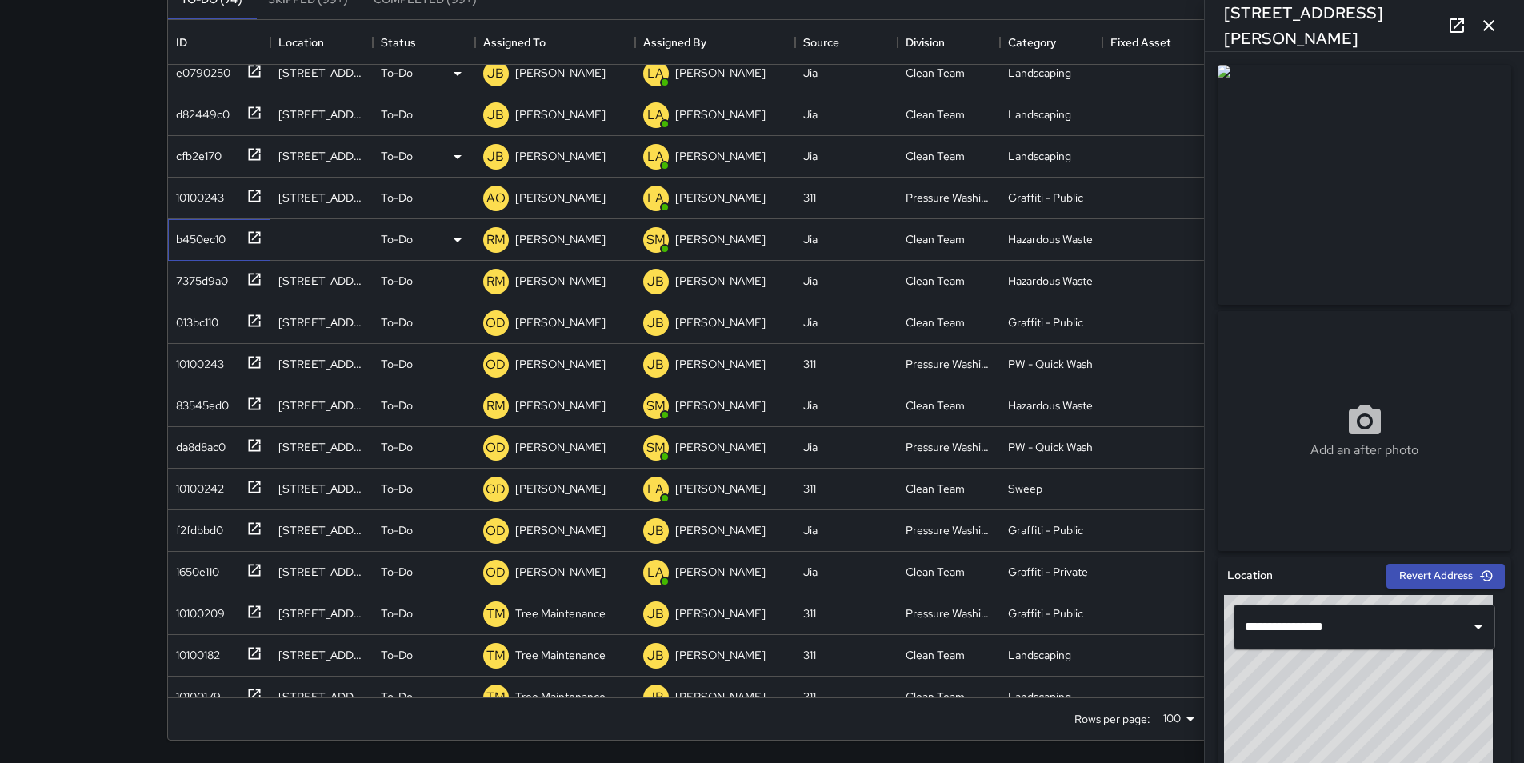
click at [202, 241] on div "b450ec10" at bounding box center [198, 236] width 56 height 22
click at [563, 239] on p "[PERSON_NAME]" at bounding box center [560, 239] width 90 height 16
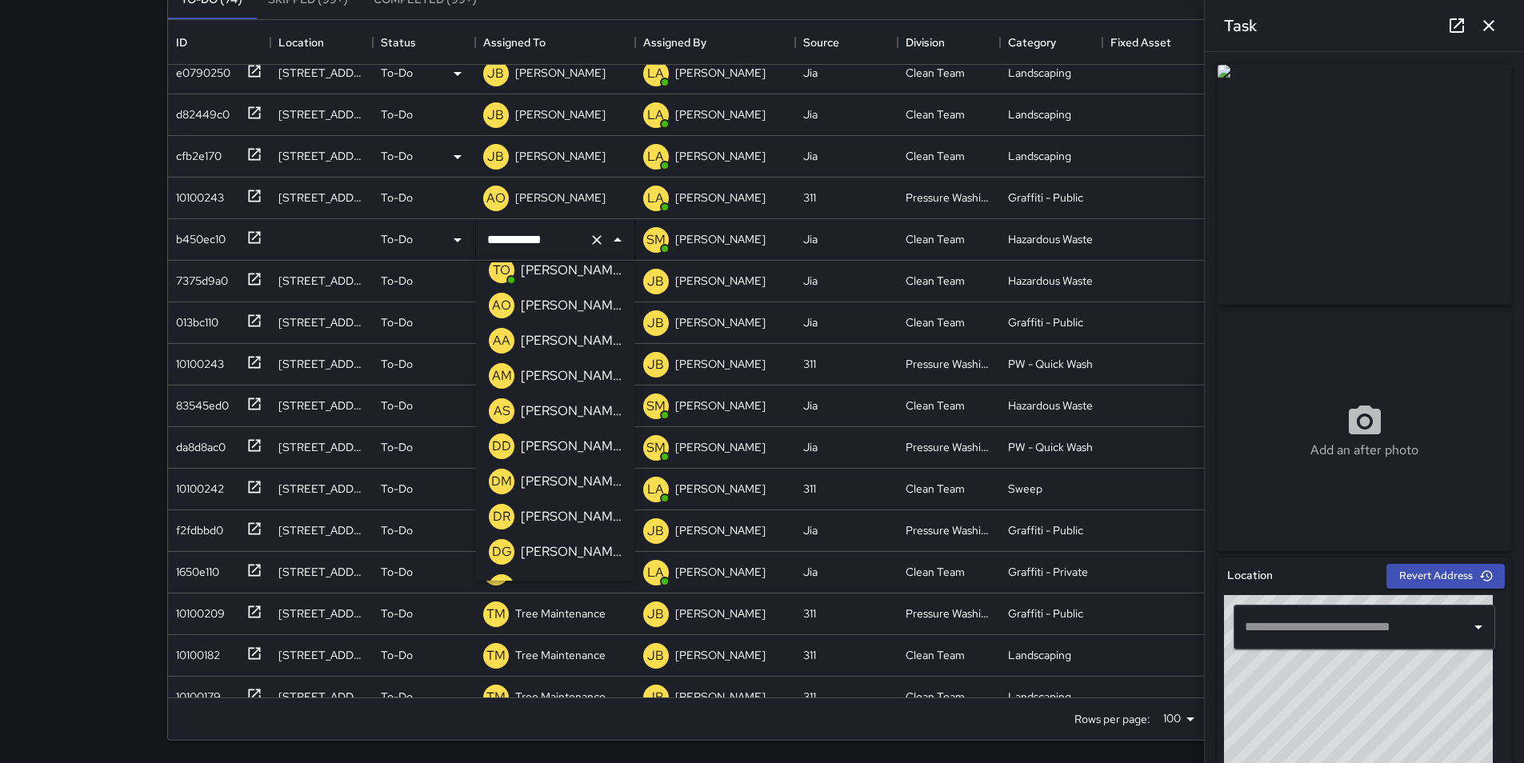
scroll to position [212, 0]
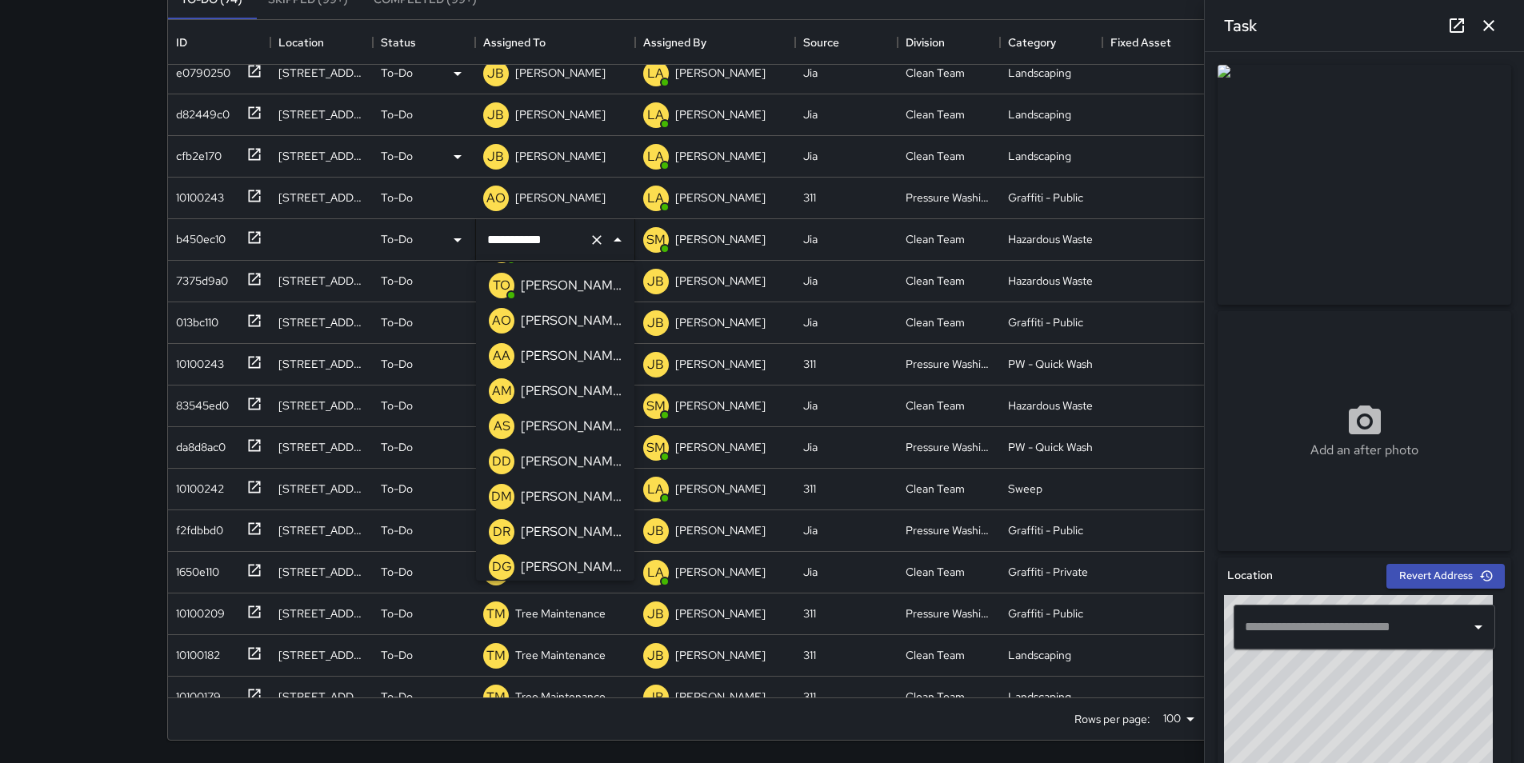
click at [589, 318] on p "[PERSON_NAME]" at bounding box center [571, 320] width 101 height 19
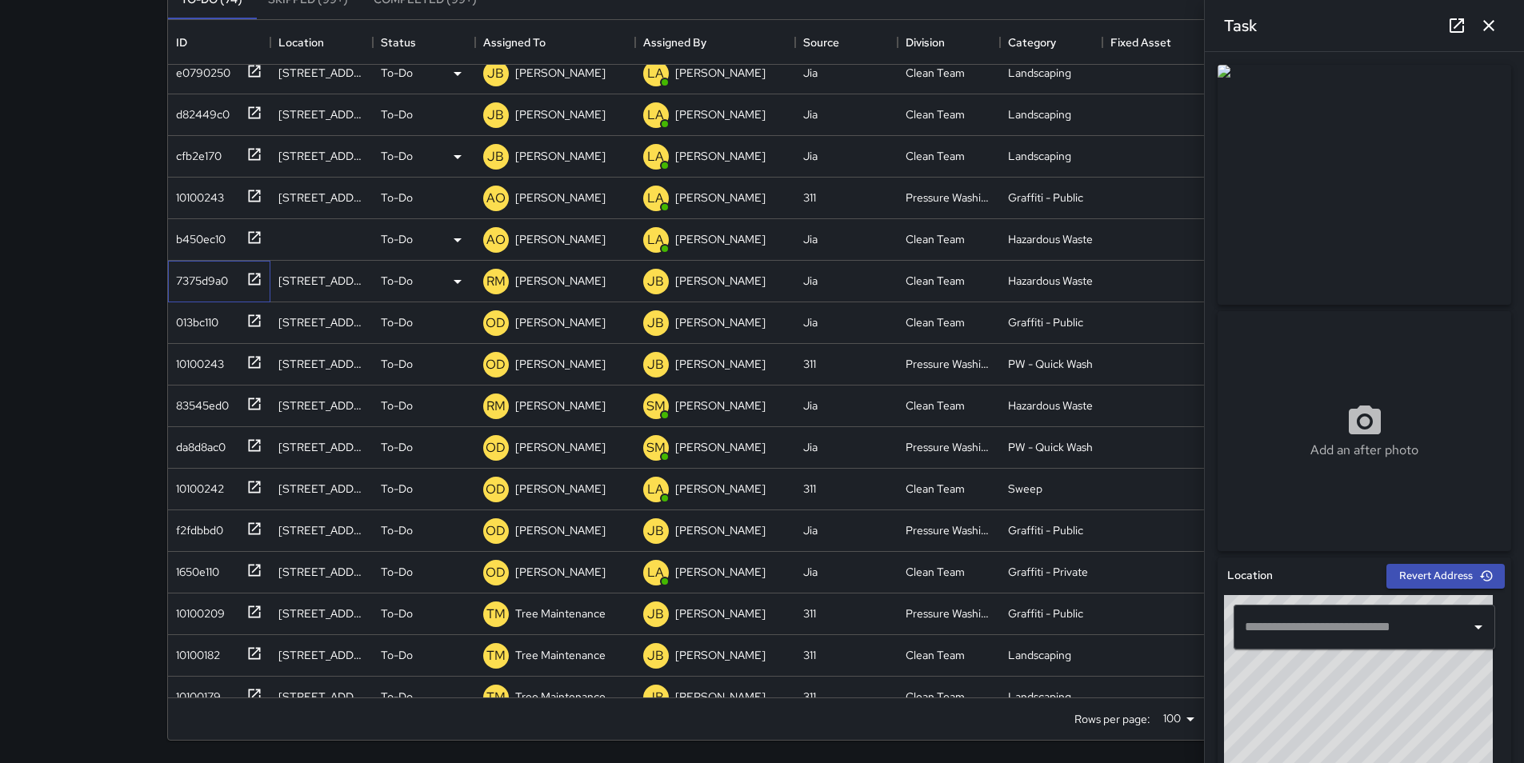
click at [207, 274] on div "7375d9a0" at bounding box center [199, 277] width 58 height 22
type input "**********"
click at [569, 282] on p "[PERSON_NAME]" at bounding box center [560, 281] width 90 height 16
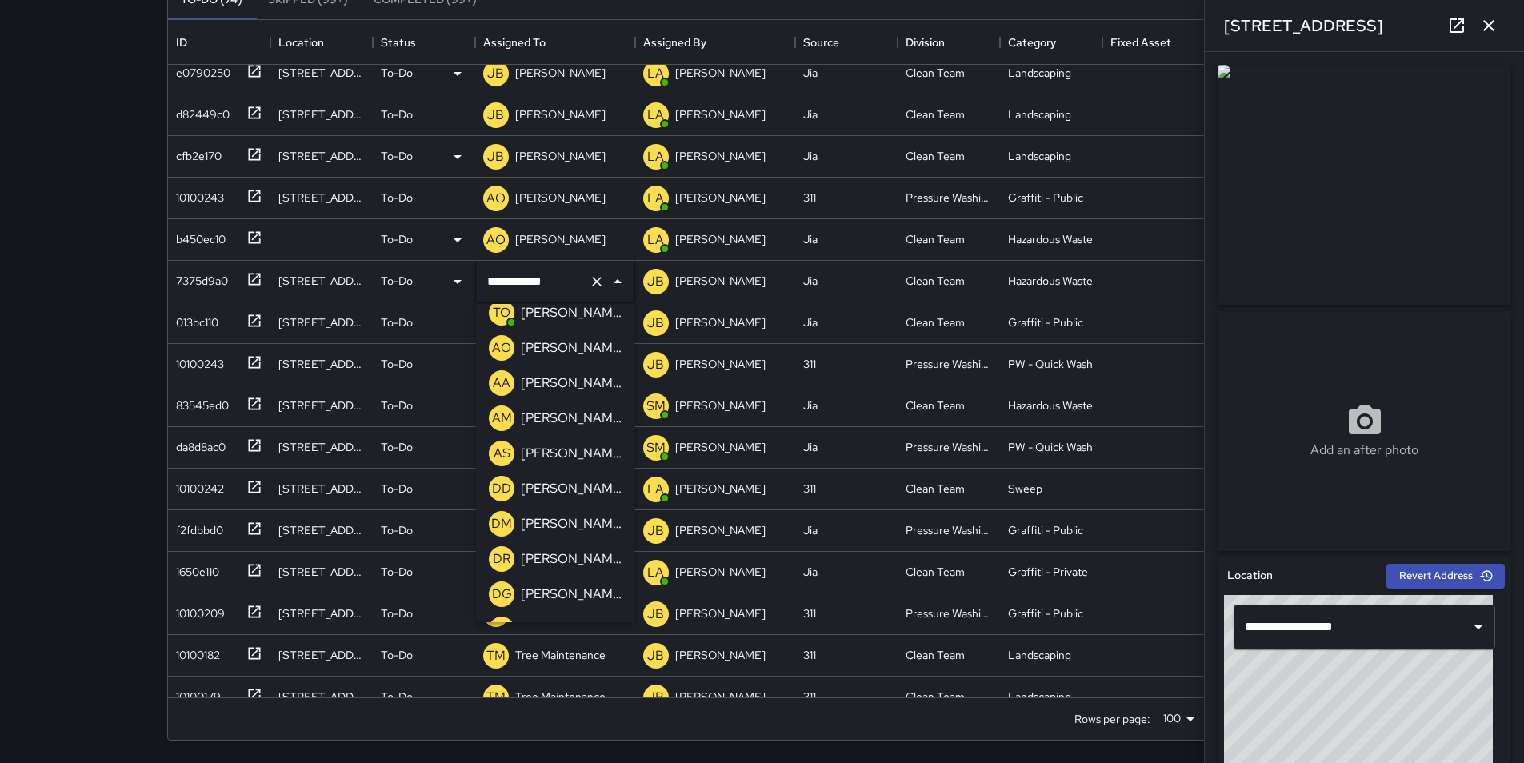
scroll to position [210, 0]
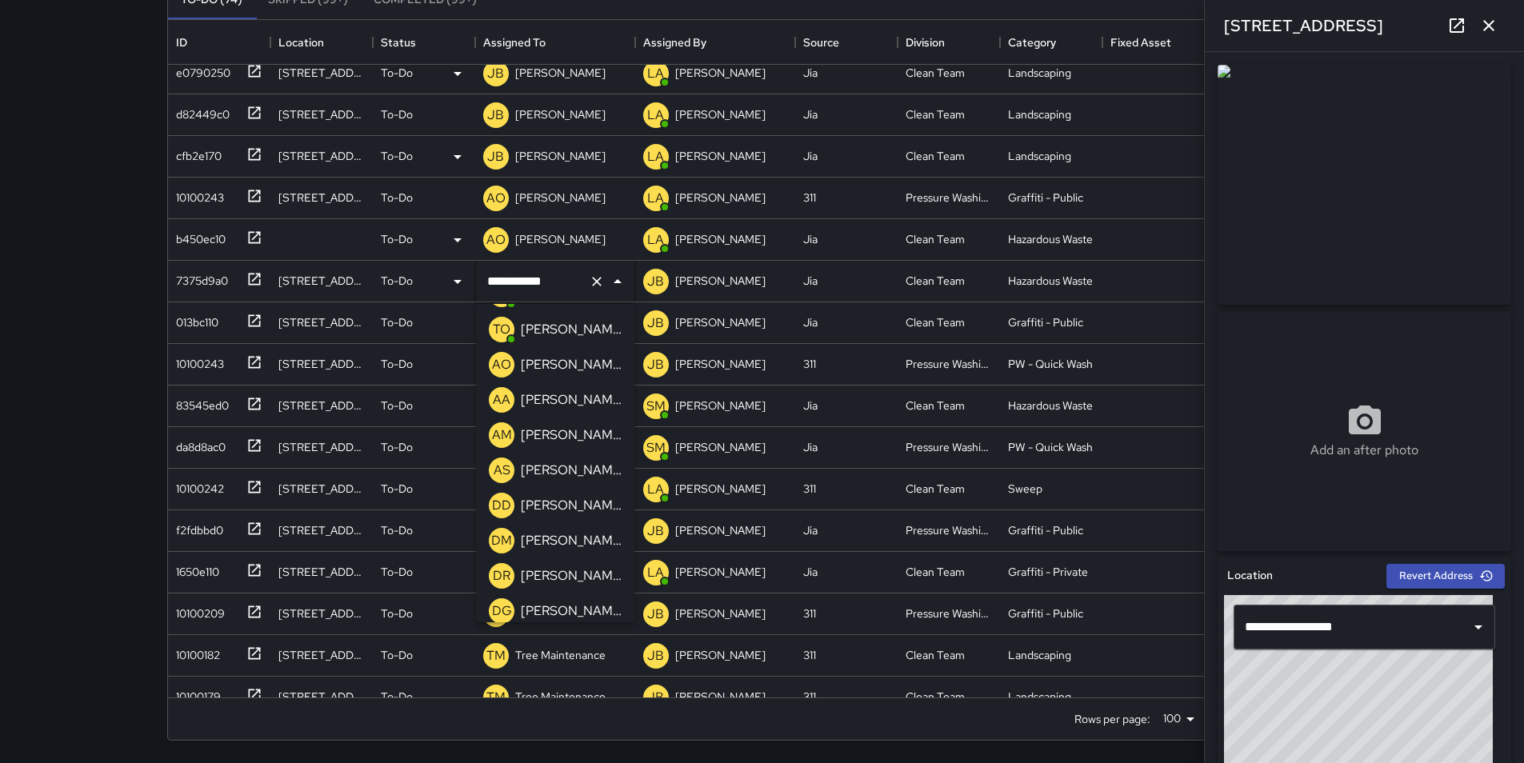
click at [591, 362] on p "[PERSON_NAME]" at bounding box center [571, 364] width 101 height 19
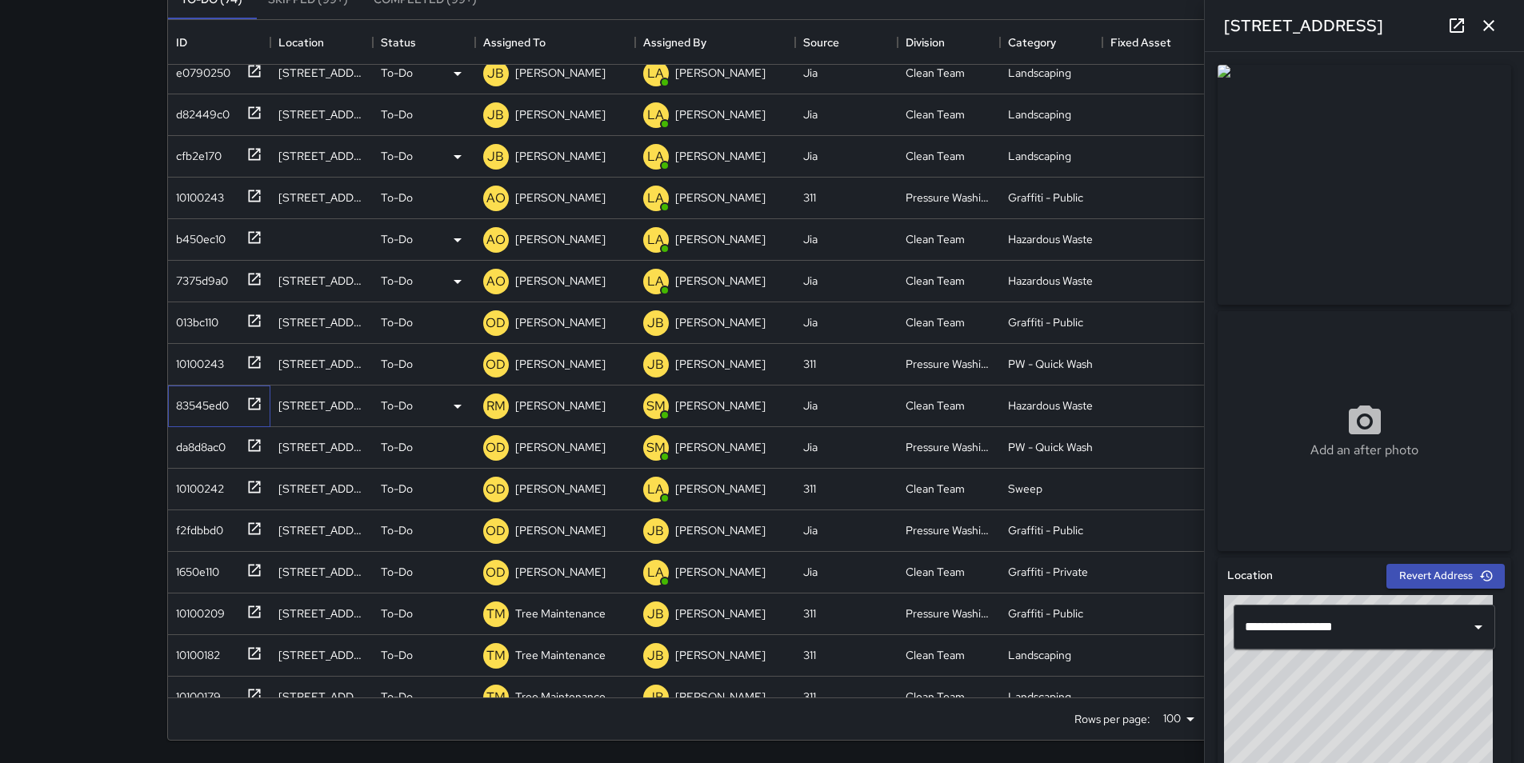
click at [193, 401] on div "83545ed0" at bounding box center [199, 402] width 59 height 22
click at [564, 395] on div "[PERSON_NAME]" at bounding box center [560, 405] width 97 height 22
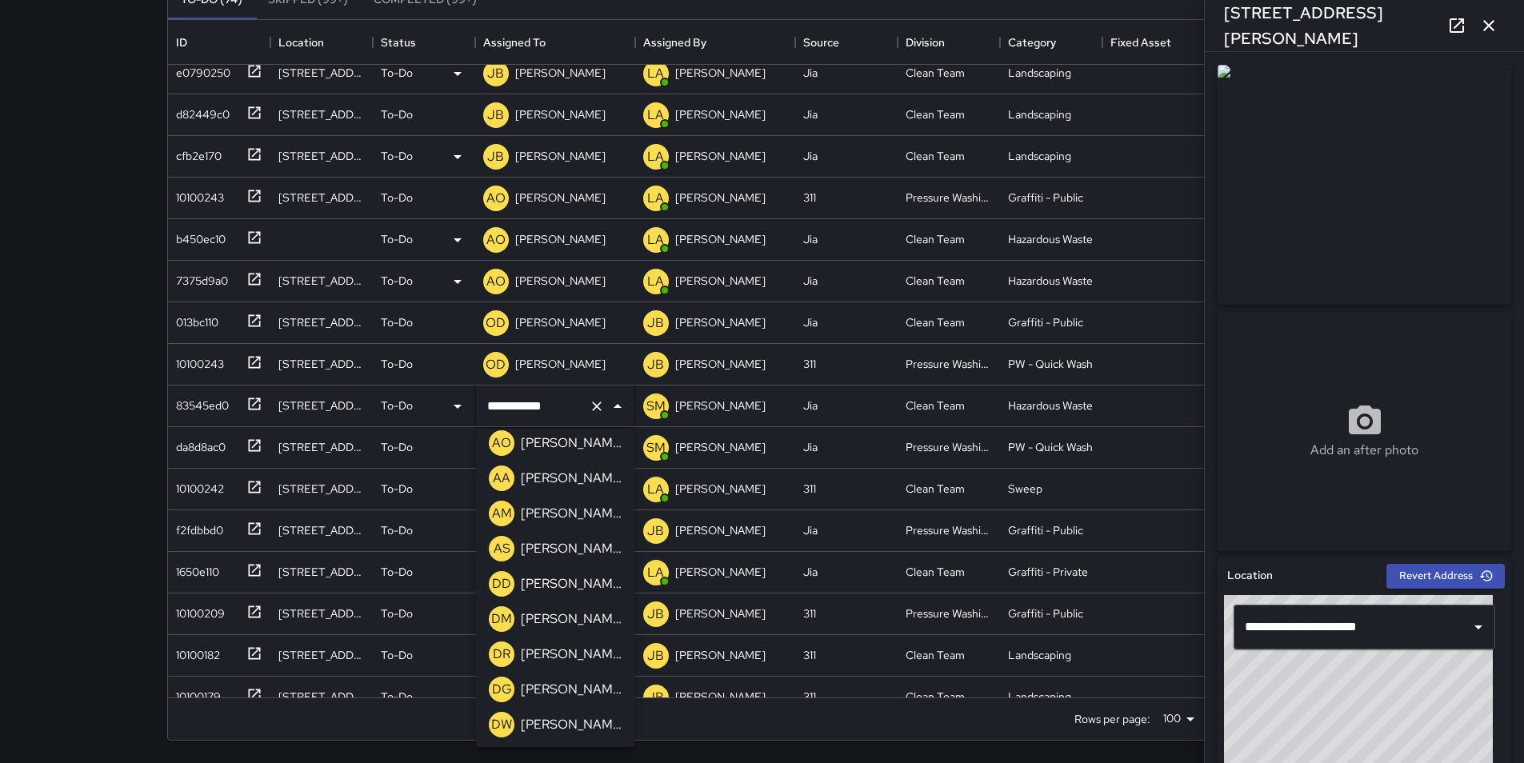
scroll to position [222, 0]
click at [597, 471] on p "[PERSON_NAME]" at bounding box center [571, 476] width 101 height 19
